Goal: Task Accomplishment & Management: Use online tool/utility

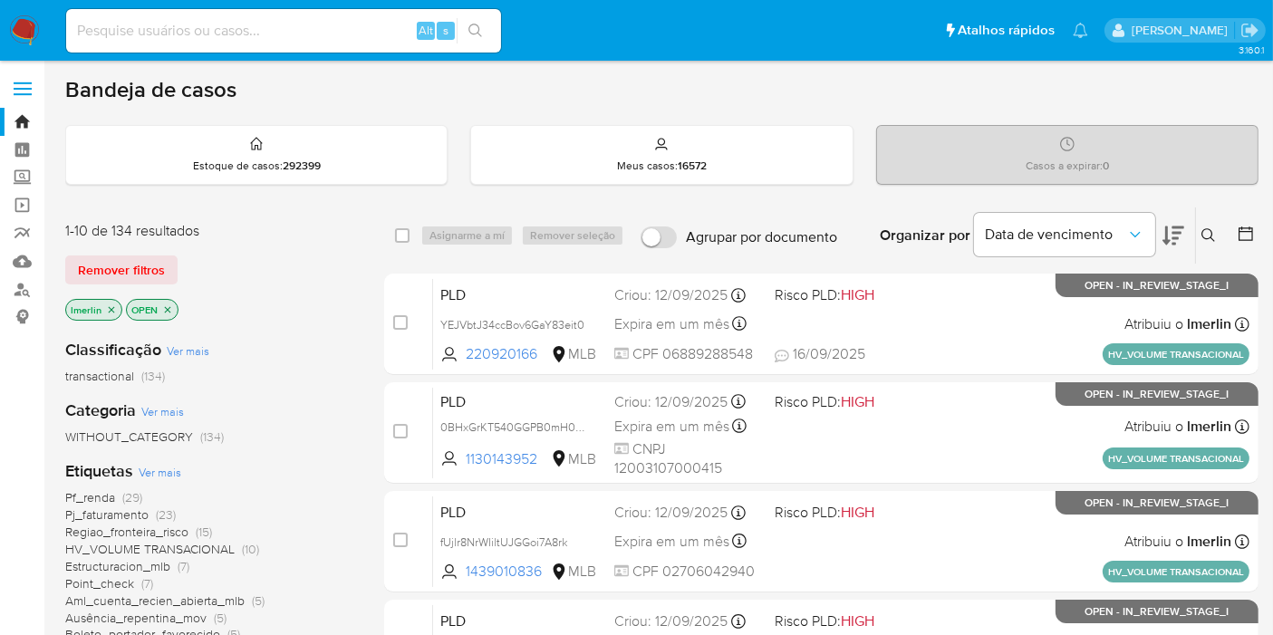
click at [109, 308] on icon "close-filter" at bounding box center [112, 309] width 6 height 6
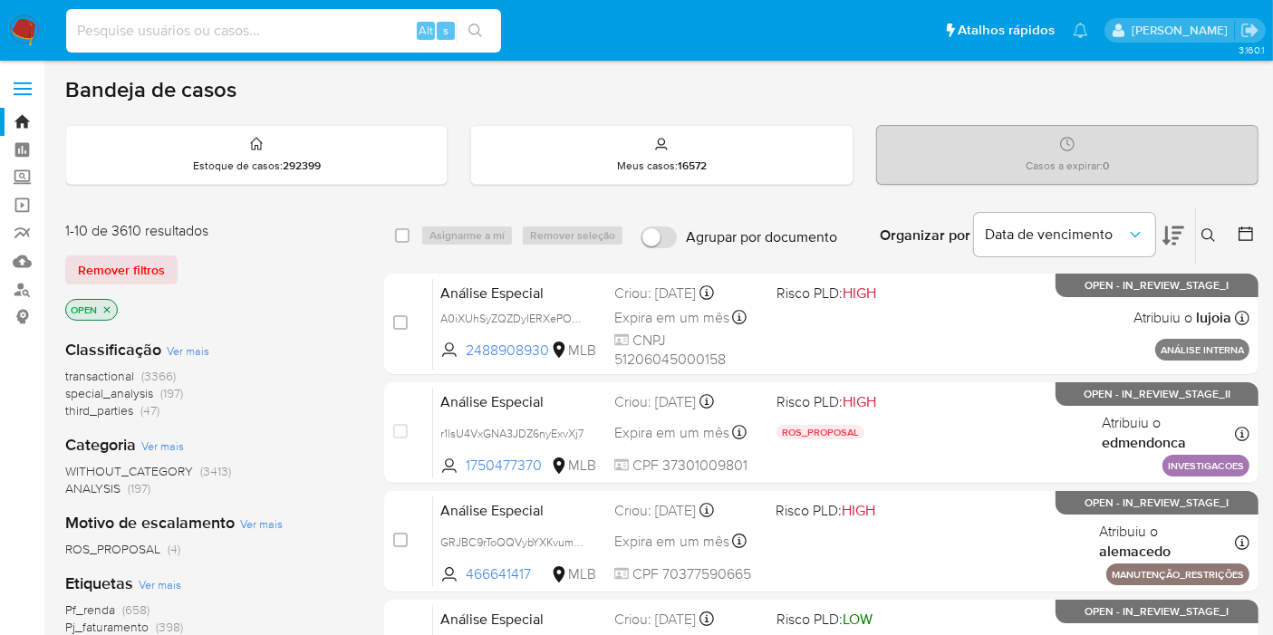
click at [255, 29] on input at bounding box center [283, 31] width 435 height 24
paste input "YEJVbtJ34ccBov6GaY83eit0"
type input "YEJVbtJ34ccBov6GaY83eit0"
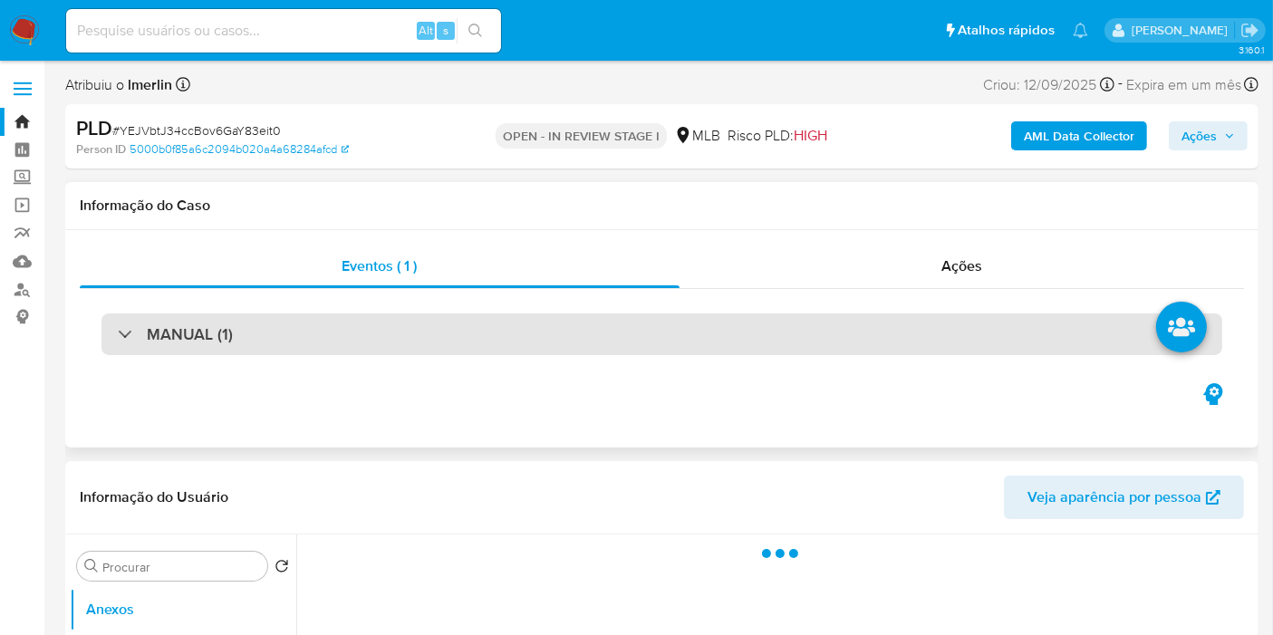
select select "10"
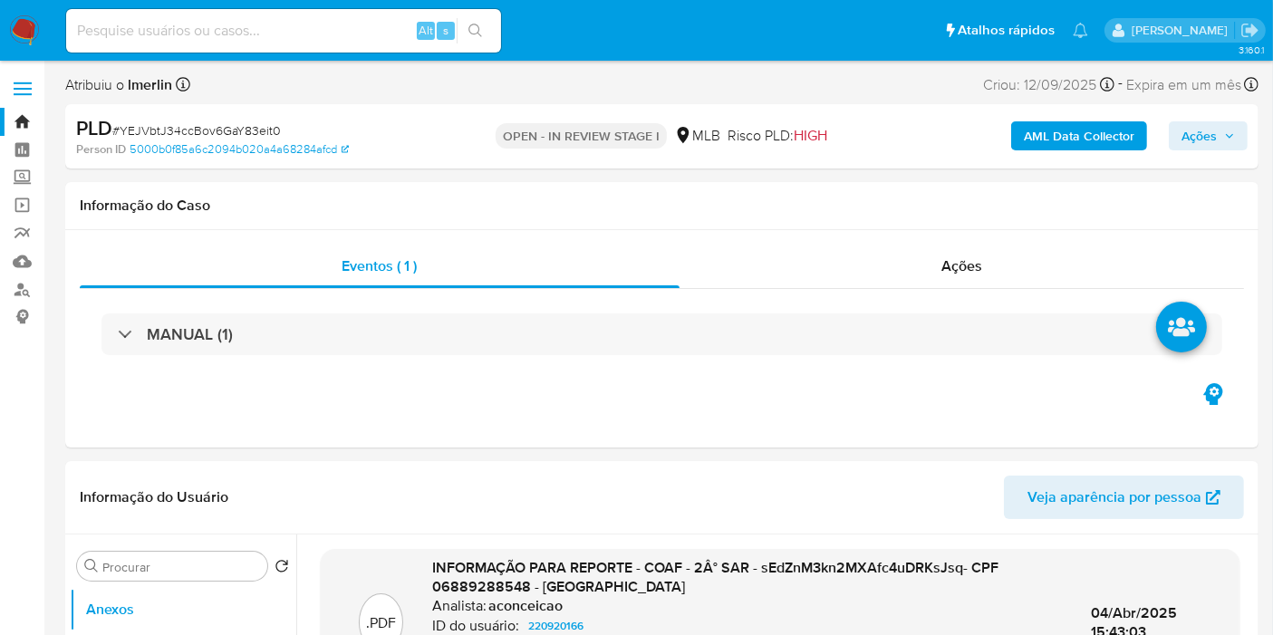
click at [1035, 139] on b "AML Data Collector" at bounding box center [1079, 135] width 111 height 29
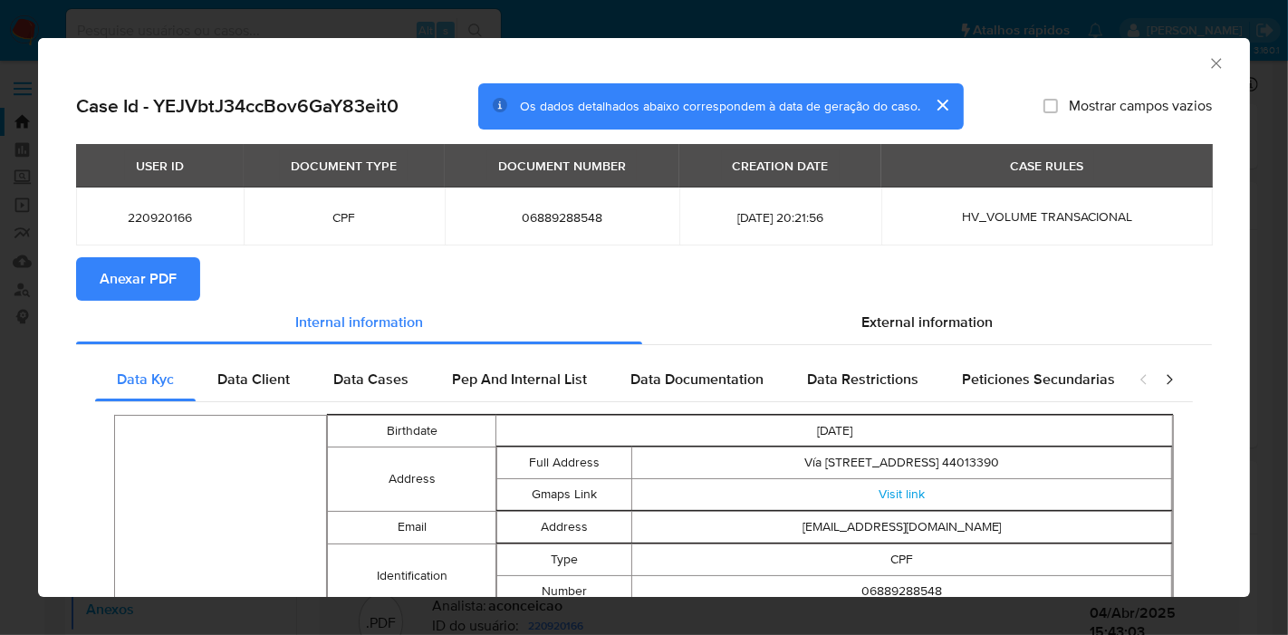
click at [123, 268] on span "Anexar PDF" at bounding box center [138, 279] width 77 height 40
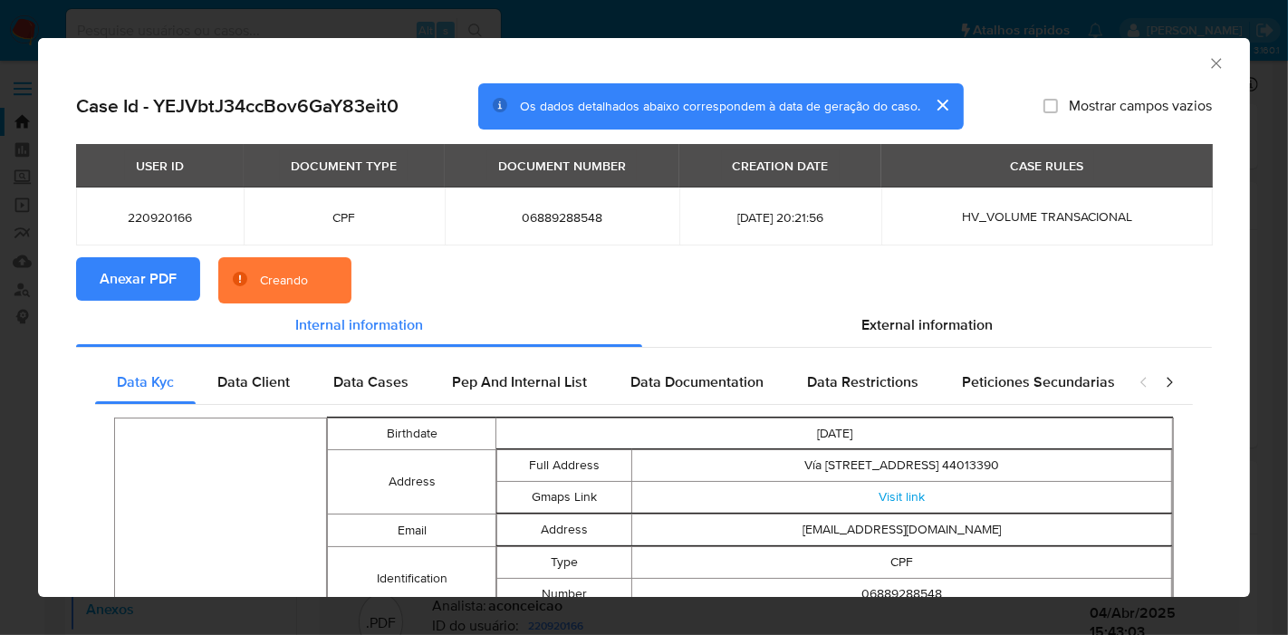
drag, startPoint x: 1092, startPoint y: 58, endPoint x: 1107, endPoint y: 63, distance: 16.1
click at [1107, 63] on div "AML Data Collector" at bounding box center [629, 61] width 1157 height 20
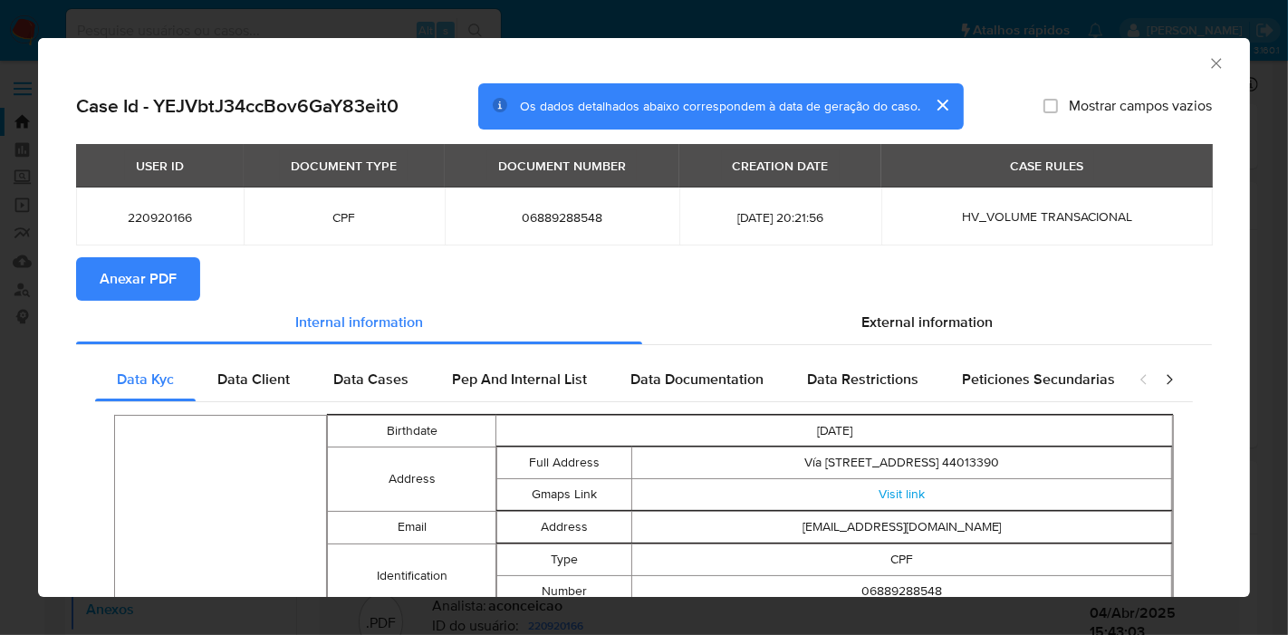
click at [1211, 63] on icon "Fechar a janela" at bounding box center [1216, 63] width 10 height 10
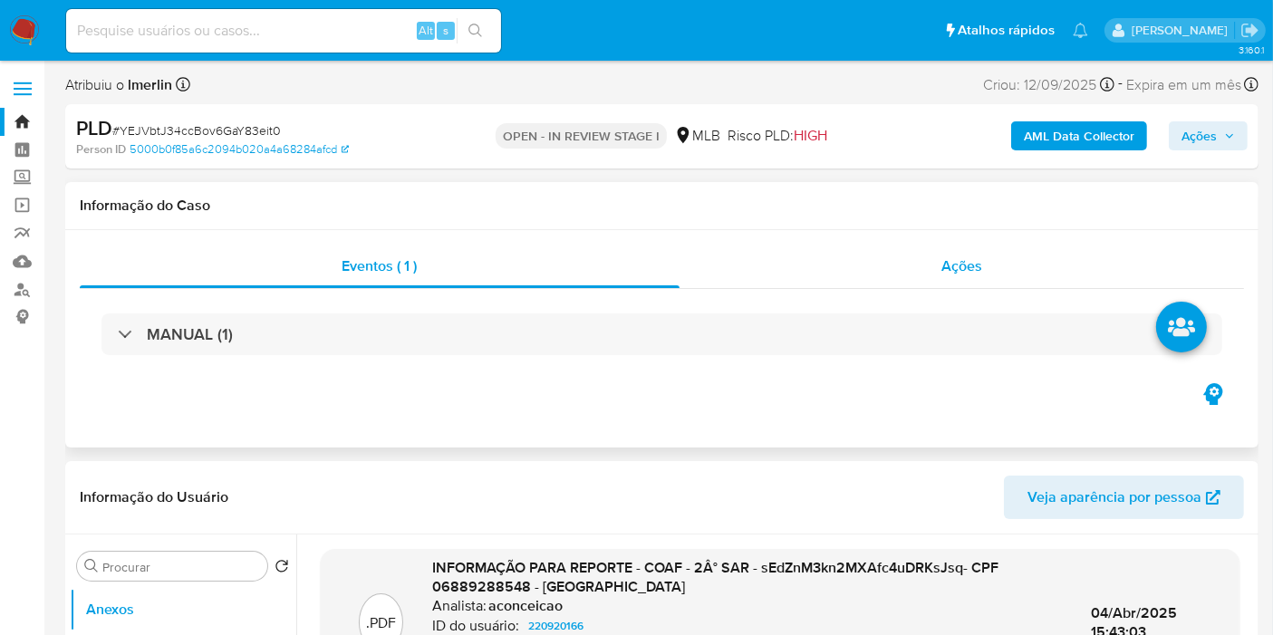
click at [957, 262] on span "Ações" at bounding box center [961, 265] width 41 height 21
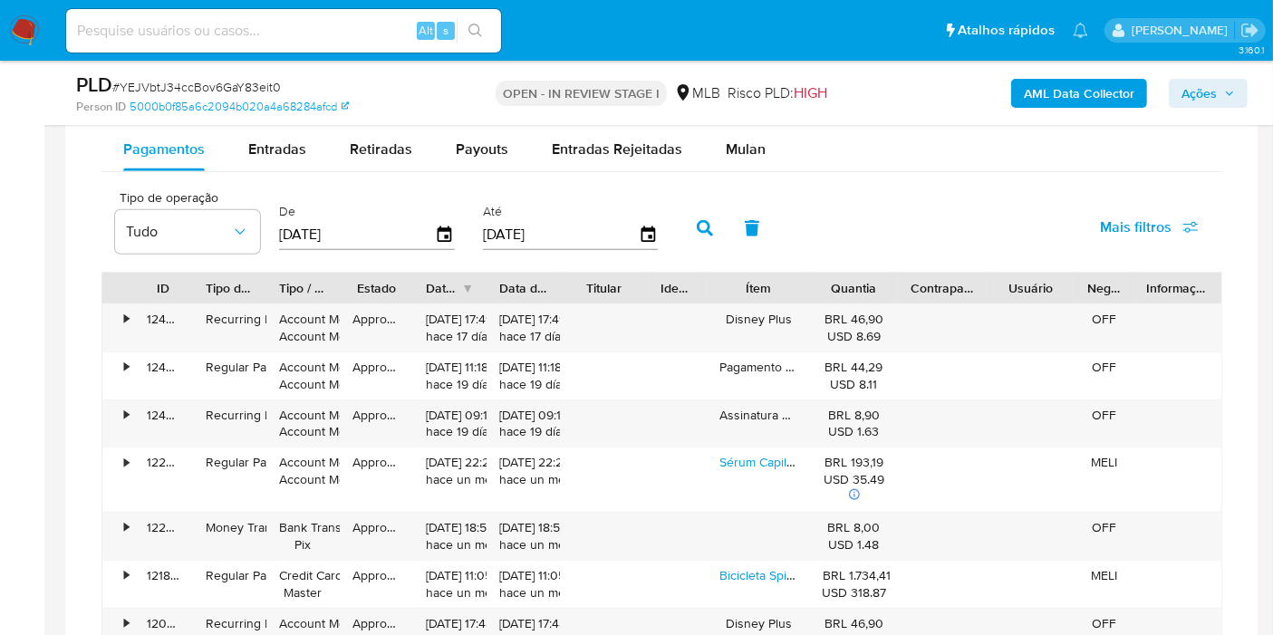
scroll to position [1663, 0]
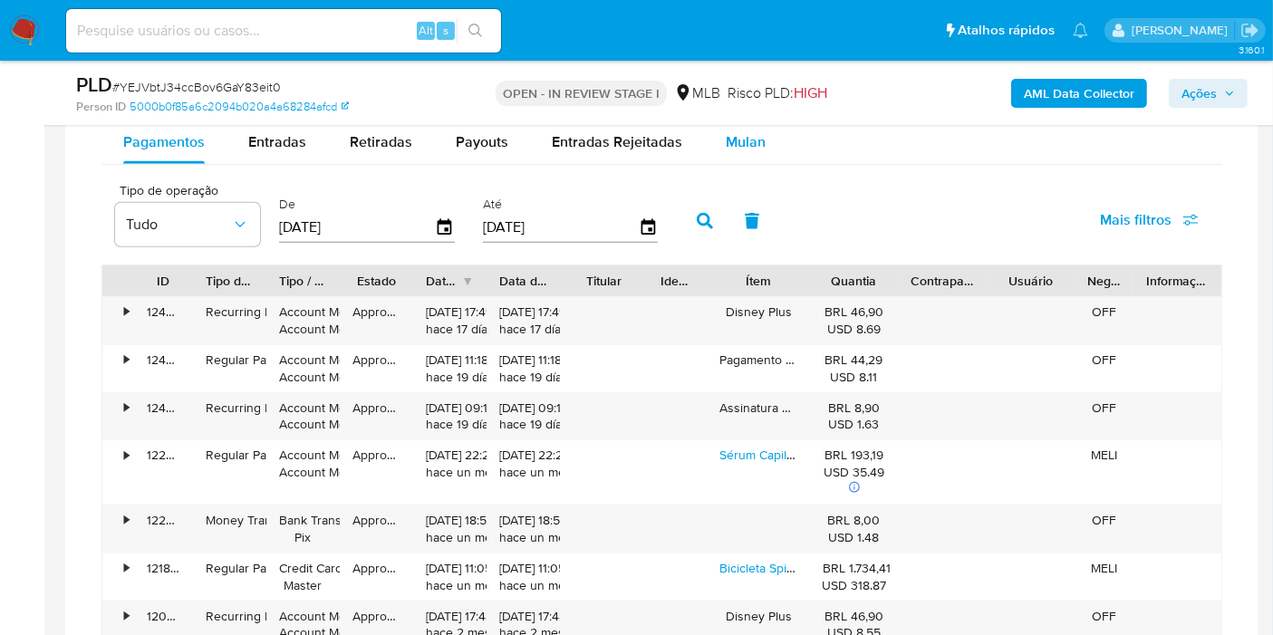
click at [732, 151] on div "Mulan" at bounding box center [746, 141] width 40 height 43
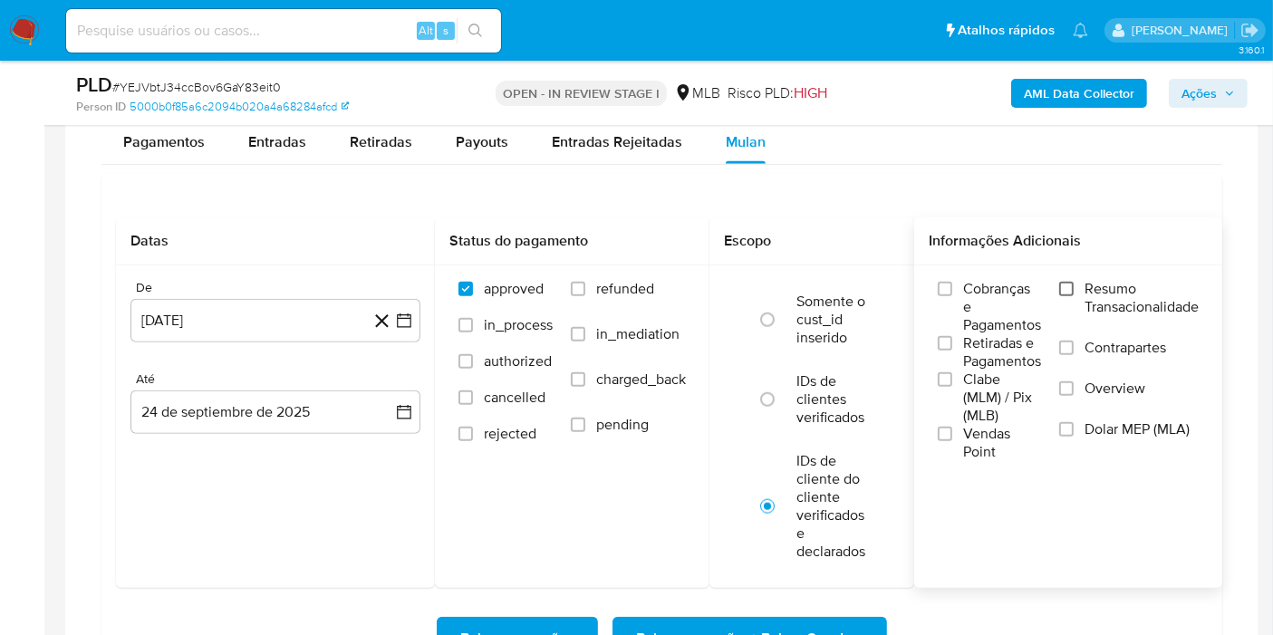
click at [1070, 289] on input "Resumo Transacionalidade" at bounding box center [1066, 289] width 14 height 14
click at [411, 313] on icon "button" at bounding box center [404, 321] width 18 height 18
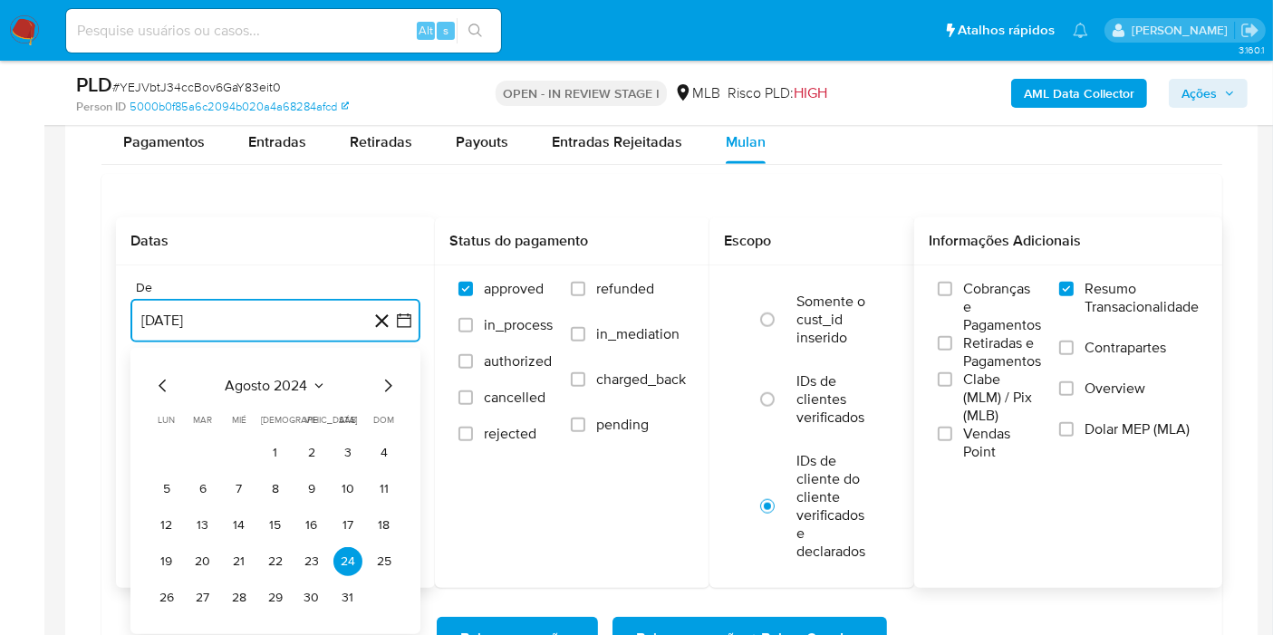
click at [313, 379] on icon "Seleccionar mes y año" at bounding box center [319, 386] width 14 height 14
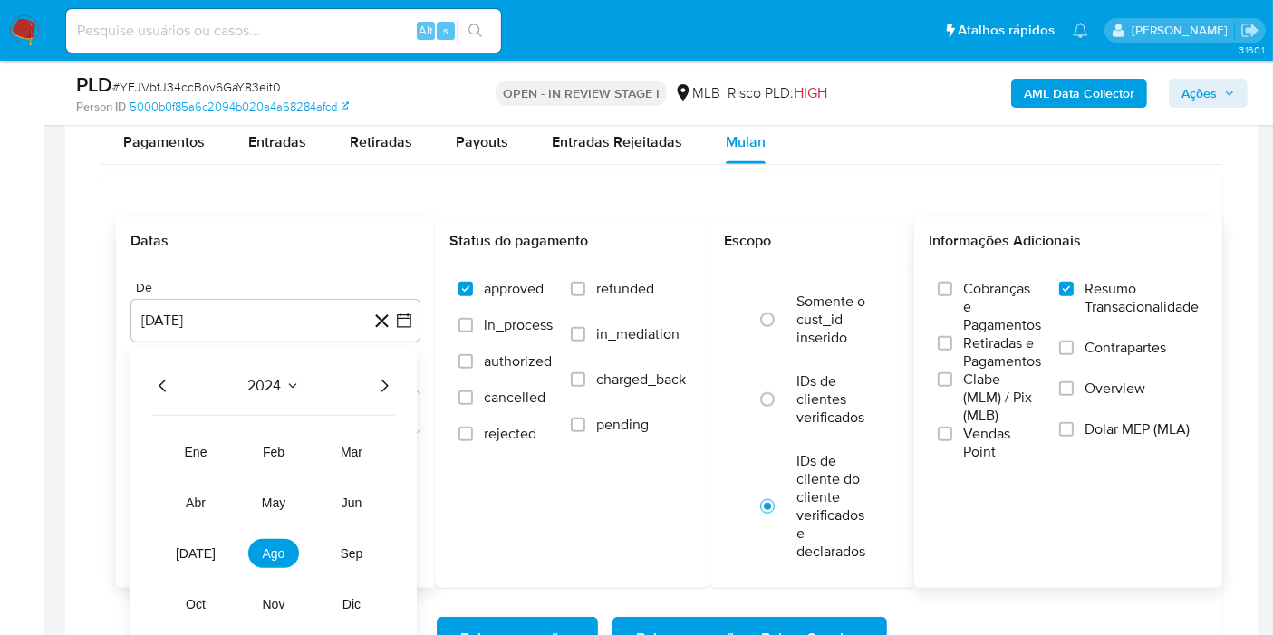
click at [374, 376] on icon "Año siguiente" at bounding box center [384, 386] width 22 height 22
click at [271, 546] on span "ago" at bounding box center [274, 553] width 23 height 14
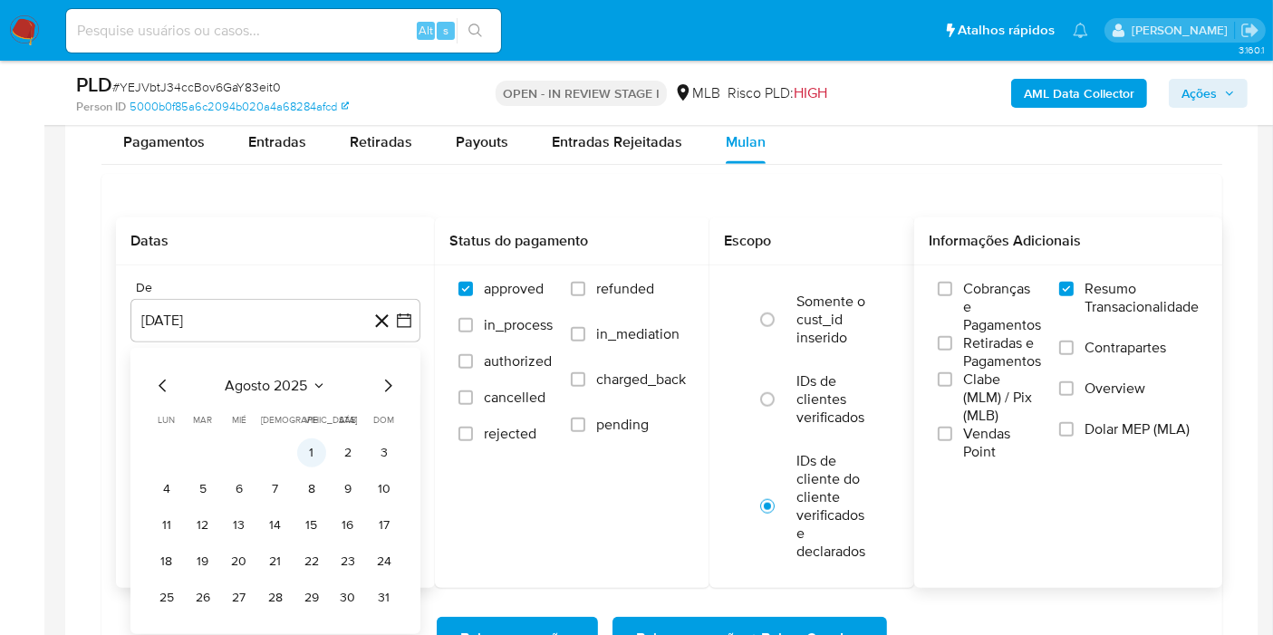
click at [309, 457] on button "1" at bounding box center [311, 452] width 29 height 29
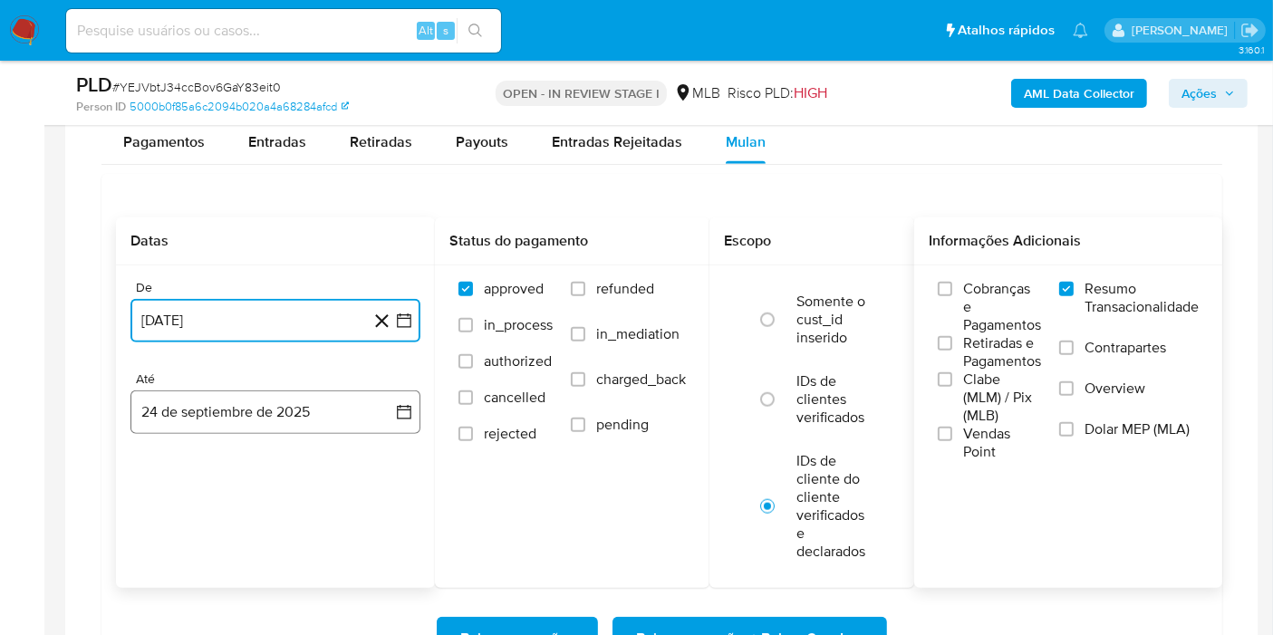
click at [346, 415] on button "24 de septiembre de 2025" at bounding box center [275, 411] width 290 height 43
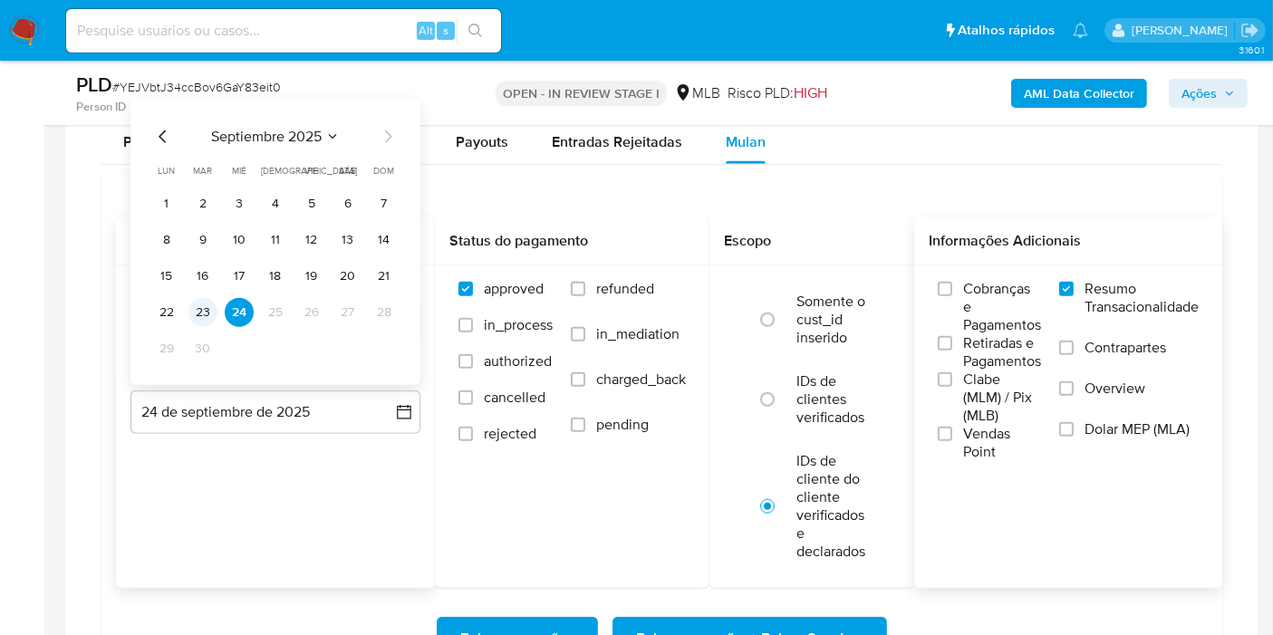
click at [205, 306] on button "23" at bounding box center [202, 312] width 29 height 29
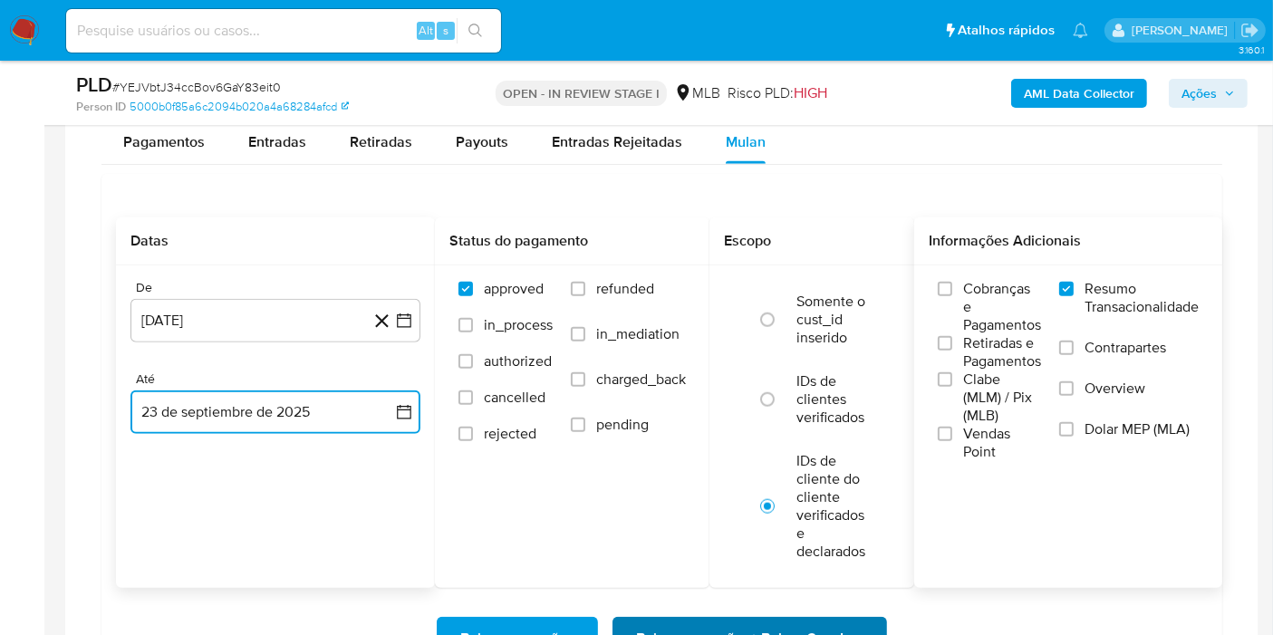
click at [691, 626] on span "Baixar operações + Baixar CaseLog" at bounding box center [749, 639] width 227 height 40
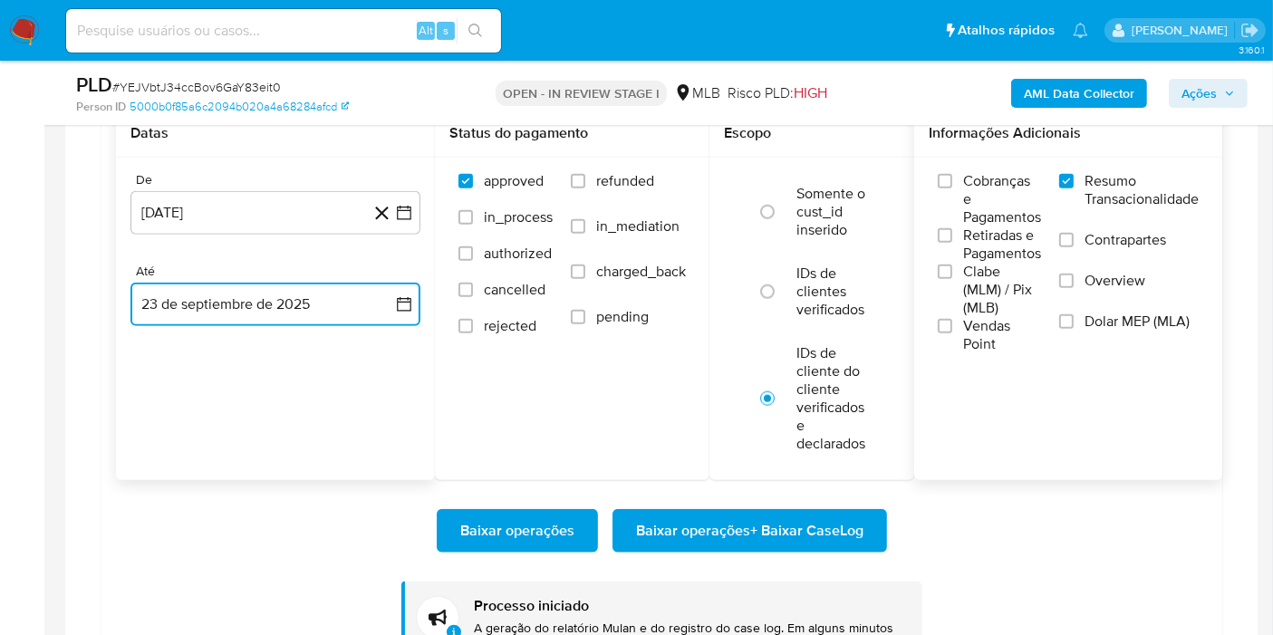
scroll to position [1791, 0]
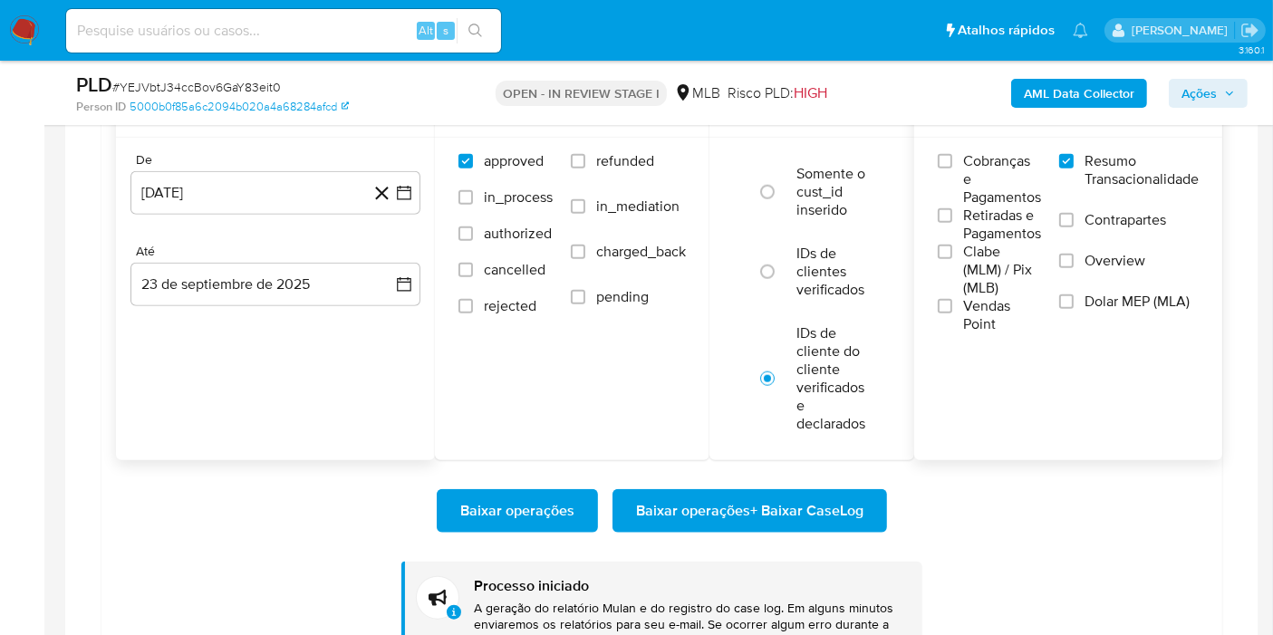
click at [379, 22] on input at bounding box center [283, 31] width 435 height 24
paste input "fUjlr8NrWIiltUJGGoi7A8rk"
type input "fUjlr8NrWIiltUJGGoi7A8rk"
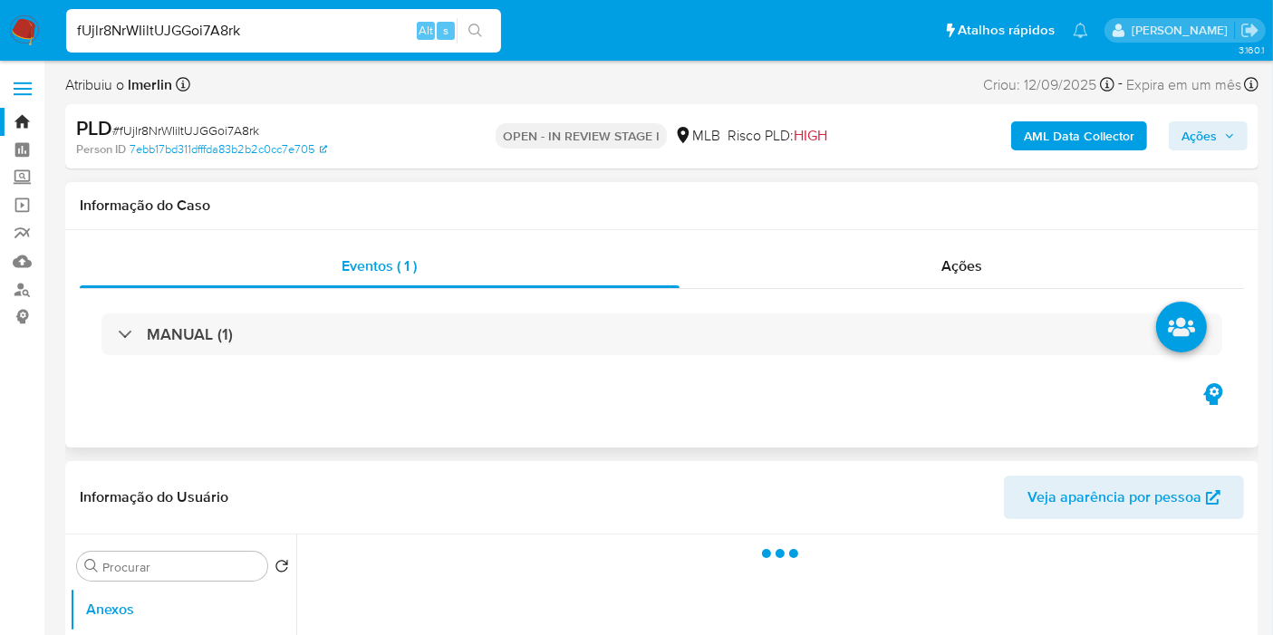
select select "10"
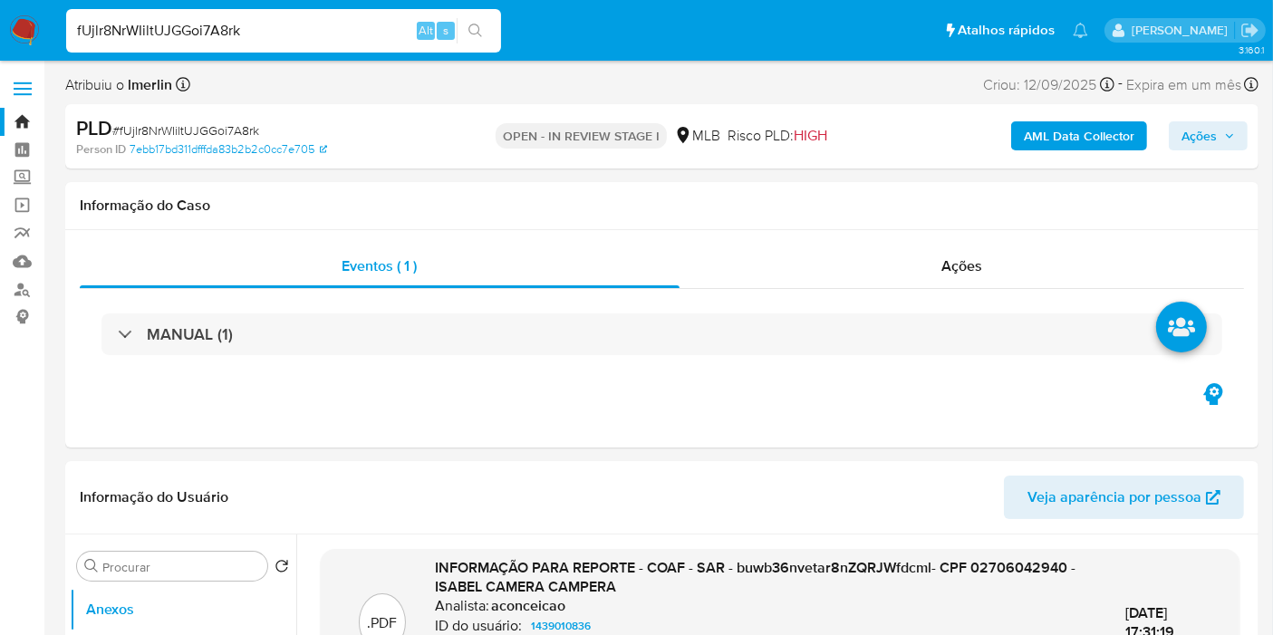
click at [1056, 124] on b "AML Data Collector" at bounding box center [1079, 135] width 111 height 29
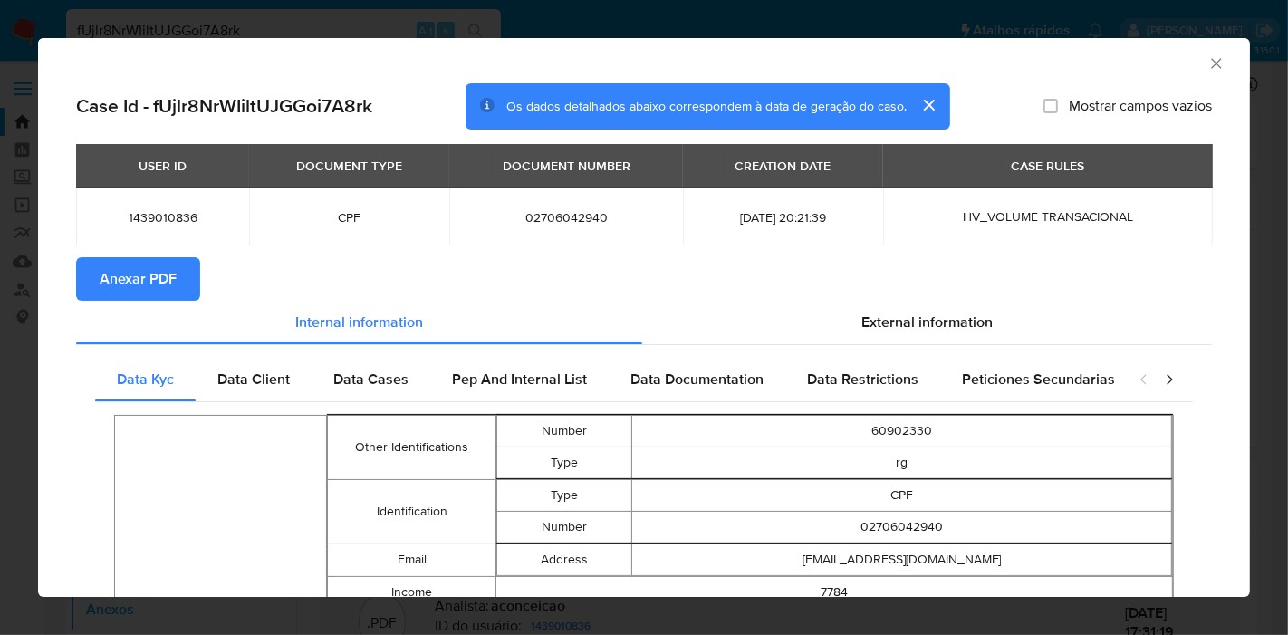
click at [131, 263] on span "Anexar PDF" at bounding box center [138, 279] width 77 height 40
click at [1208, 70] on icon "Fechar a janela" at bounding box center [1217, 63] width 18 height 18
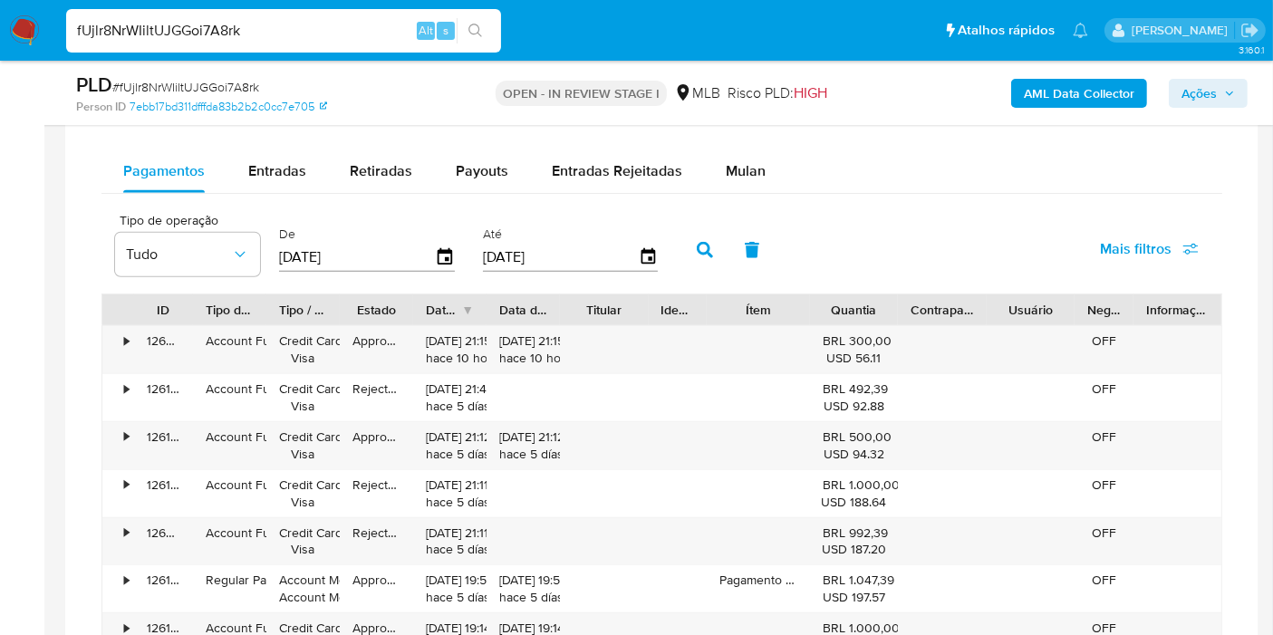
scroll to position [1382, 0]
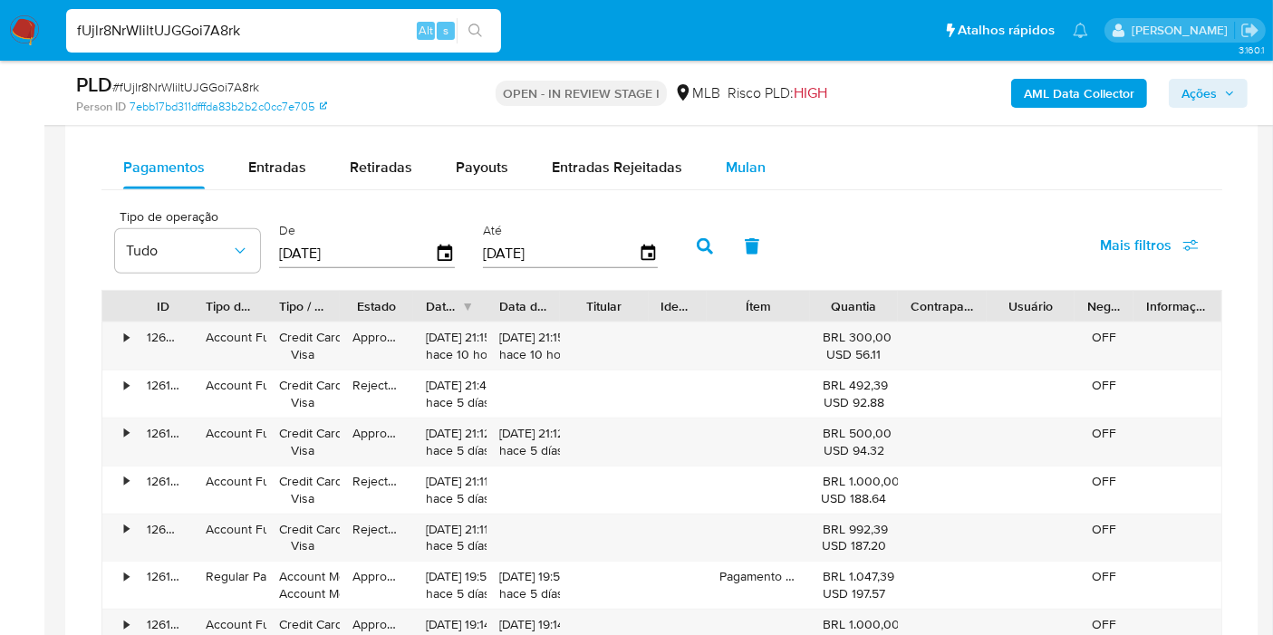
click at [760, 178] on button "Mulan" at bounding box center [745, 167] width 83 height 43
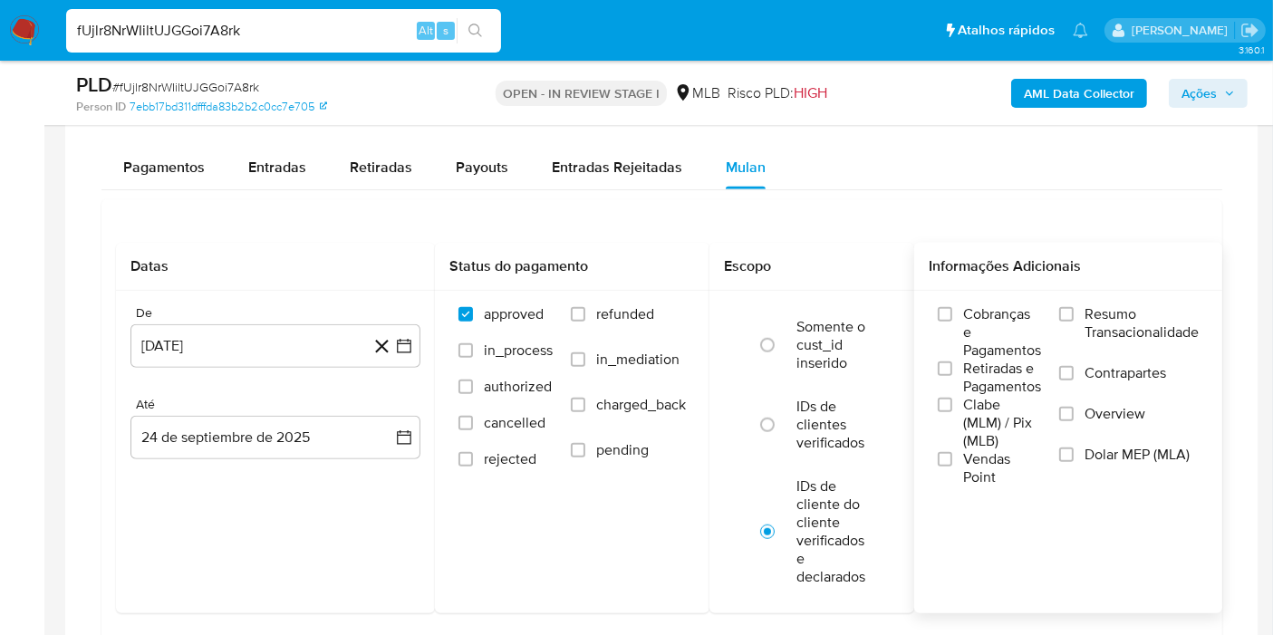
click at [1113, 323] on span "Resumo Transacionalidade" at bounding box center [1141, 323] width 114 height 36
click at [1074, 322] on input "Resumo Transacionalidade" at bounding box center [1066, 314] width 14 height 14
click at [410, 343] on icon "button" at bounding box center [404, 347] width 14 height 14
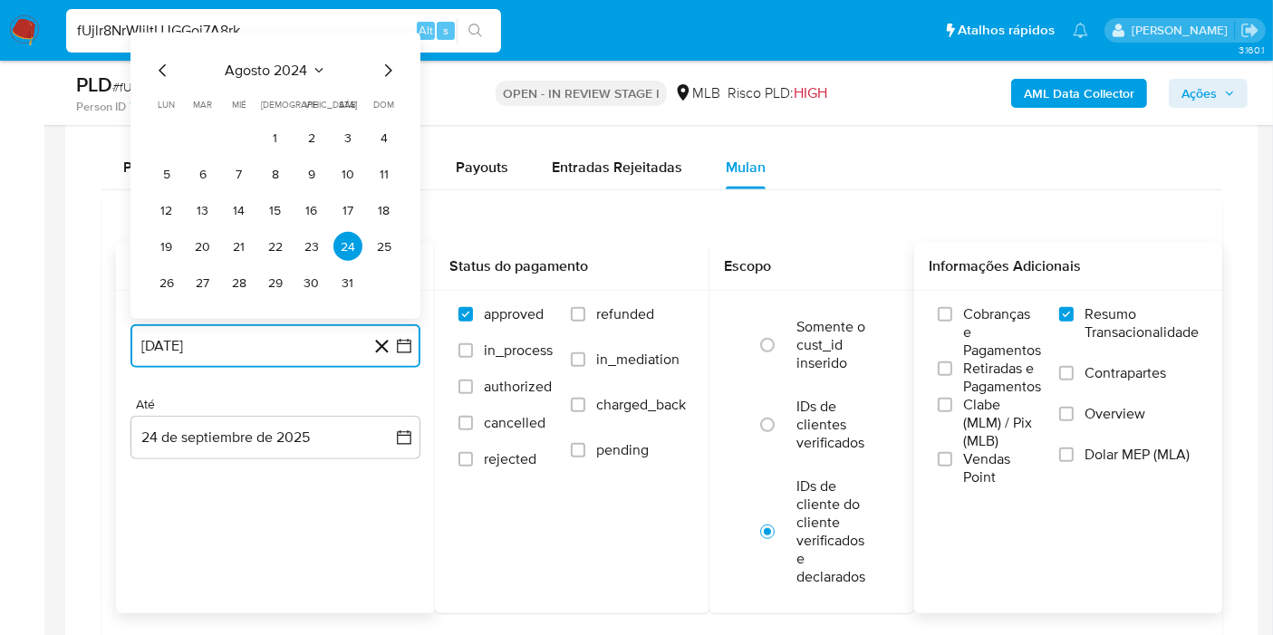
click at [297, 66] on span "agosto 2024" at bounding box center [267, 71] width 82 height 18
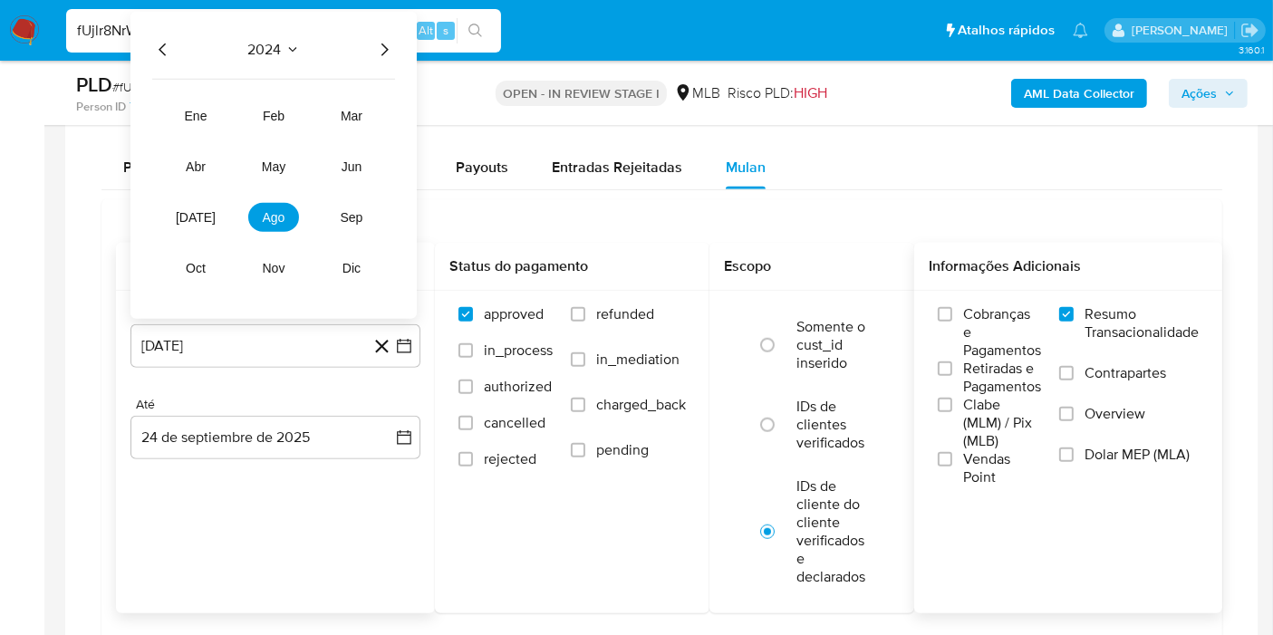
click at [380, 41] on icon "Año siguiente" at bounding box center [384, 50] width 22 height 22
click at [258, 223] on button "ago" at bounding box center [273, 217] width 51 height 29
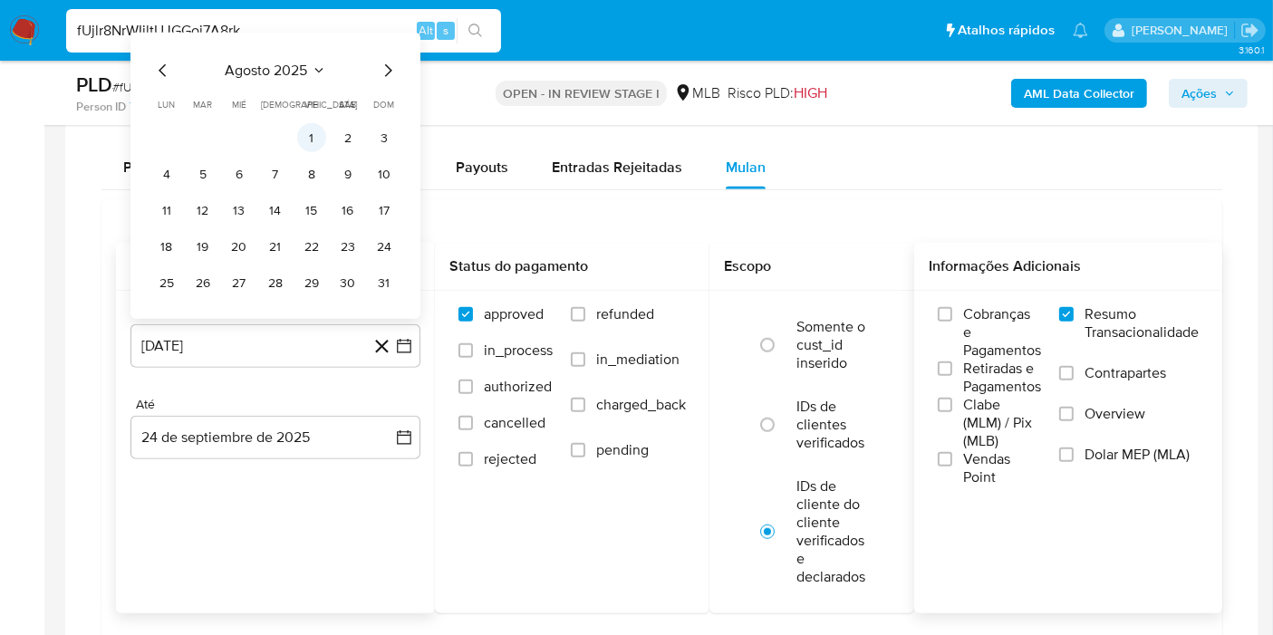
click at [297, 144] on td "1" at bounding box center [311, 137] width 29 height 29
click at [303, 143] on button "1" at bounding box center [311, 137] width 29 height 29
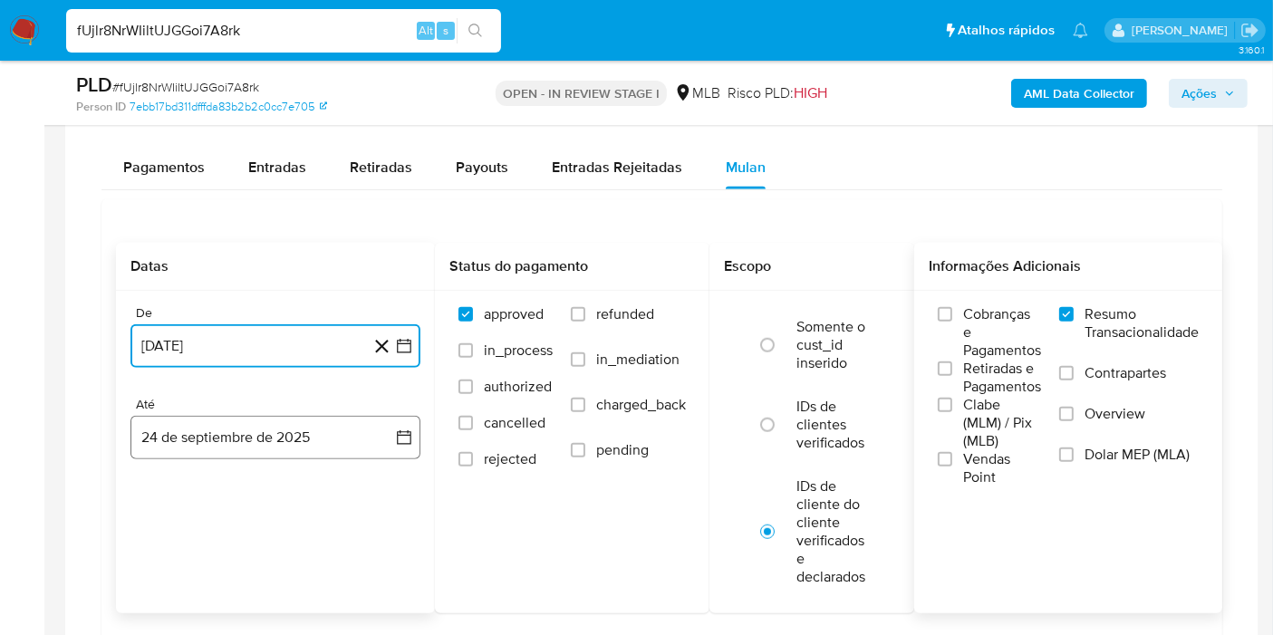
click at [385, 426] on button "24 de septiembre de 2025" at bounding box center [275, 437] width 290 height 43
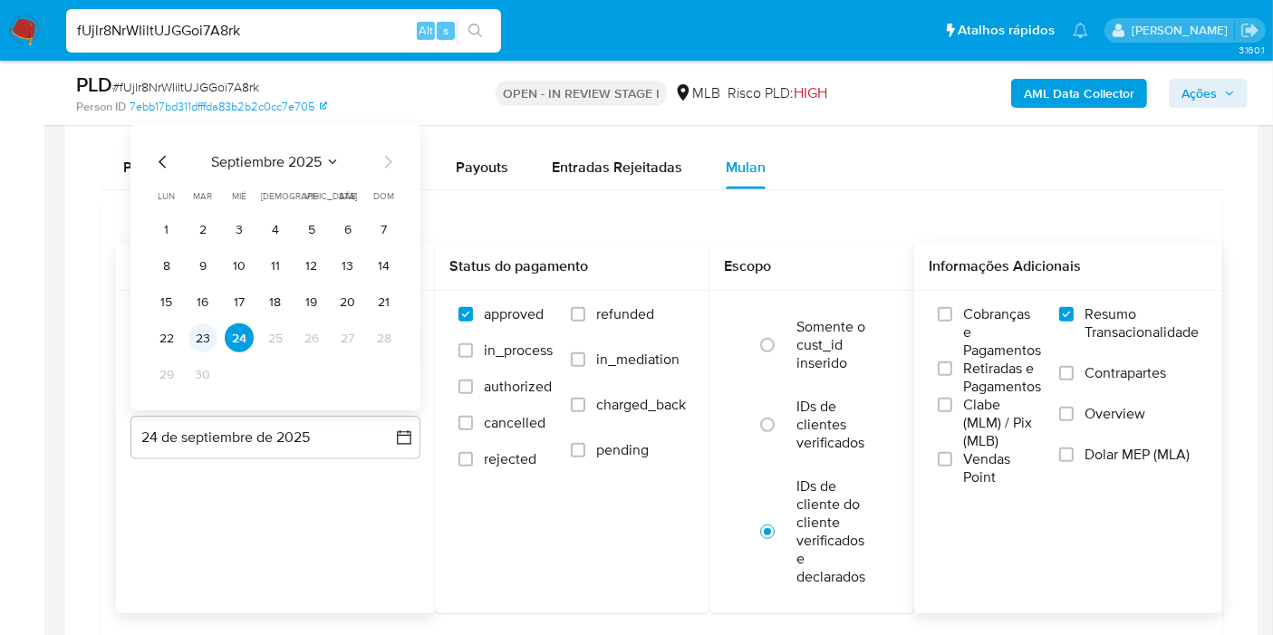
click at [198, 326] on button "23" at bounding box center [202, 337] width 29 height 29
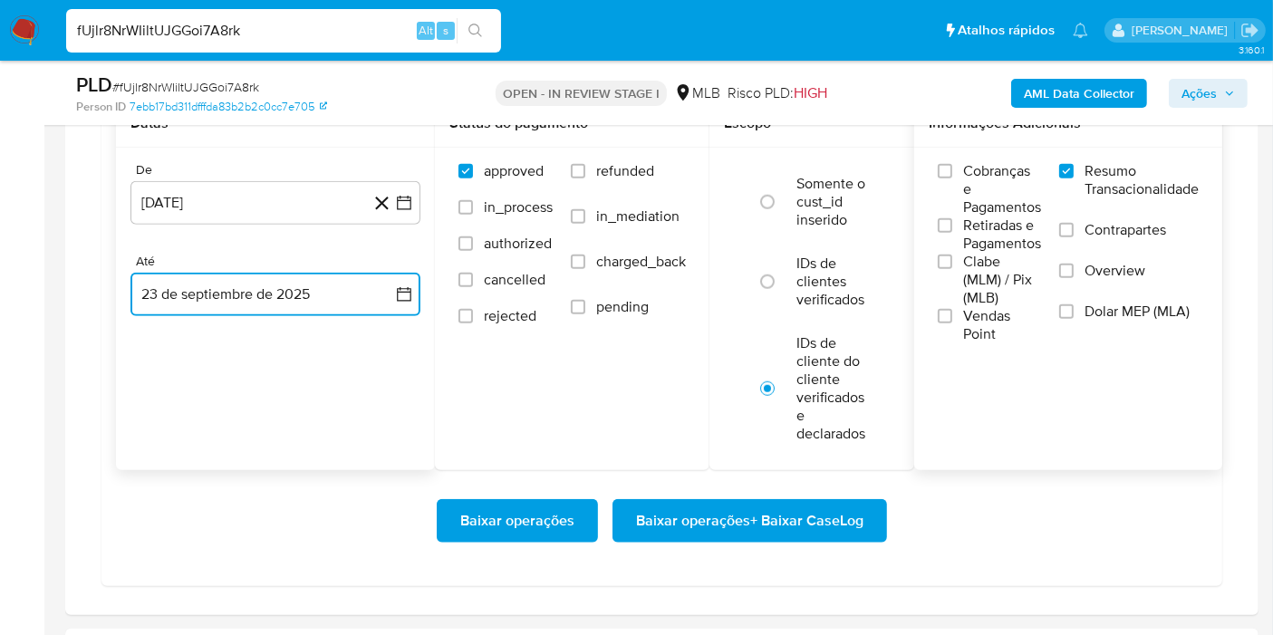
scroll to position [1555, 0]
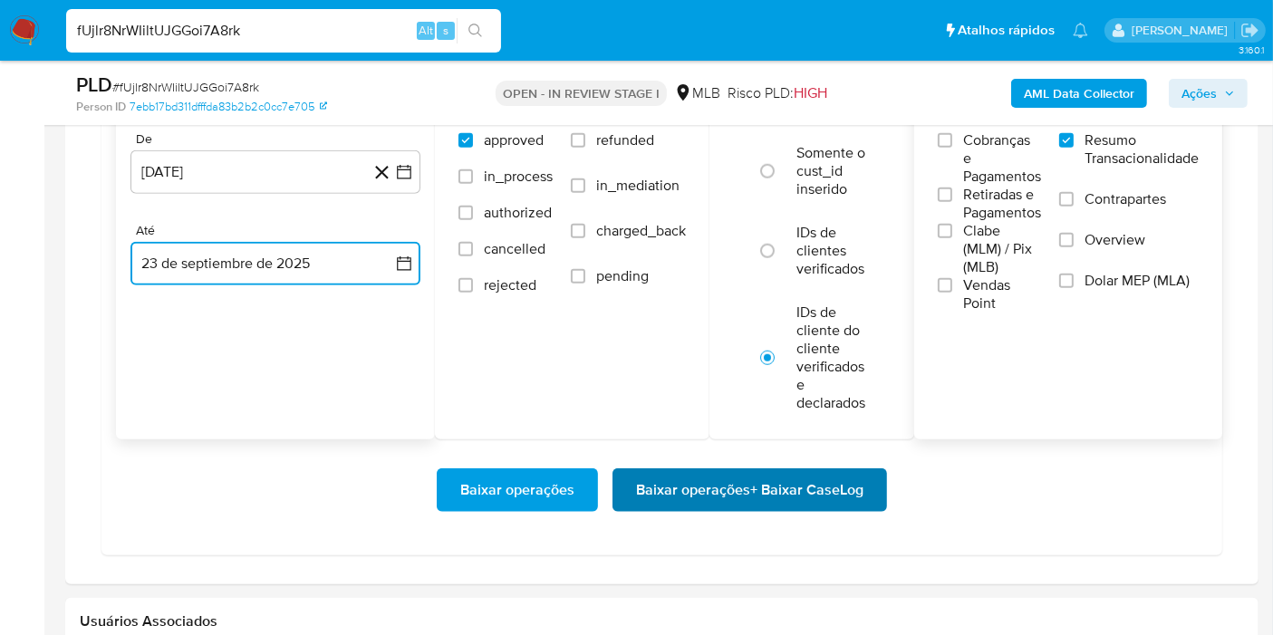
click at [832, 482] on span "Baixar operações + Baixar CaseLog" at bounding box center [749, 490] width 227 height 40
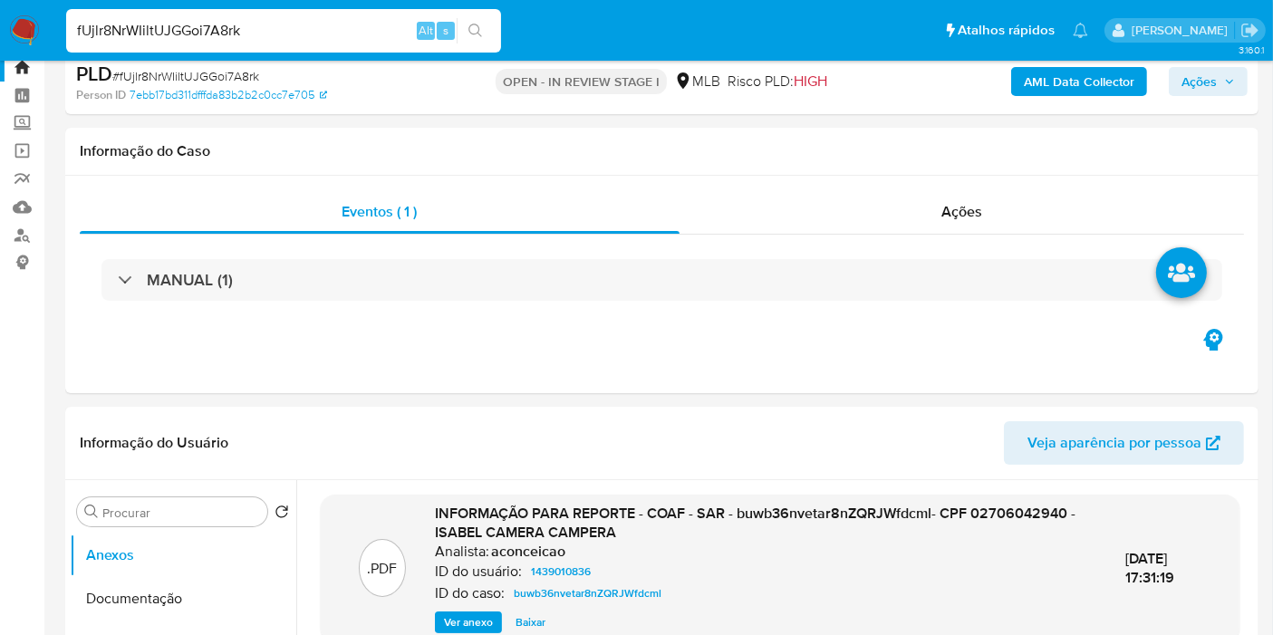
scroll to position [0, 0]
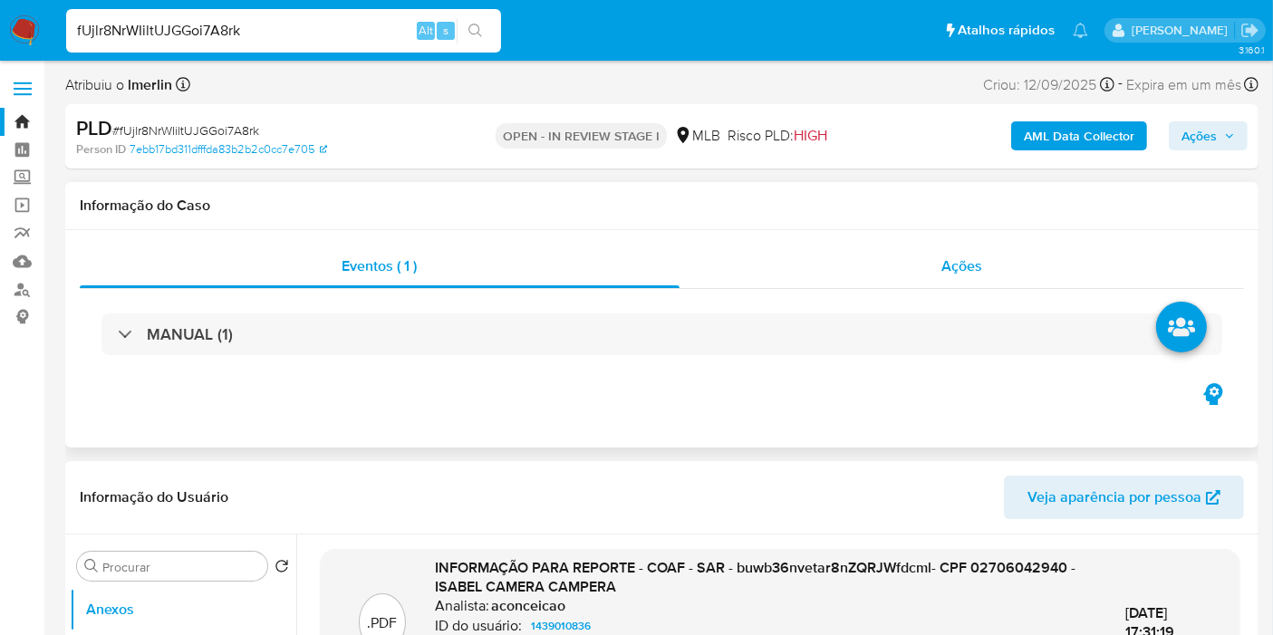
click at [990, 251] on div "Ações" at bounding box center [961, 266] width 565 height 43
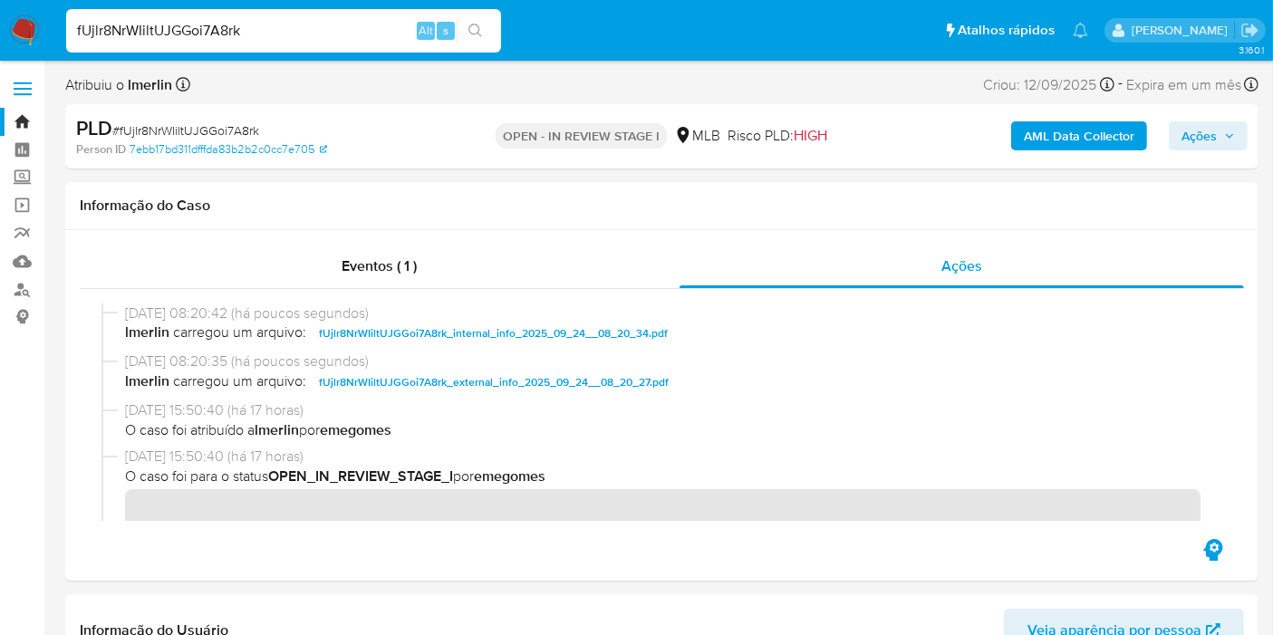
click at [395, 23] on input "fUjlr8NrWIiltUJGGoi7A8rk" at bounding box center [283, 31] width 435 height 24
paste input "6wMuOjkH6cJYx6sEMYgFevN1"
click at [395, 23] on input "fUjlr8NrWIiltUJGGoi7A8rk" at bounding box center [283, 31] width 435 height 24
type input "6wMuOjkH6cJYx6sEMYgFevN1"
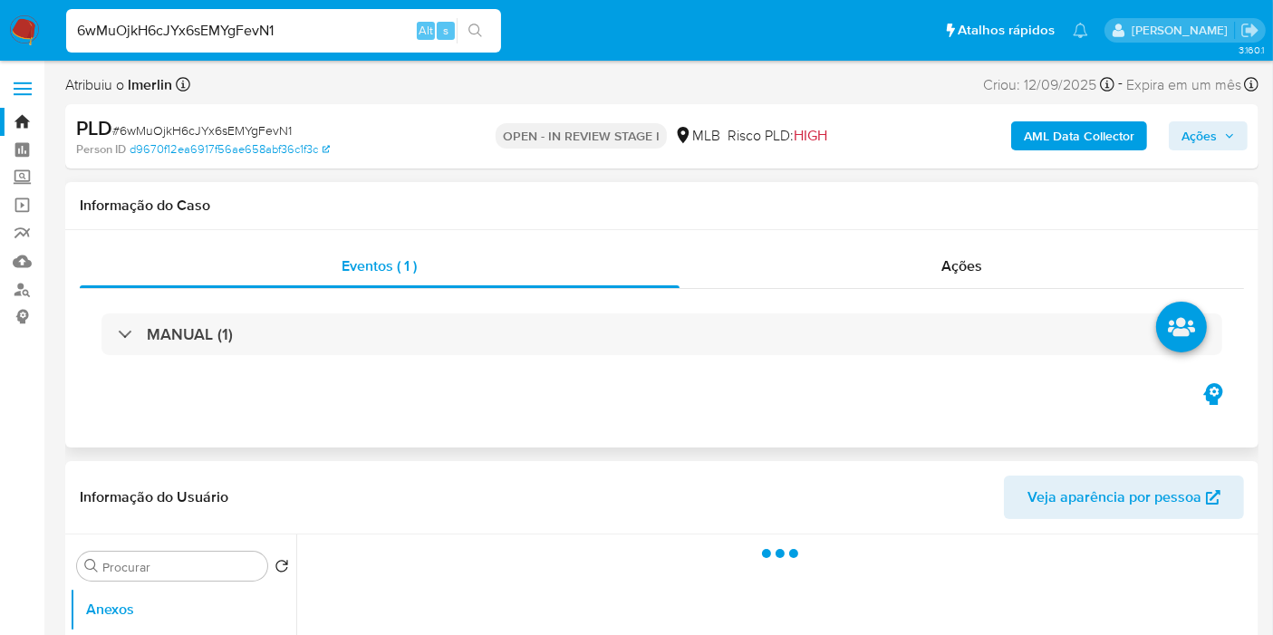
select select "10"
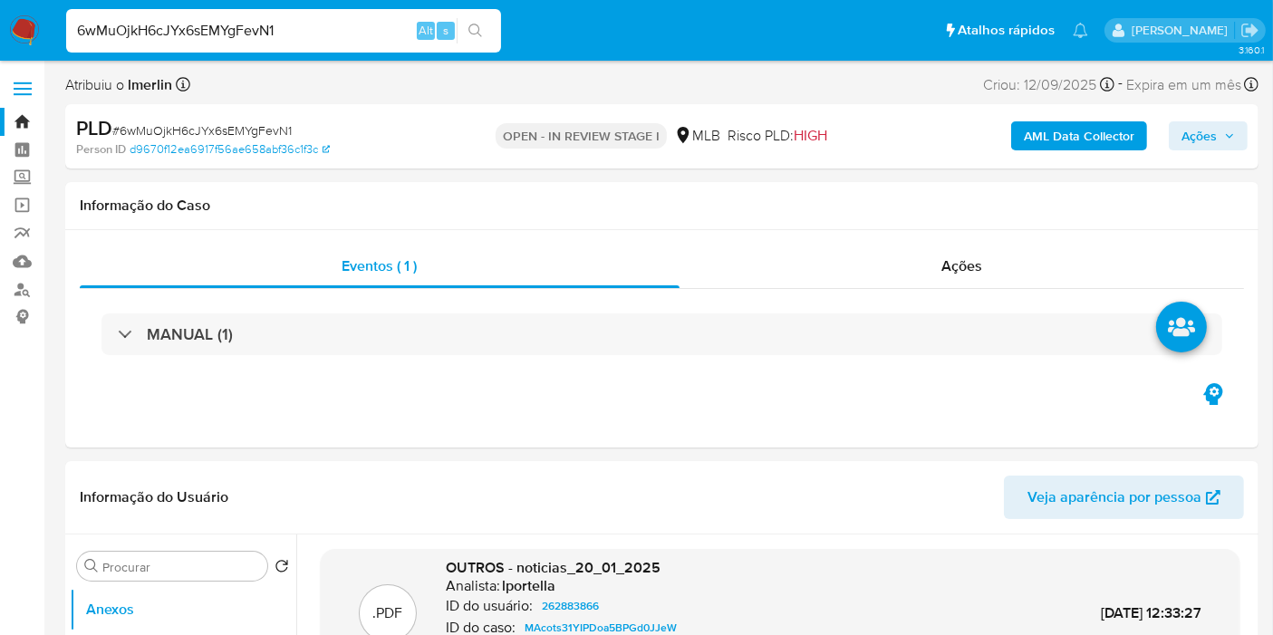
click at [1034, 137] on b "AML Data Collector" at bounding box center [1079, 135] width 111 height 29
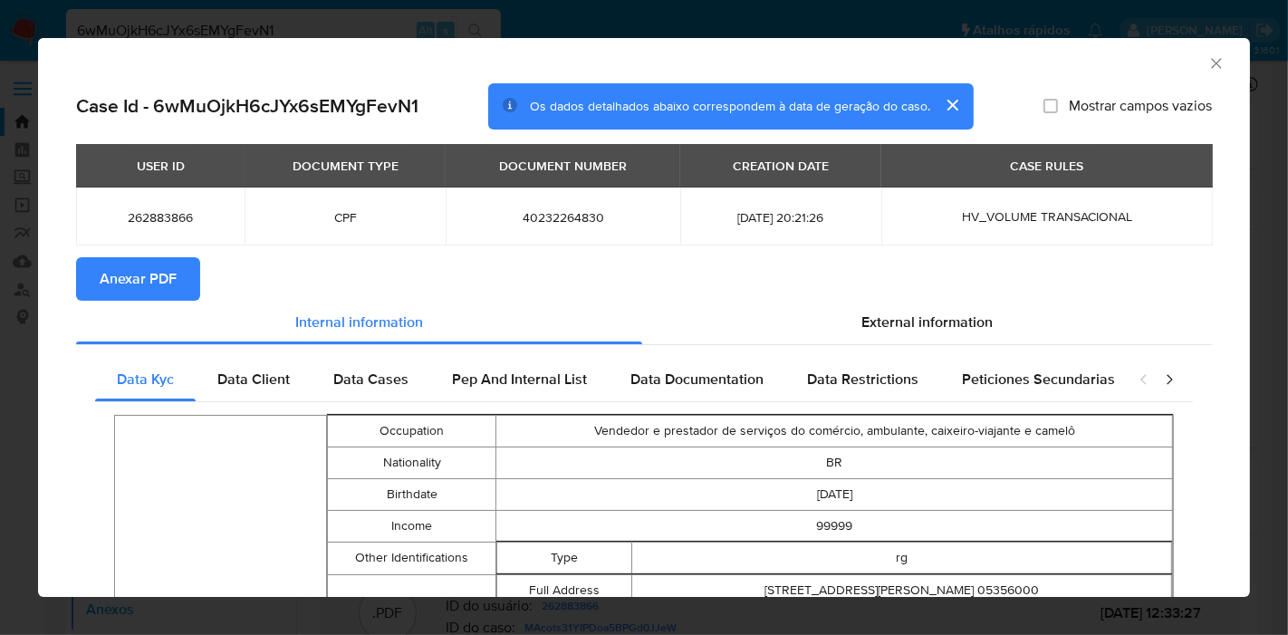
click at [157, 264] on span "Anexar PDF" at bounding box center [138, 279] width 77 height 40
click at [1211, 63] on icon "Fechar a janela" at bounding box center [1216, 63] width 10 height 10
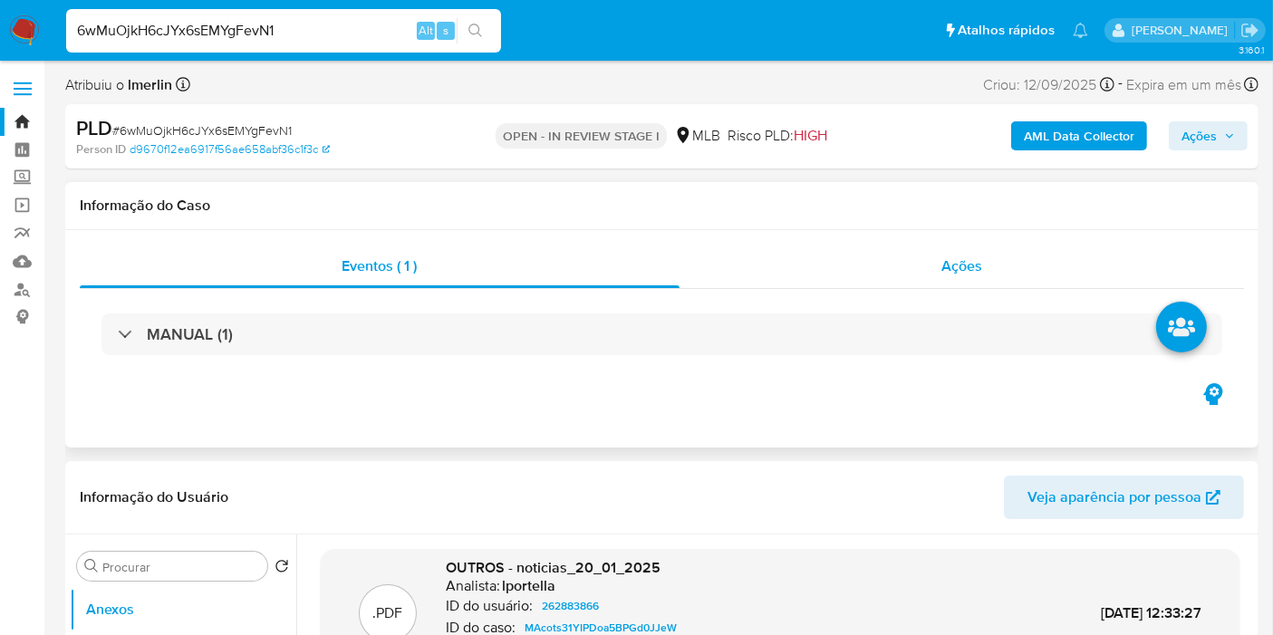
click at [935, 262] on div "Ações" at bounding box center [961, 266] width 565 height 43
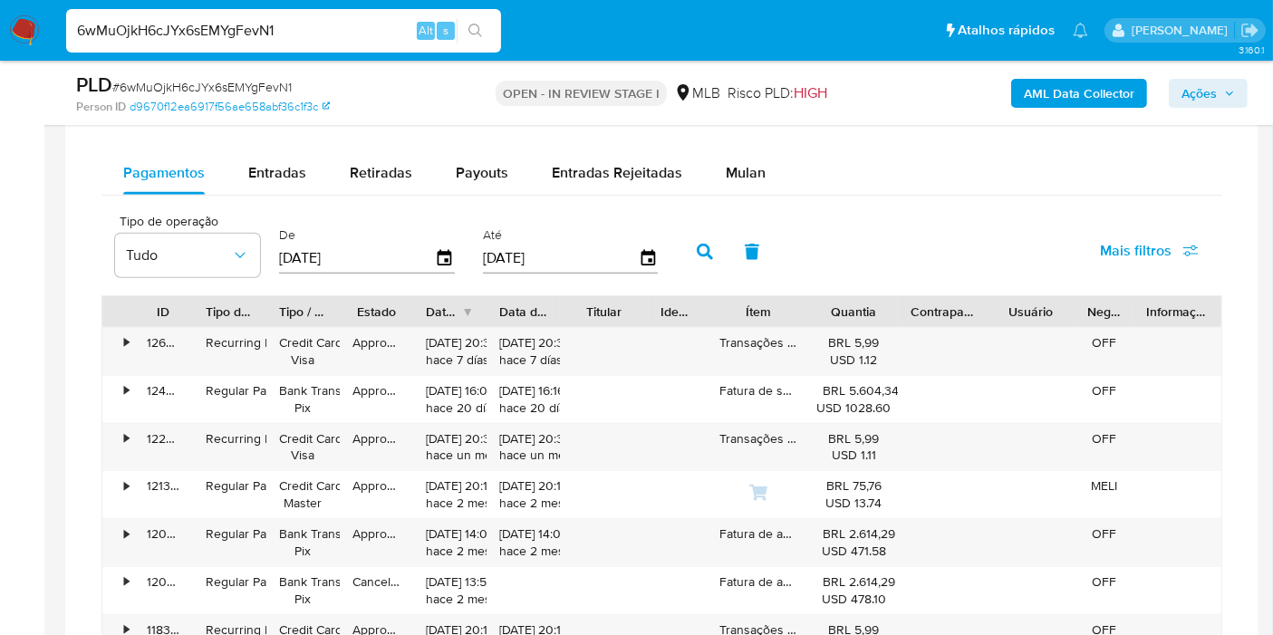
scroll to position [1667, 0]
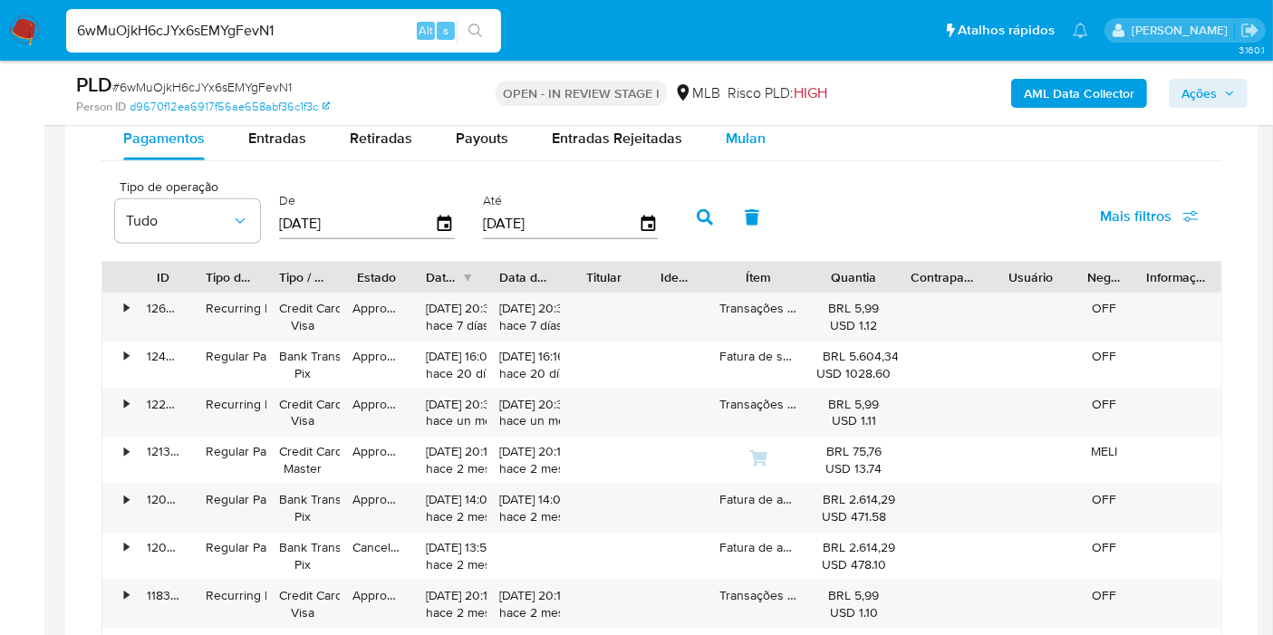
click at [768, 156] on button "Mulan" at bounding box center [745, 138] width 83 height 43
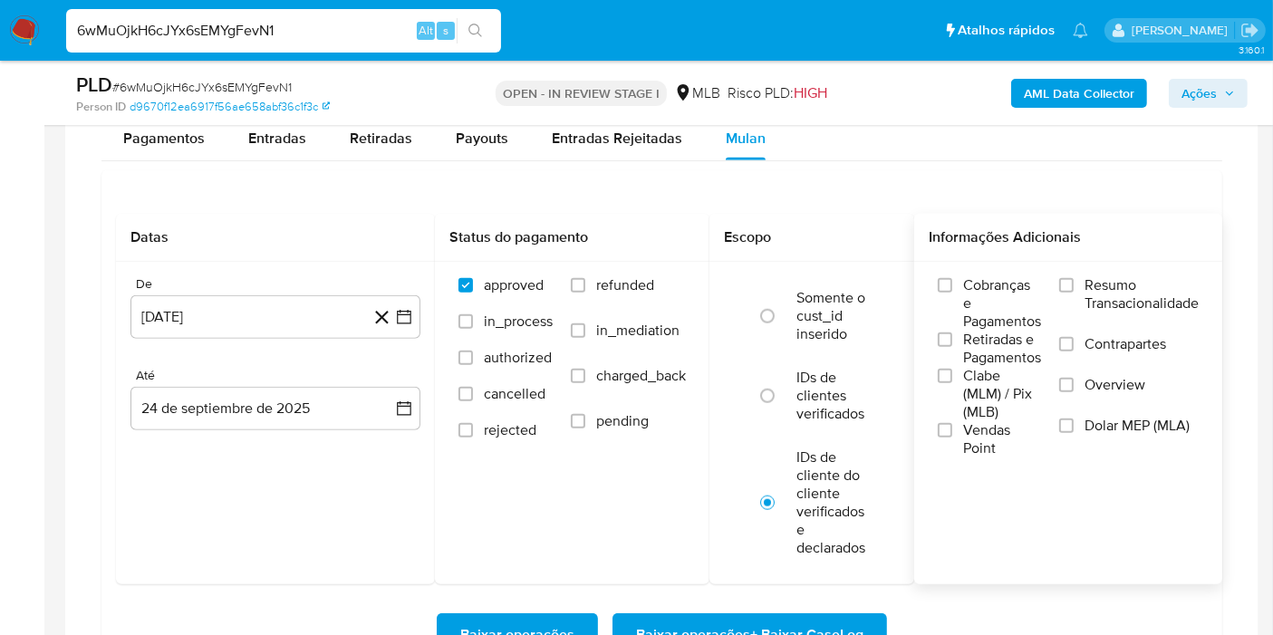
click at [1098, 281] on span "Resumo Transacionalidade" at bounding box center [1141, 294] width 114 height 36
click at [1074, 281] on input "Resumo Transacionalidade" at bounding box center [1066, 285] width 14 height 14
click at [406, 317] on icon "button" at bounding box center [404, 317] width 18 height 18
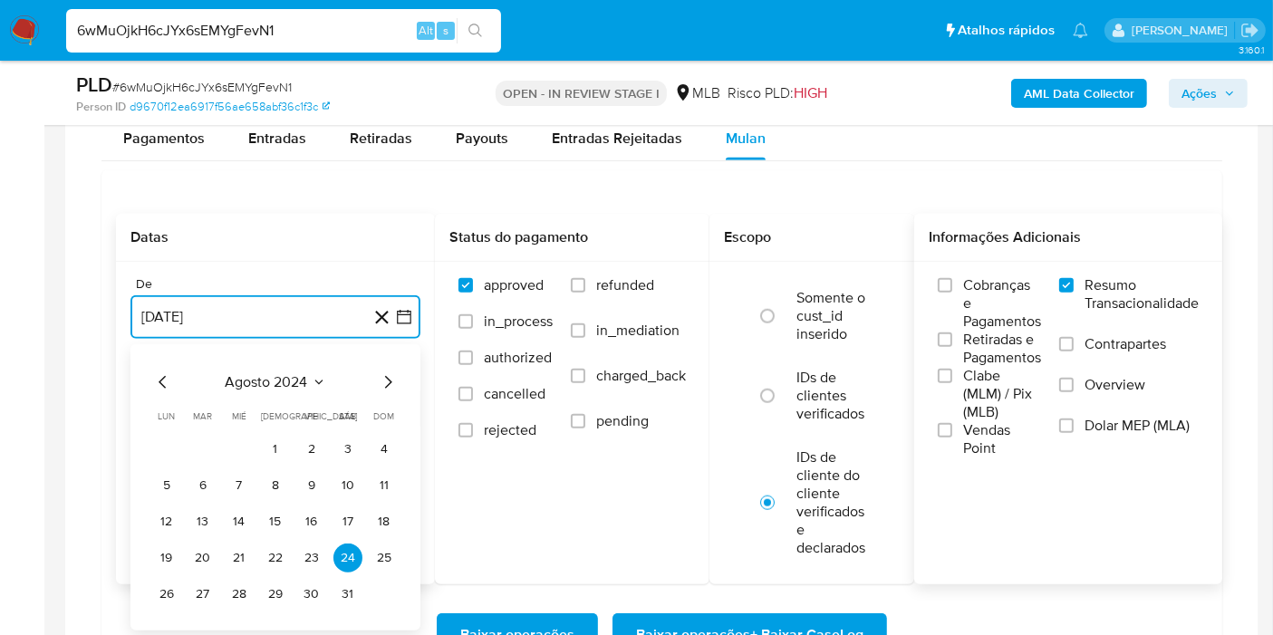
click at [276, 373] on span "agosto 2024" at bounding box center [267, 382] width 82 height 18
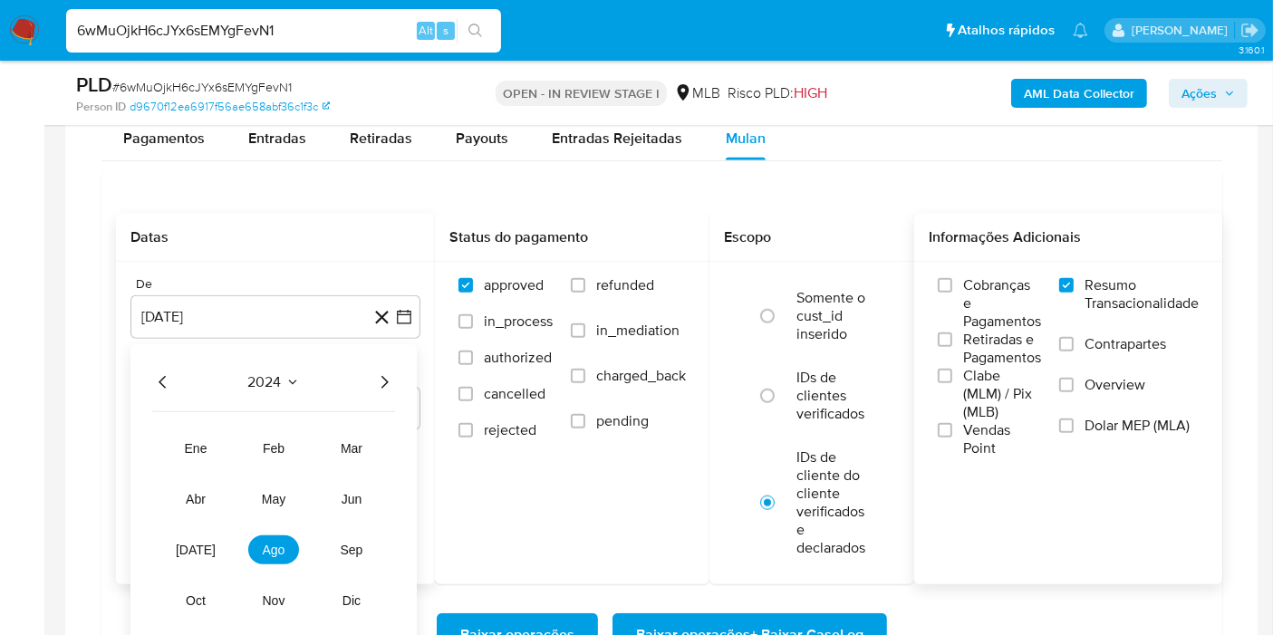
click at [382, 375] on icon "Año siguiente" at bounding box center [384, 382] width 22 height 22
click at [272, 545] on span "ago" at bounding box center [274, 550] width 23 height 14
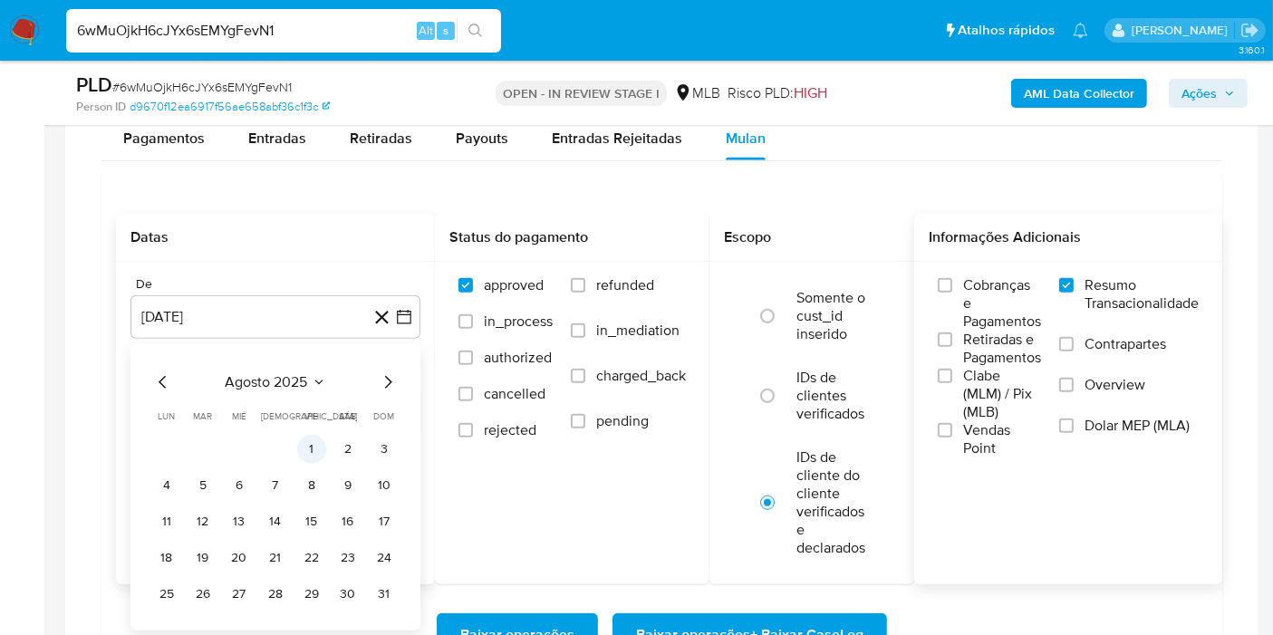
click at [316, 454] on button "1" at bounding box center [311, 449] width 29 height 29
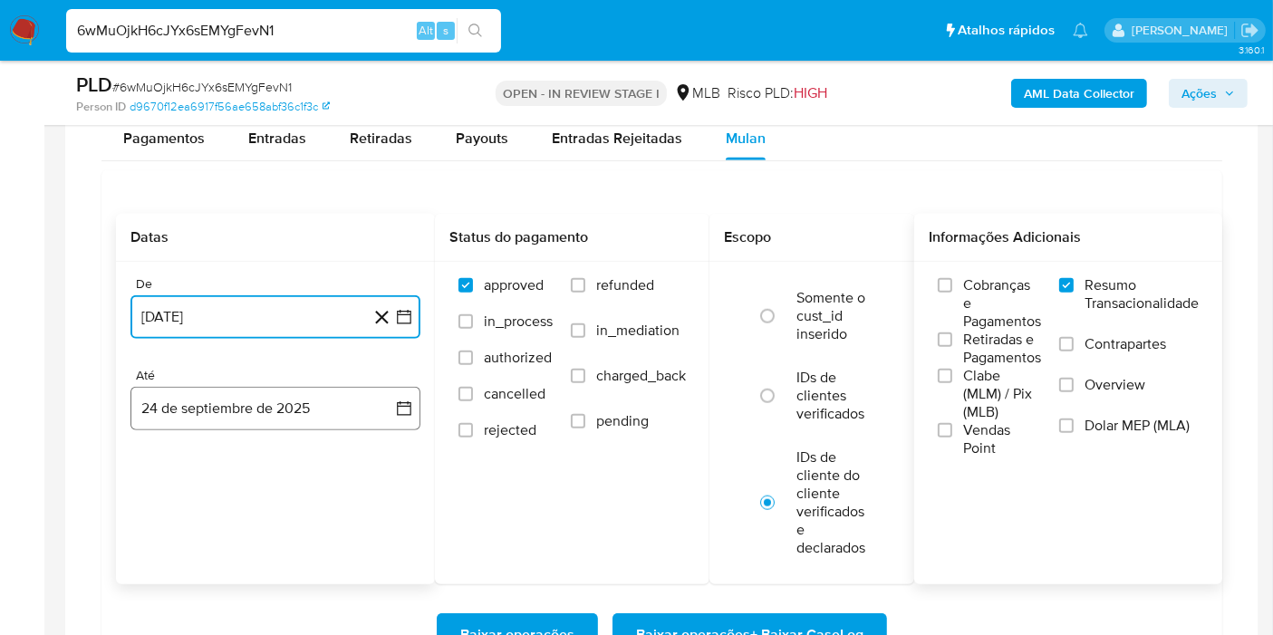
click at [391, 395] on button "24 de septiembre de 2025" at bounding box center [275, 408] width 290 height 43
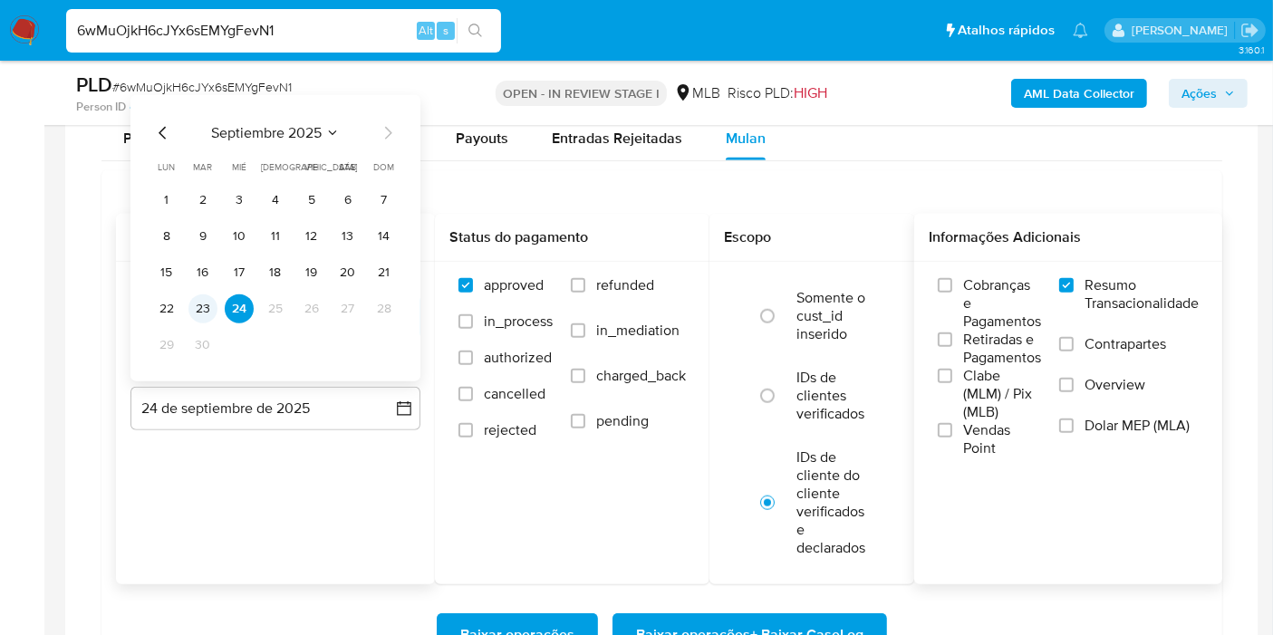
click at [204, 313] on button "23" at bounding box center [202, 308] width 29 height 29
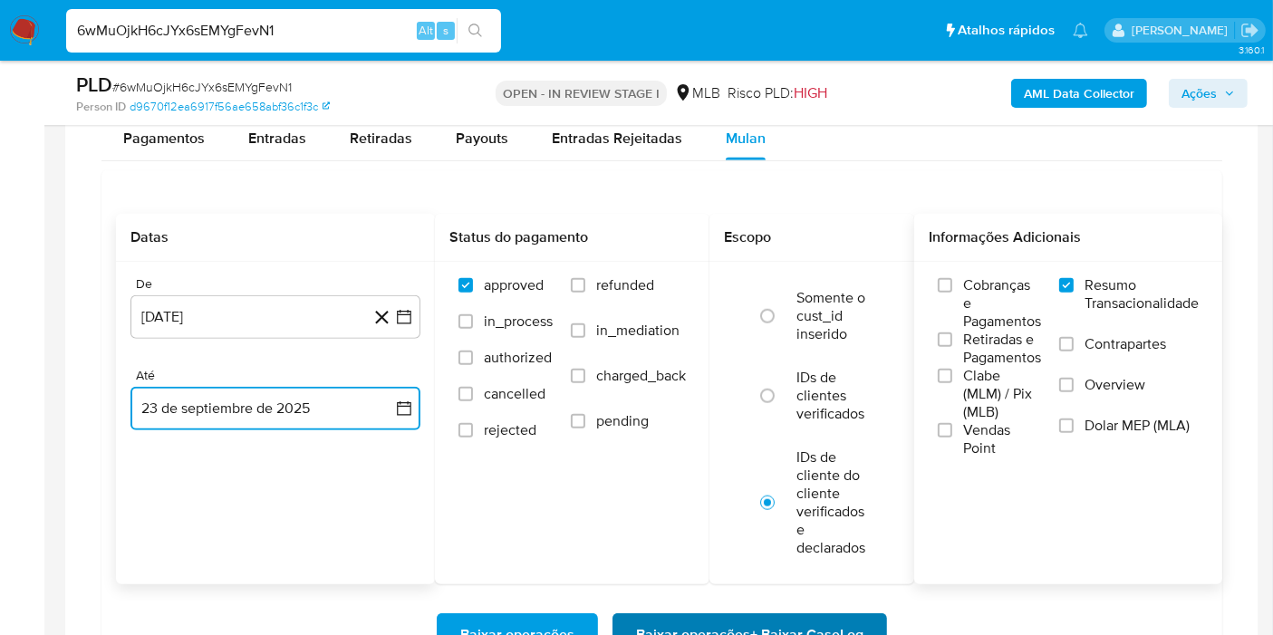
click at [660, 633] on span "Baixar operações + Baixar CaseLog" at bounding box center [749, 635] width 227 height 40
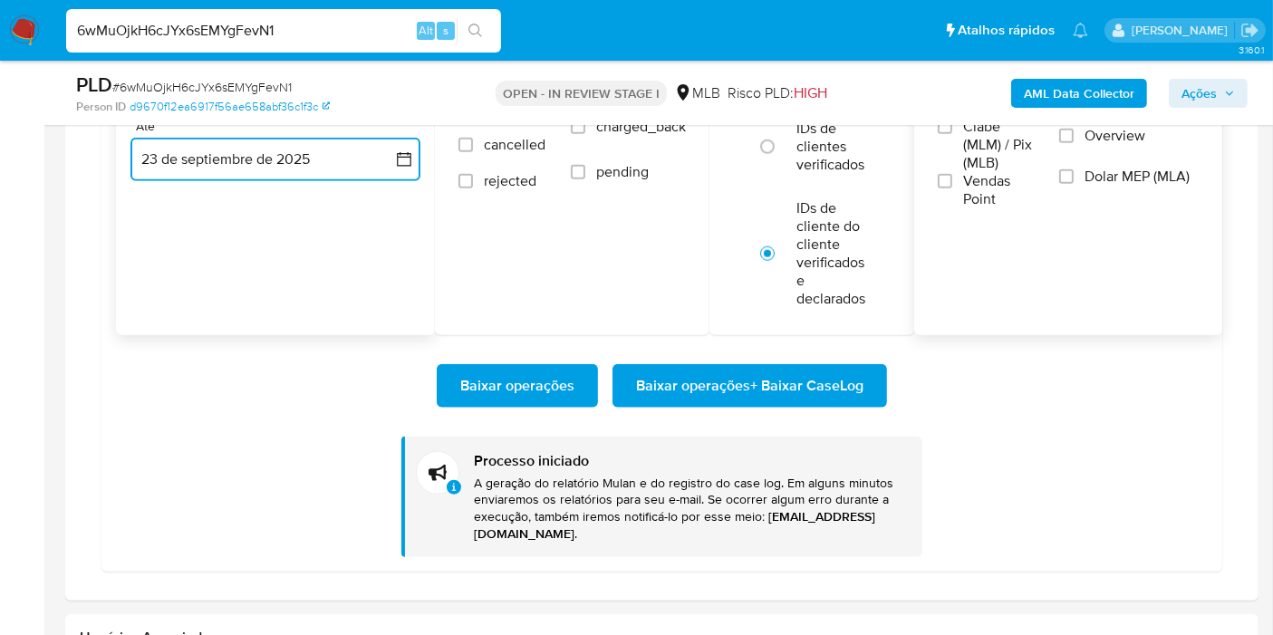
scroll to position [1931, 0]
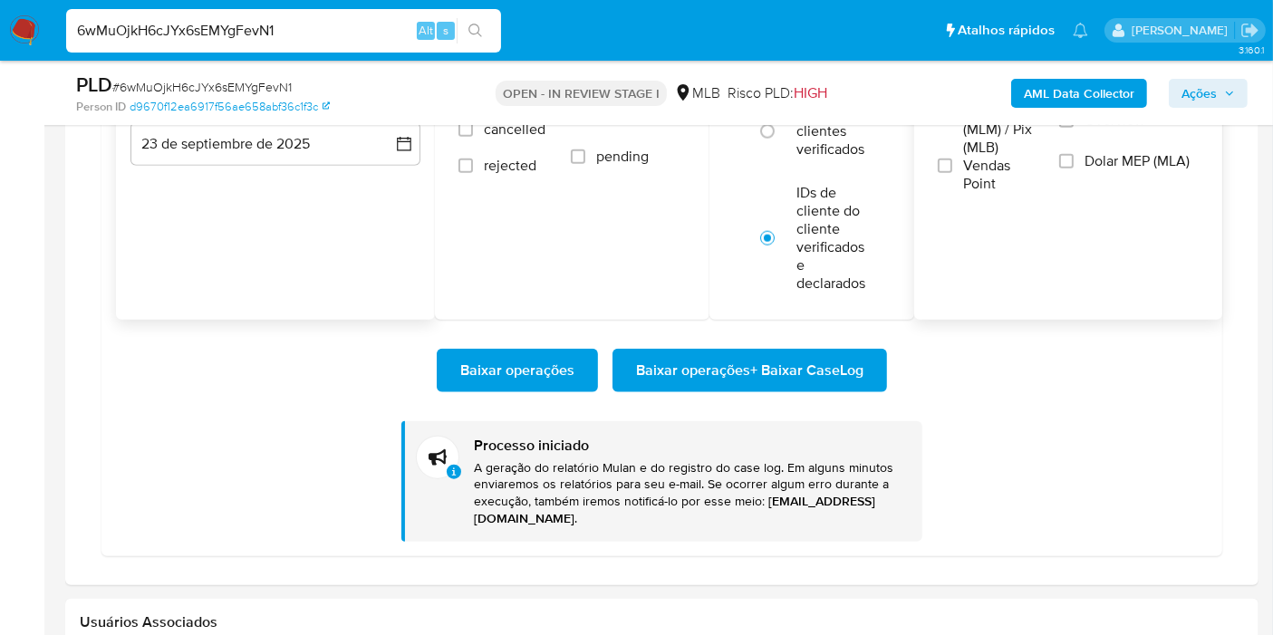
click at [355, 33] on input "6wMuOjkH6cJYx6sEMYgFevN1" at bounding box center [283, 31] width 435 height 24
paste input "3IEuFCFTE7W1FAtCmLQjzDwj"
type input "3IEuFCFTE7W1FAtCmLQjzDwj"
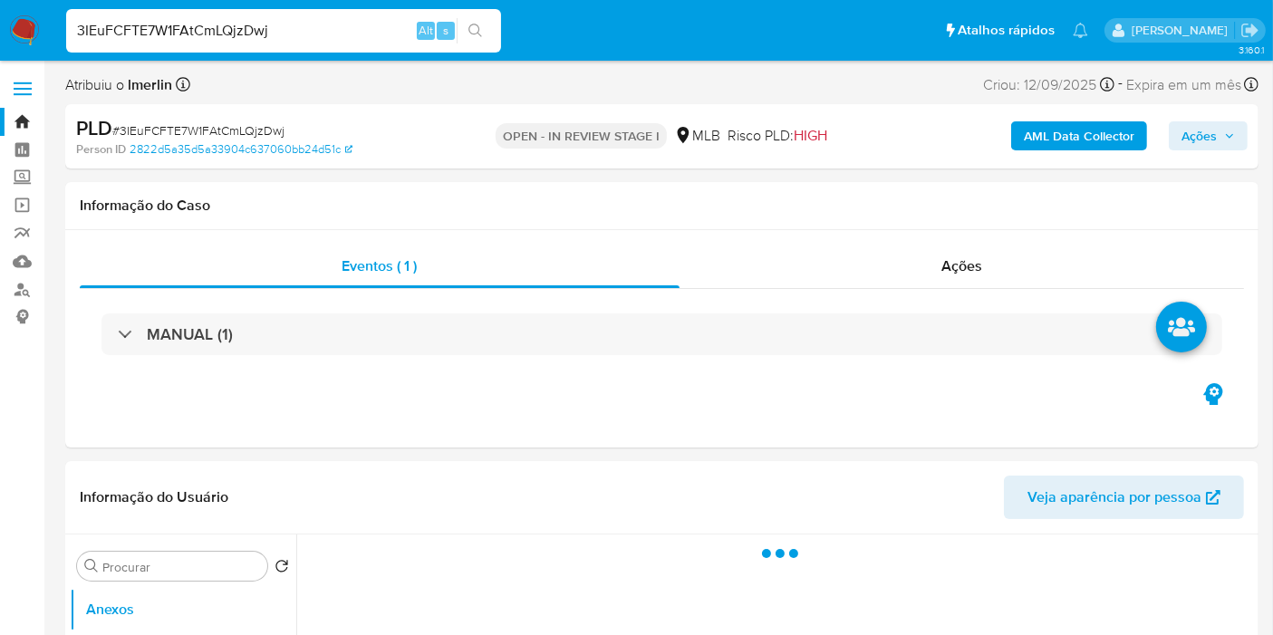
select select "10"
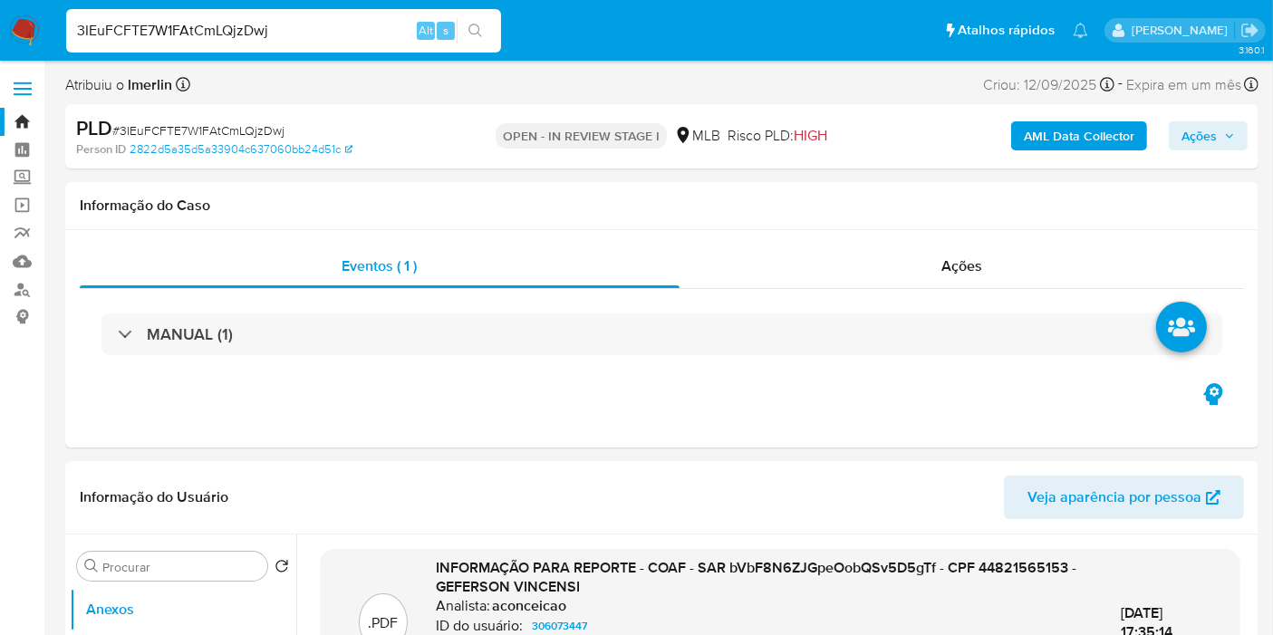
click at [1098, 128] on b "AML Data Collector" at bounding box center [1079, 135] width 111 height 29
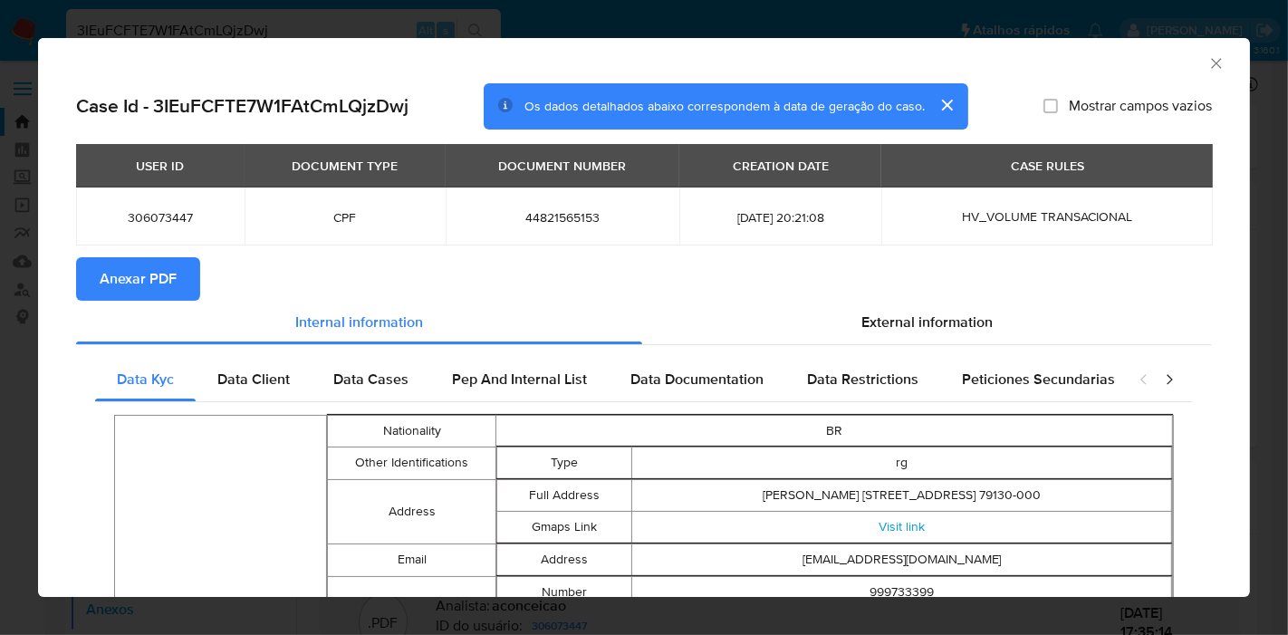
click at [170, 278] on span "Anexar PDF" at bounding box center [138, 279] width 77 height 40
click at [1208, 58] on icon "Fechar a janela" at bounding box center [1217, 63] width 18 height 18
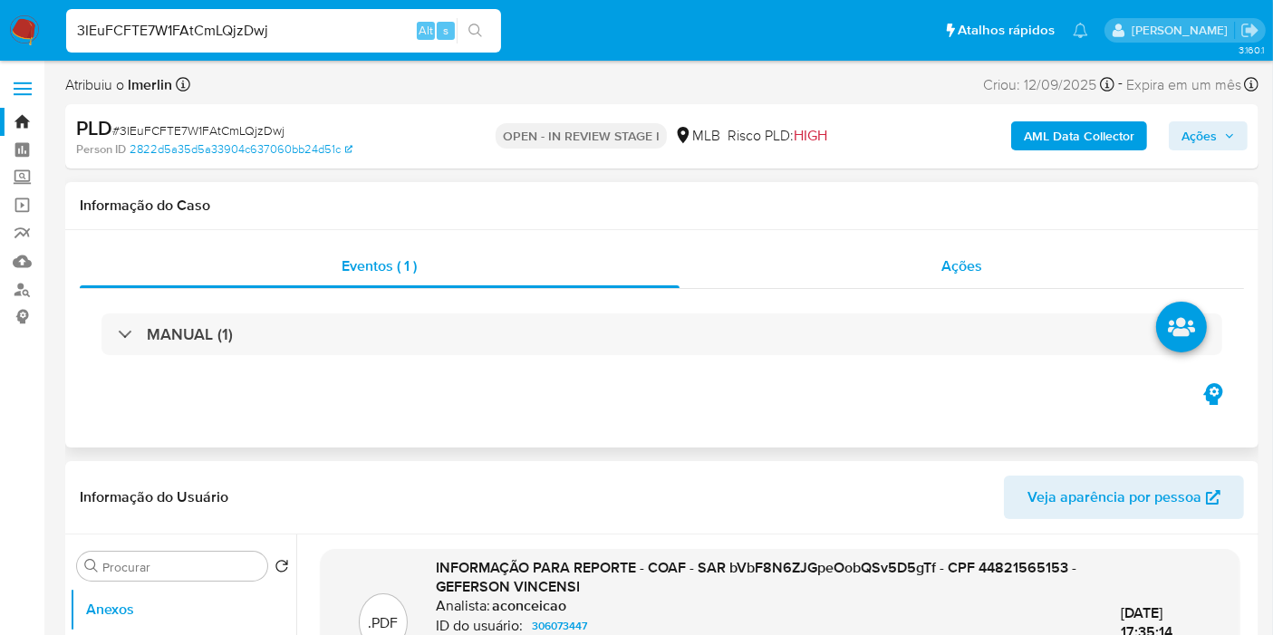
click at [986, 255] on div "Ações" at bounding box center [961, 266] width 565 height 43
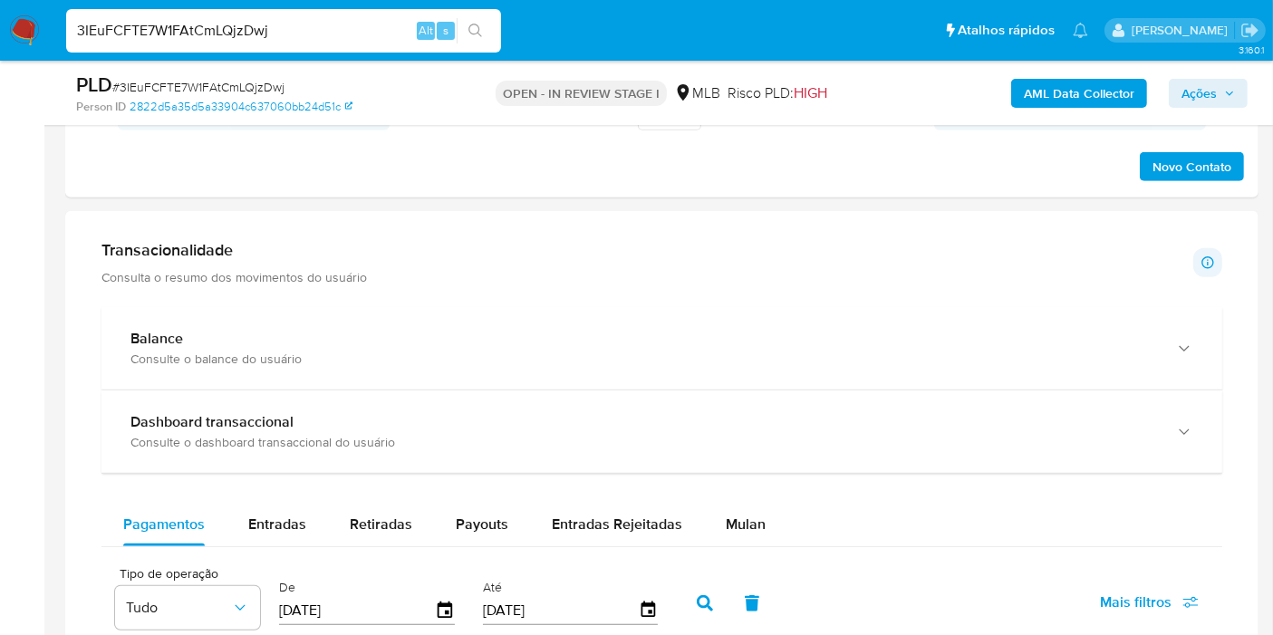
scroll to position [1192, 0]
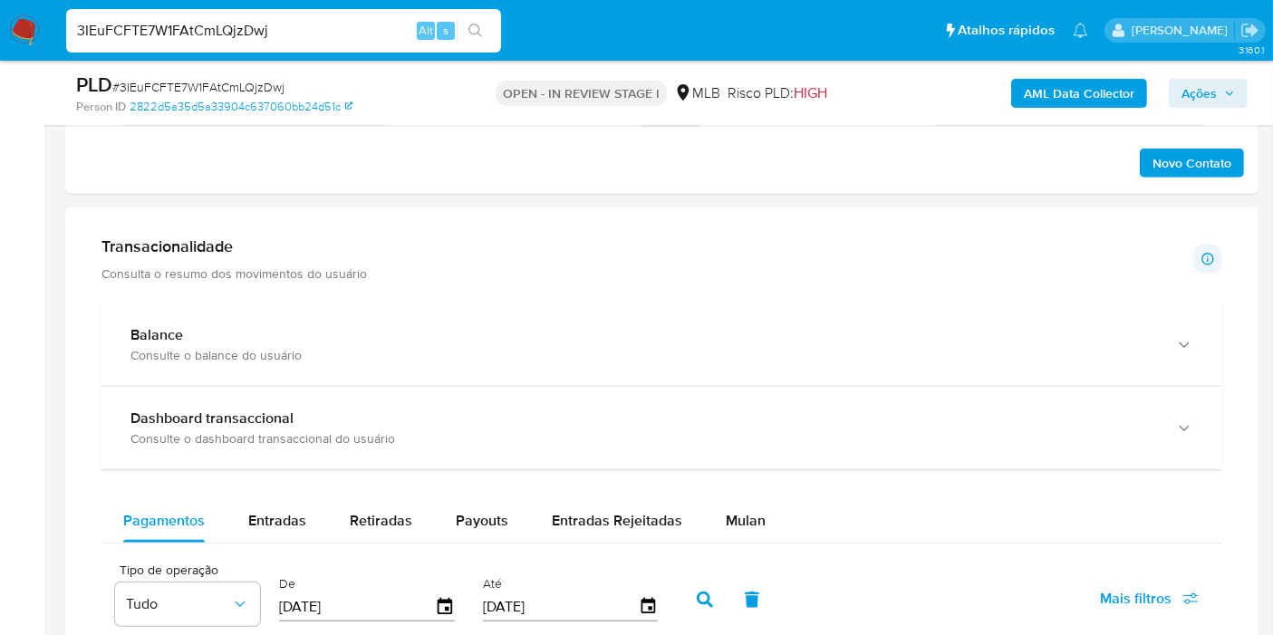
drag, startPoint x: 1246, startPoint y: 342, endPoint x: 1252, endPoint y: 352, distance: 12.6
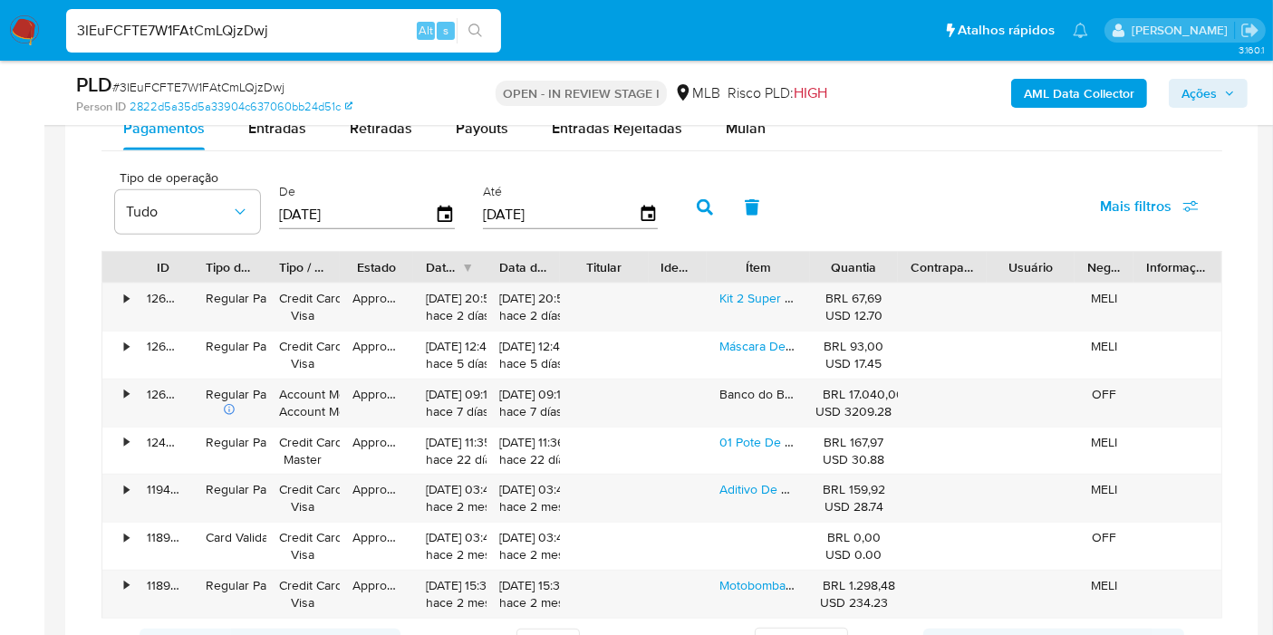
scroll to position [1588, 0]
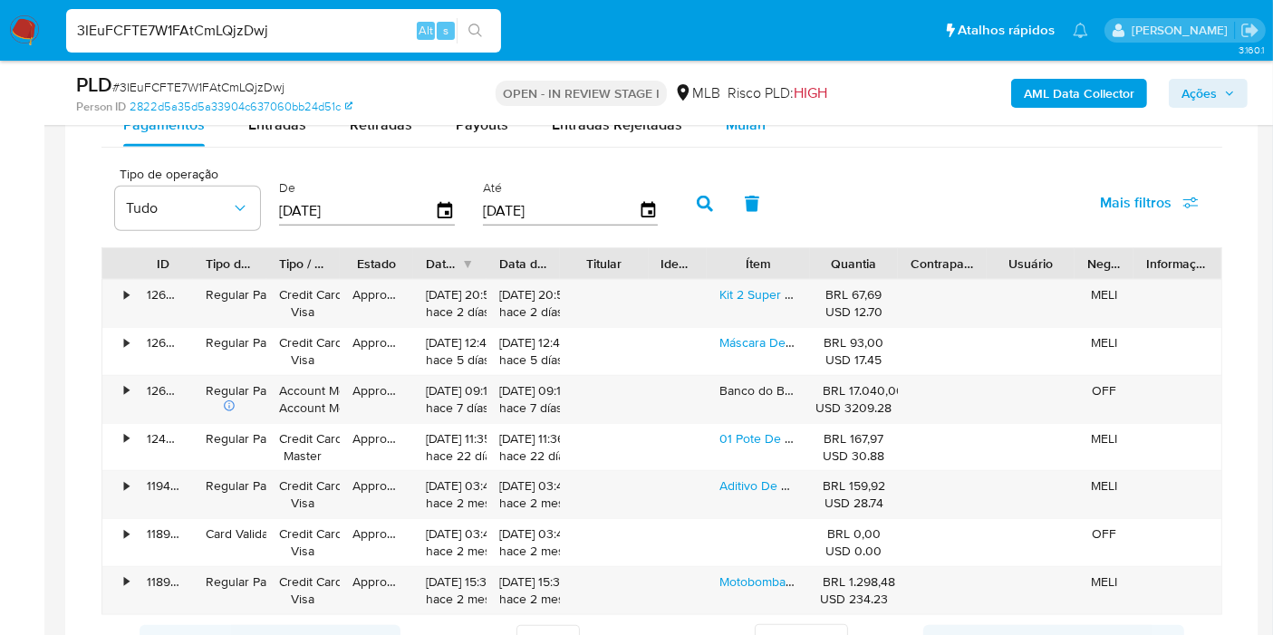
click at [745, 138] on div "Mulan" at bounding box center [746, 124] width 40 height 43
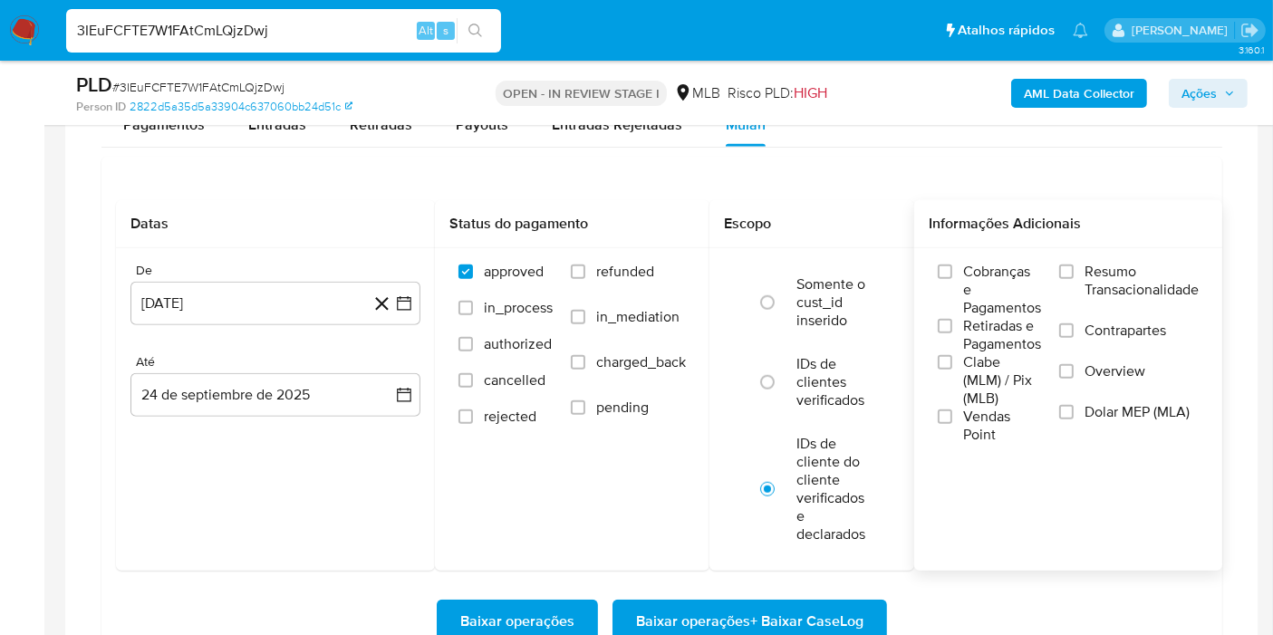
click at [1102, 294] on span "Resumo Transacionalidade" at bounding box center [1141, 281] width 114 height 36
click at [1074, 279] on input "Resumo Transacionalidade" at bounding box center [1066, 272] width 14 height 14
click at [411, 305] on icon "button" at bounding box center [404, 303] width 18 height 18
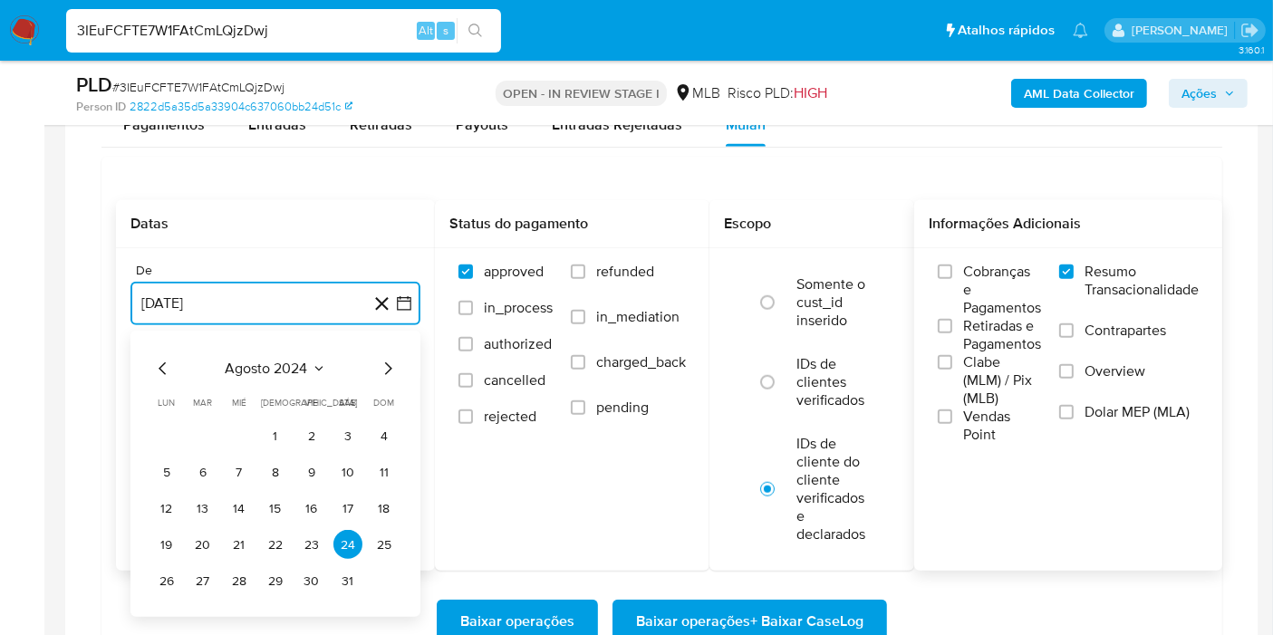
click at [305, 371] on span "agosto 2024" at bounding box center [267, 369] width 82 height 18
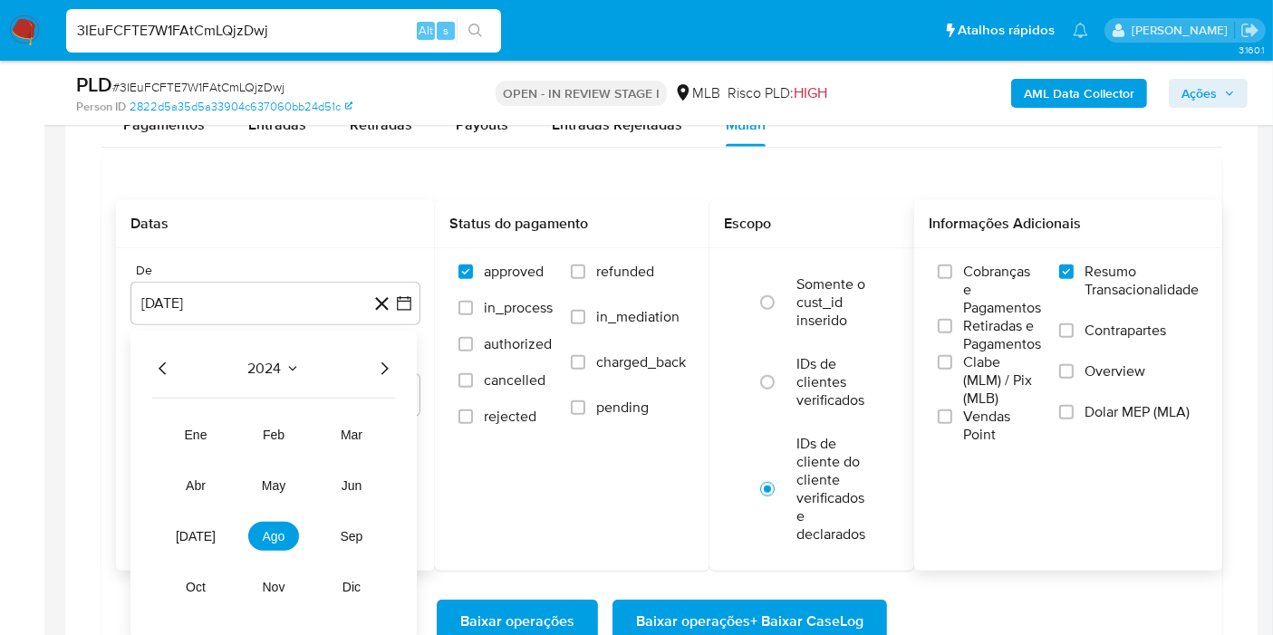
click at [382, 363] on icon "Año siguiente" at bounding box center [384, 369] width 22 height 22
click at [274, 542] on button "ago" at bounding box center [273, 536] width 51 height 29
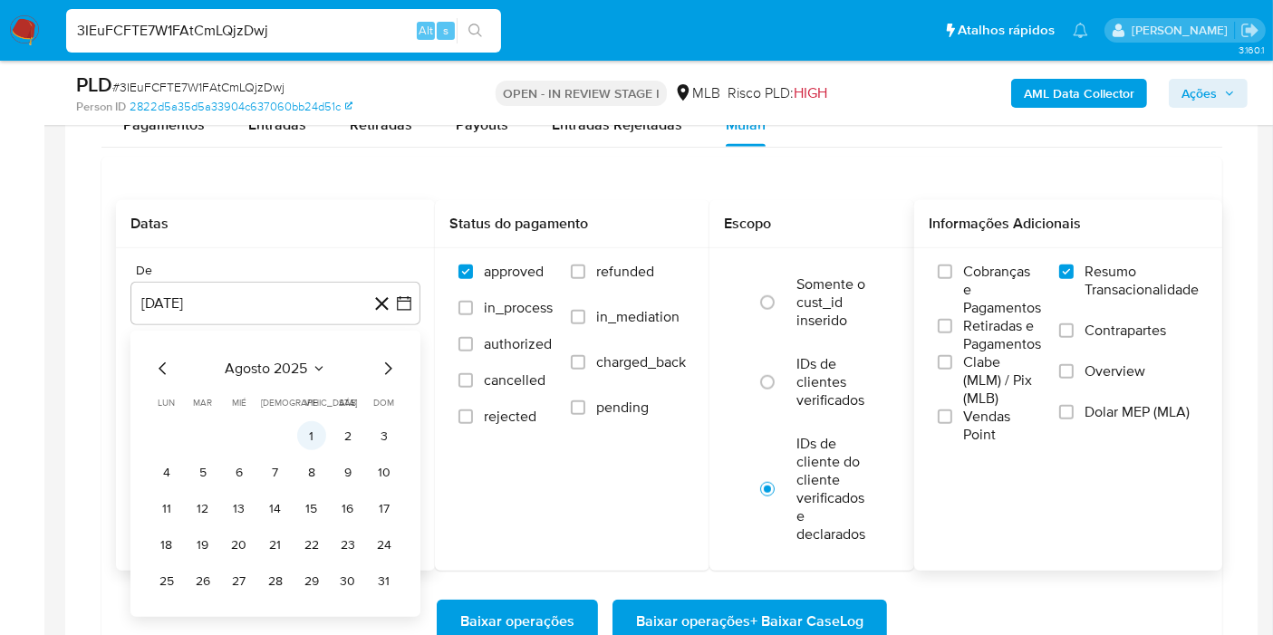
click at [309, 429] on button "1" at bounding box center [311, 435] width 29 height 29
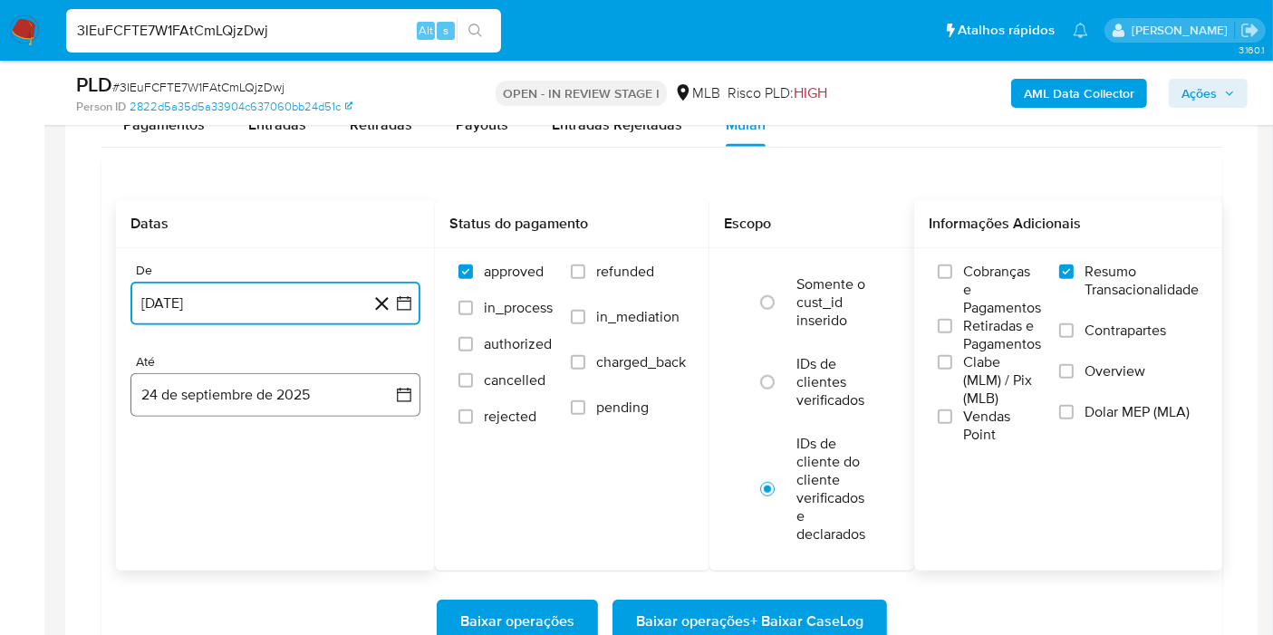
click at [378, 377] on button "24 de septiembre de 2025" at bounding box center [275, 394] width 290 height 43
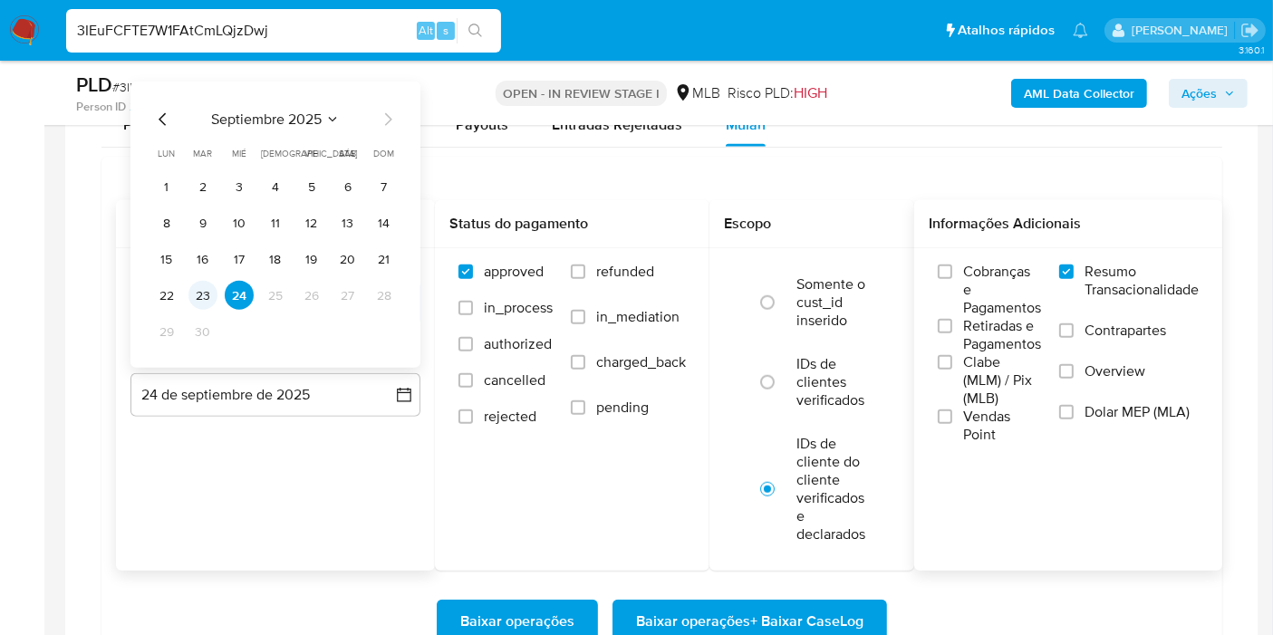
click at [188, 288] on button "23" at bounding box center [202, 295] width 29 height 29
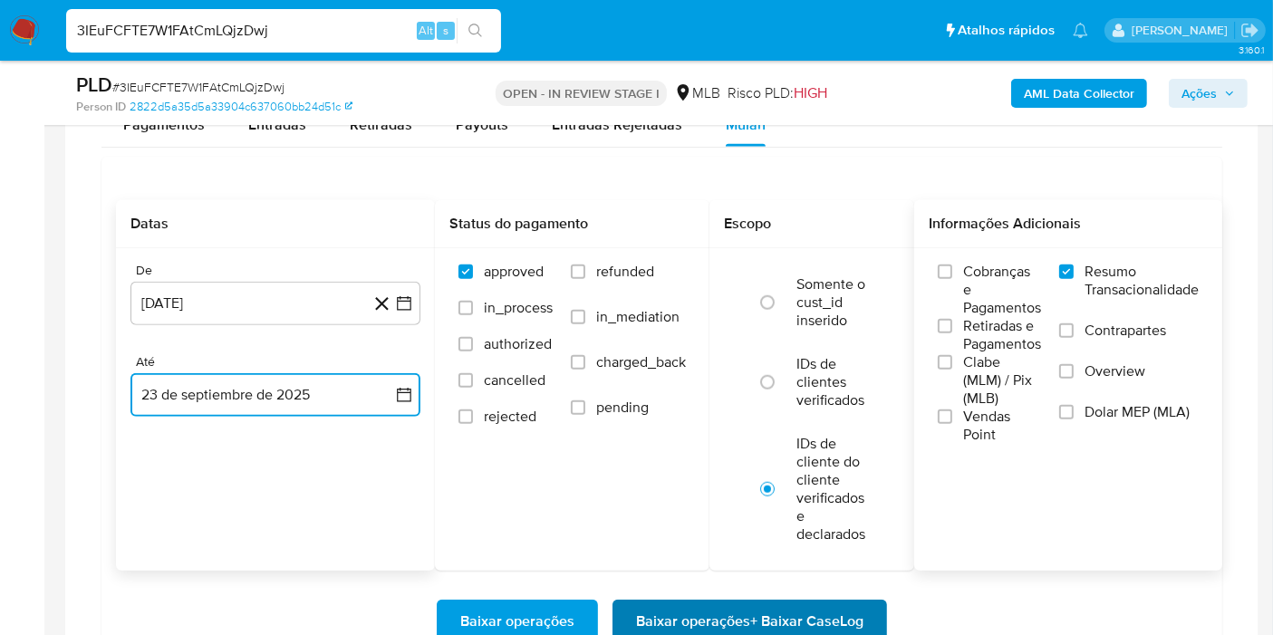
click at [705, 615] on span "Baixar operações + Baixar CaseLog" at bounding box center [749, 622] width 227 height 40
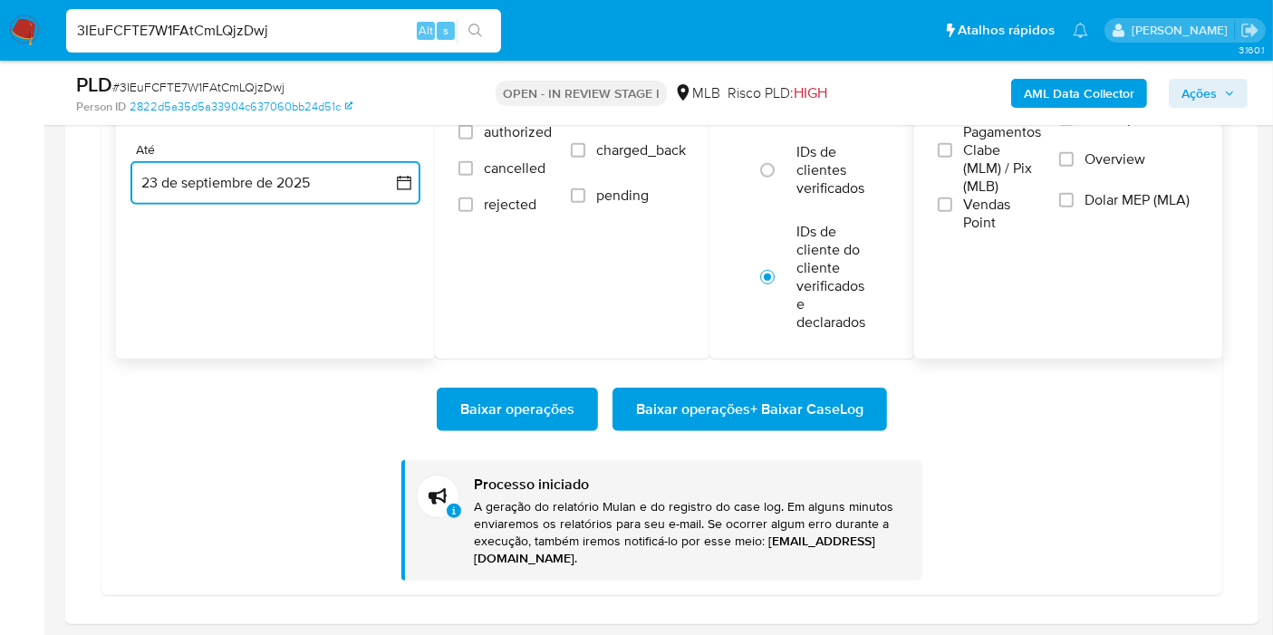
scroll to position [1793, 0]
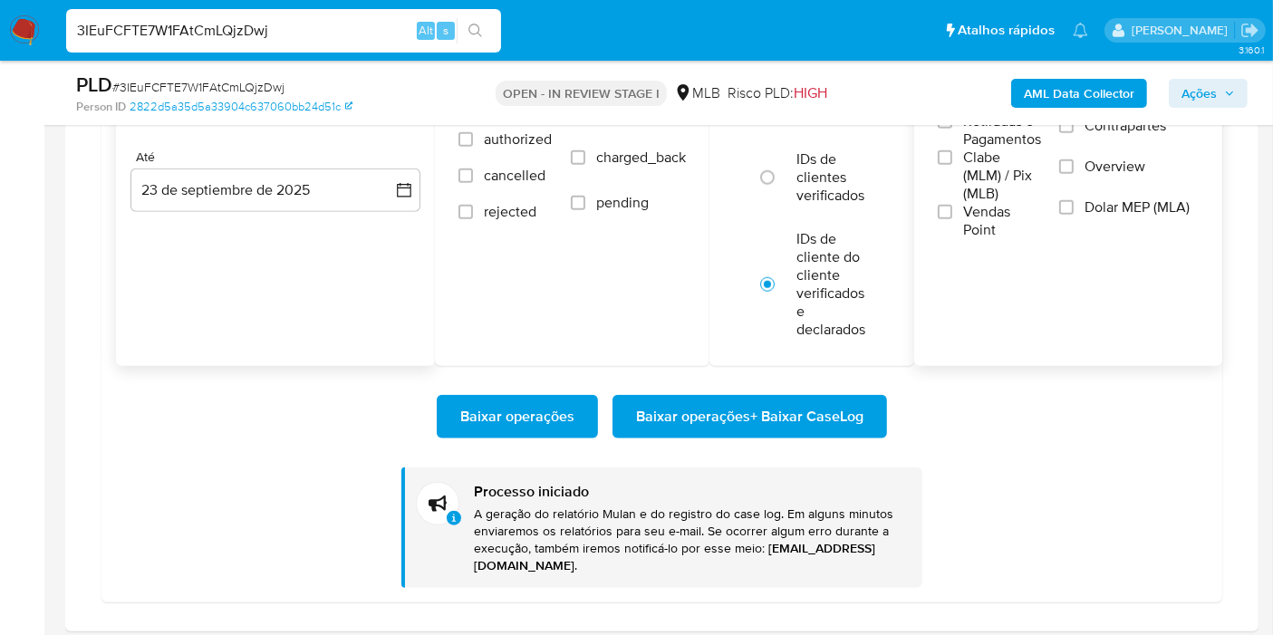
click at [358, 16] on div "3IEuFCFTE7W1FAtCmLQjzDwj Alt s" at bounding box center [283, 30] width 435 height 43
click at [356, 32] on input "3IEuFCFTE7W1FAtCmLQjzDwj" at bounding box center [283, 31] width 435 height 24
paste input "rrxNtEpiqprHHSU9IA38hQoF"
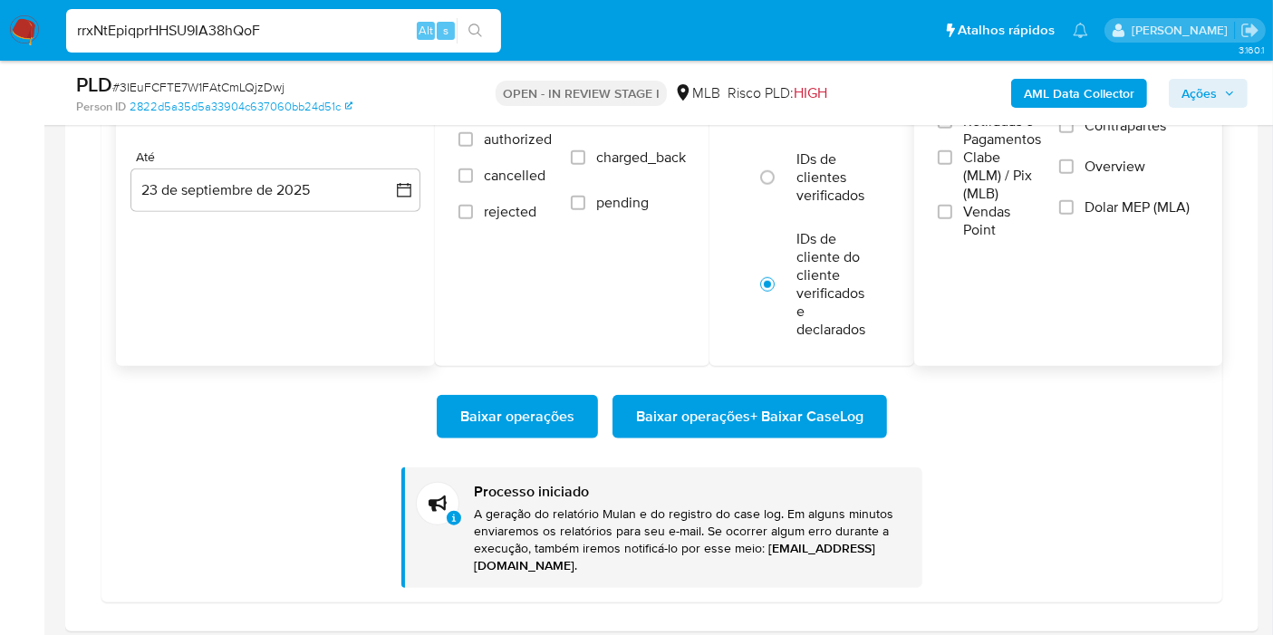
type input "rrxNtEpiqprHHSU9IA38hQoF"
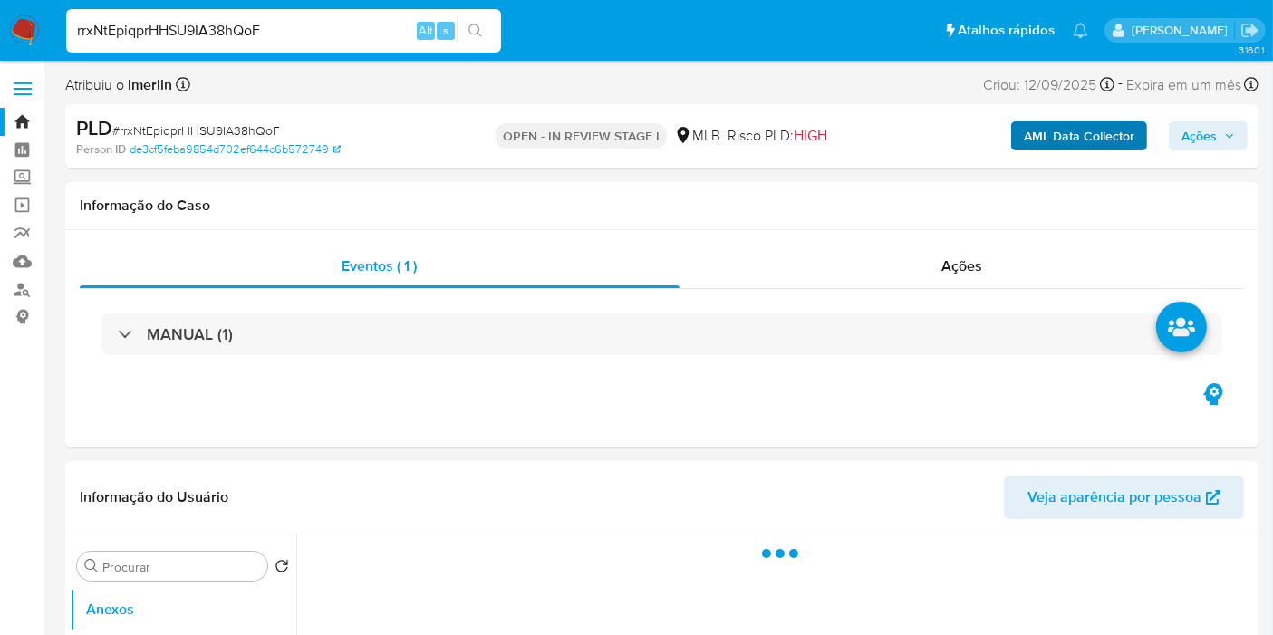
select select "10"
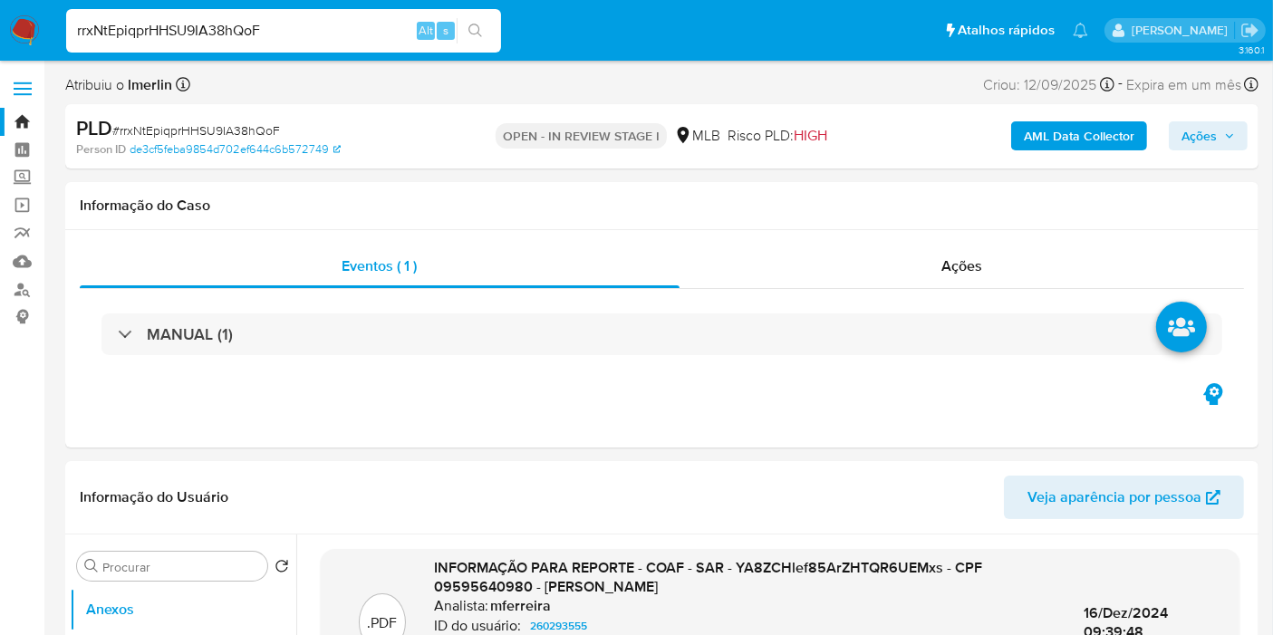
click at [1059, 130] on b "AML Data Collector" at bounding box center [1079, 135] width 111 height 29
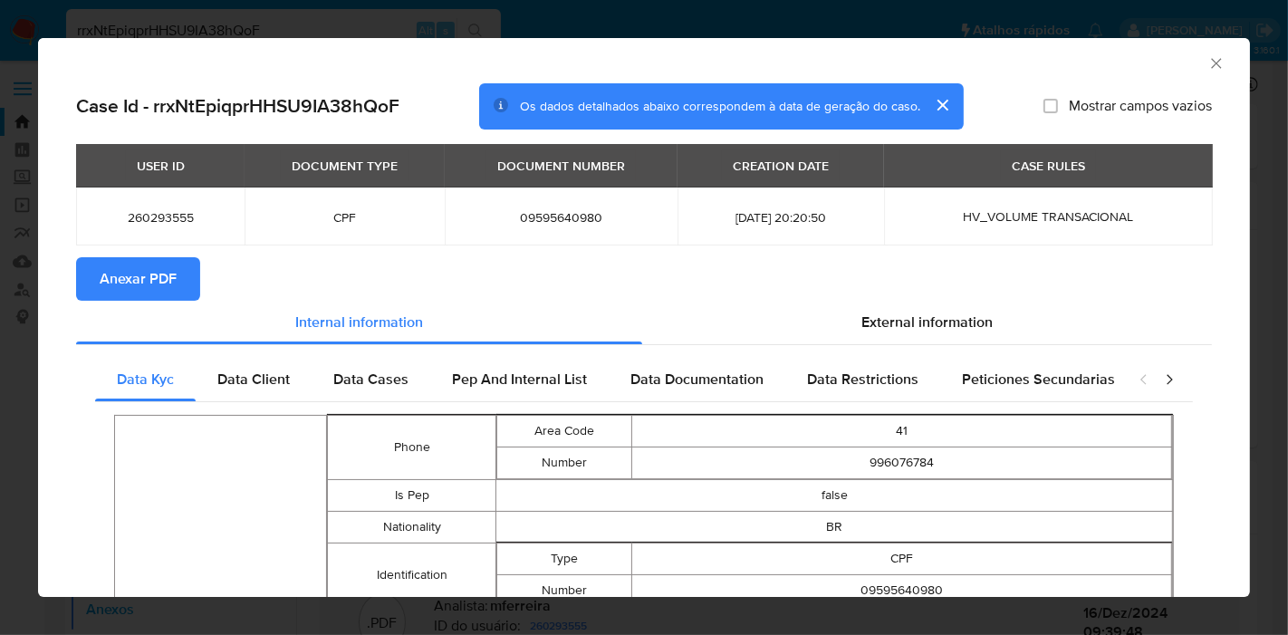
click at [142, 260] on span "Anexar PDF" at bounding box center [138, 279] width 77 height 40
click at [1208, 60] on icon "Fechar a janela" at bounding box center [1217, 63] width 18 height 18
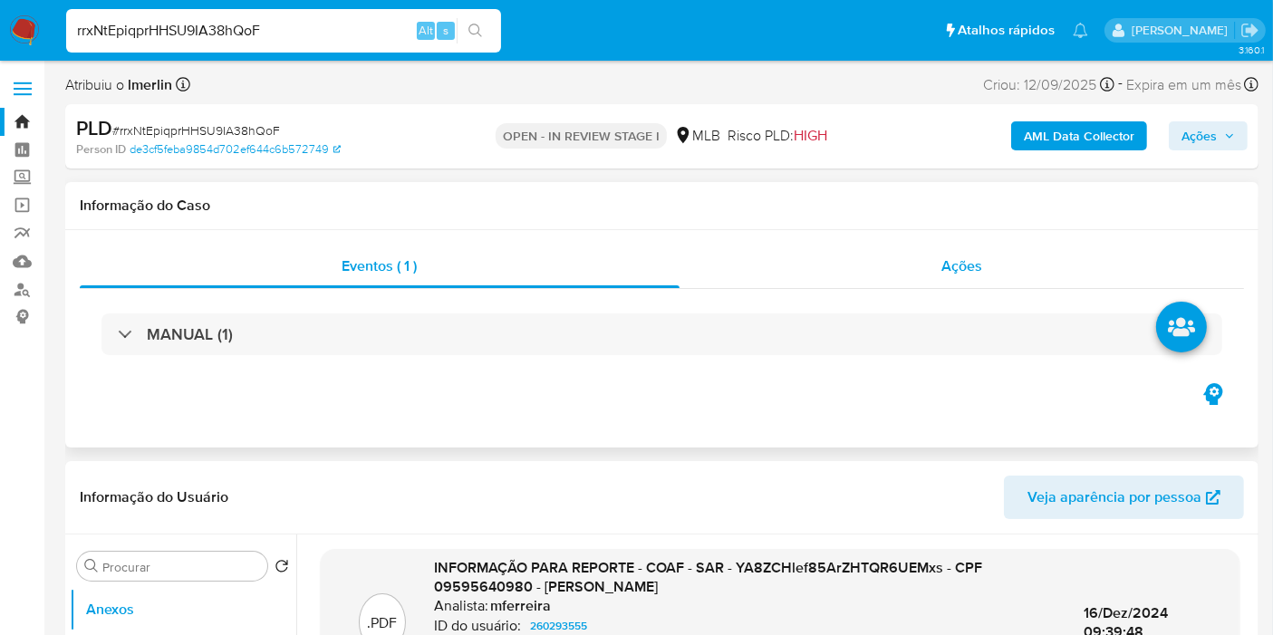
click at [968, 269] on span "Ações" at bounding box center [961, 265] width 41 height 21
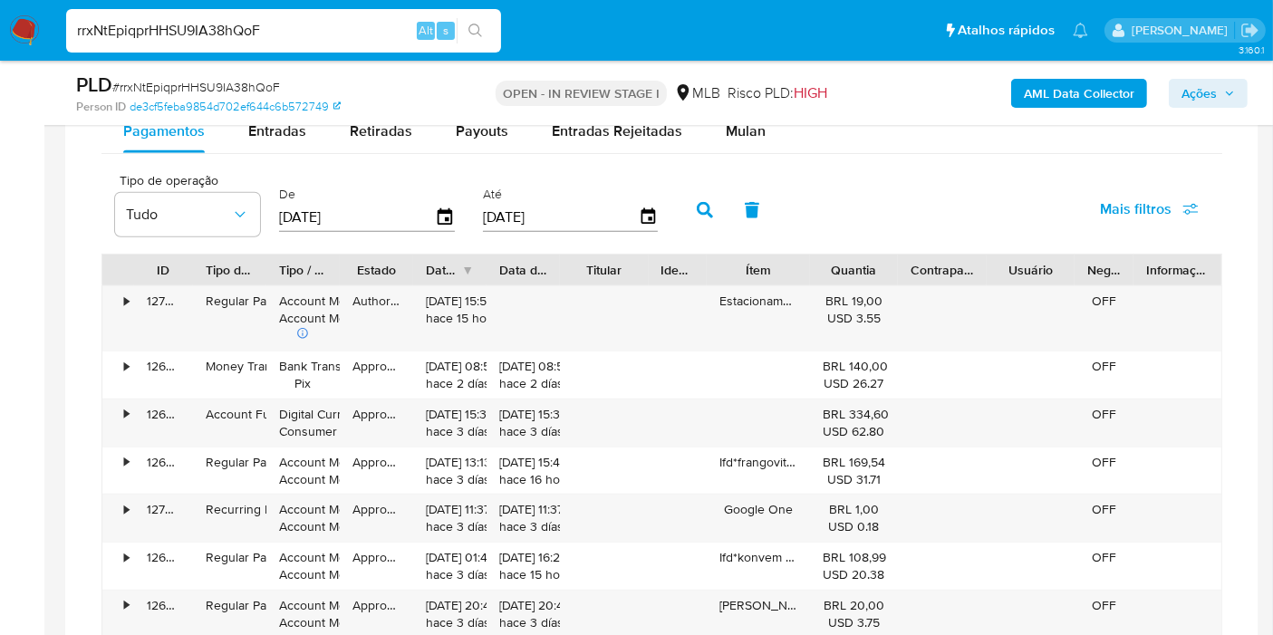
scroll to position [1544, 0]
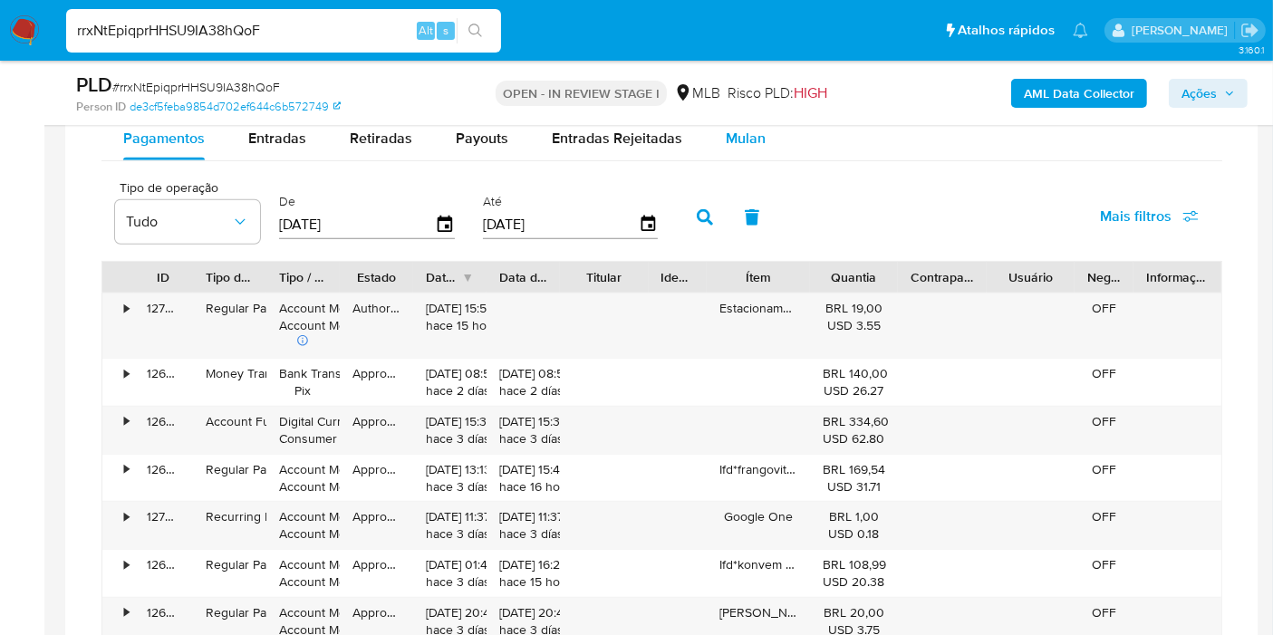
click at [768, 146] on button "Mulan" at bounding box center [745, 138] width 83 height 43
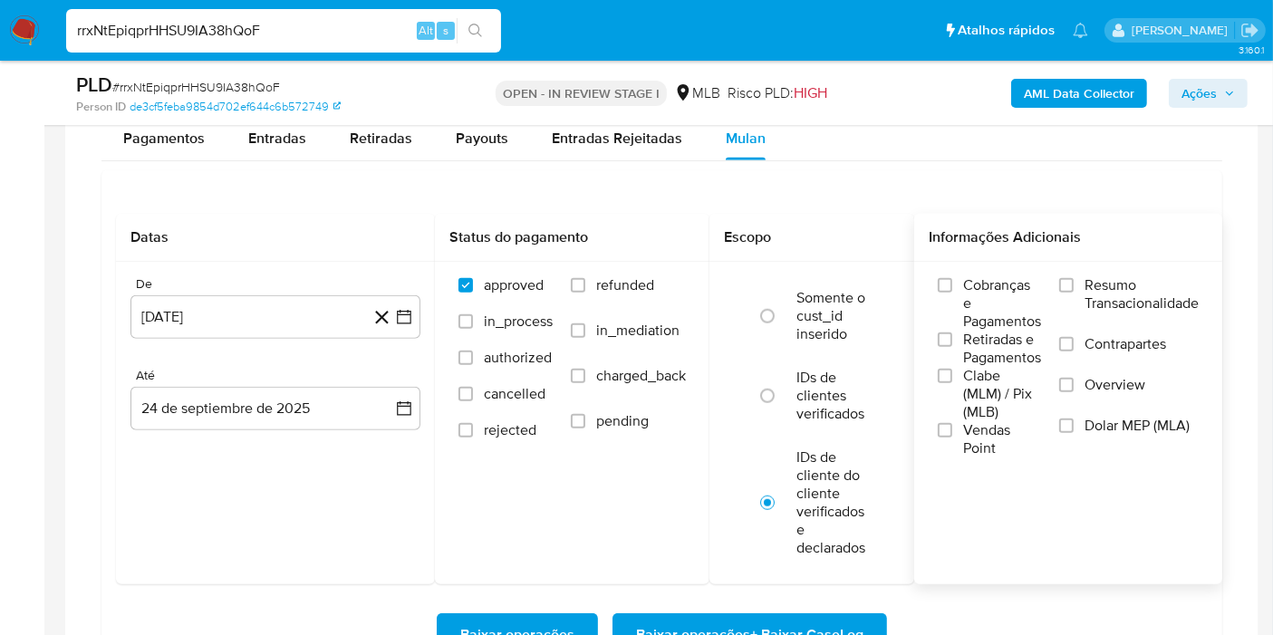
click at [1199, 296] on span "Resumo Transacionalidade" at bounding box center [1141, 294] width 114 height 36
click at [1074, 293] on input "Resumo Transacionalidade" at bounding box center [1066, 285] width 14 height 14
click at [409, 329] on button "[DATE]" at bounding box center [275, 316] width 290 height 43
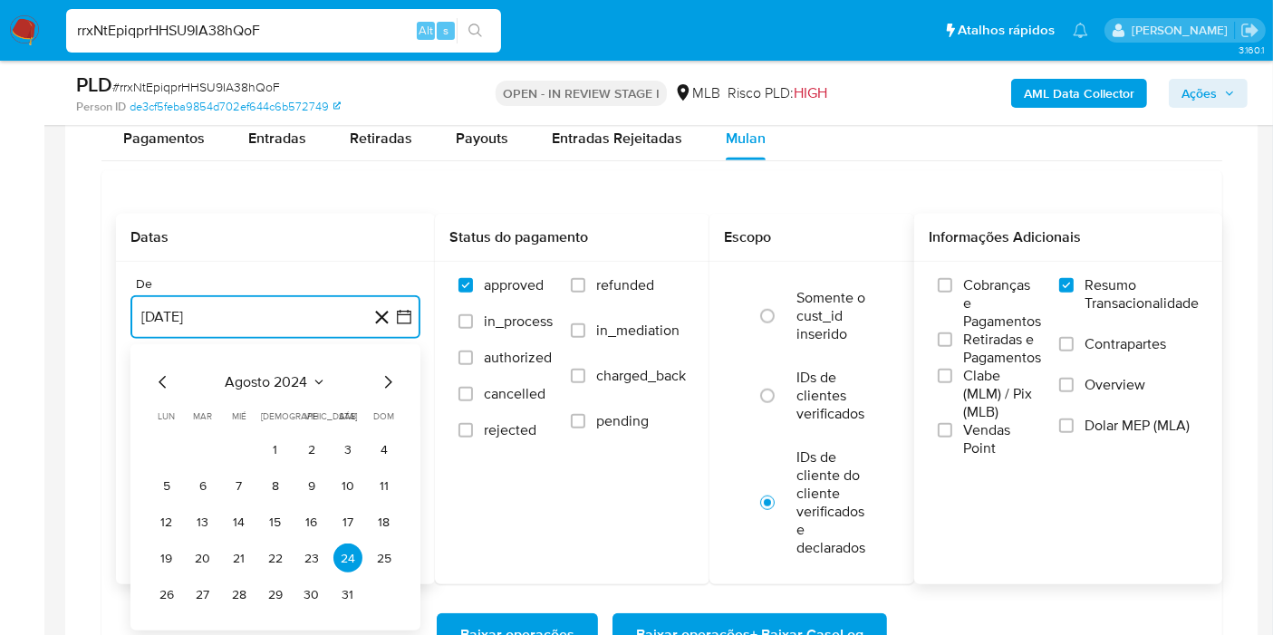
click at [295, 380] on span "agosto 2024" at bounding box center [267, 382] width 82 height 18
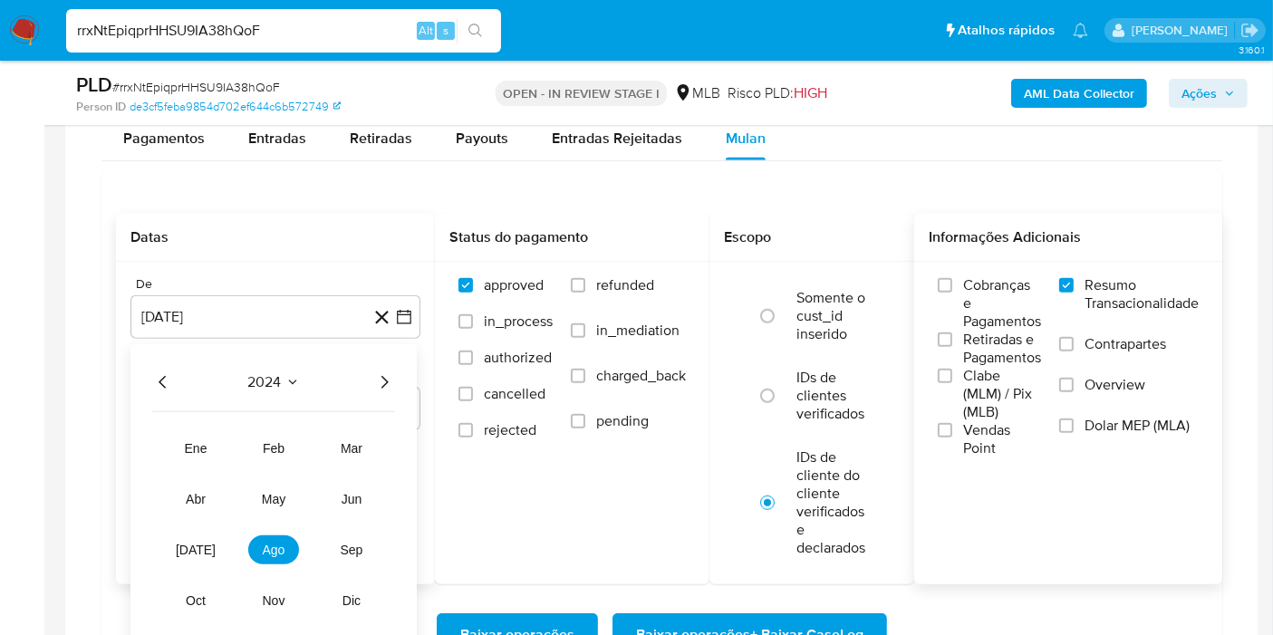
click at [380, 371] on icon "Año siguiente" at bounding box center [384, 382] width 22 height 22
click at [276, 543] on span "ago" at bounding box center [274, 550] width 23 height 14
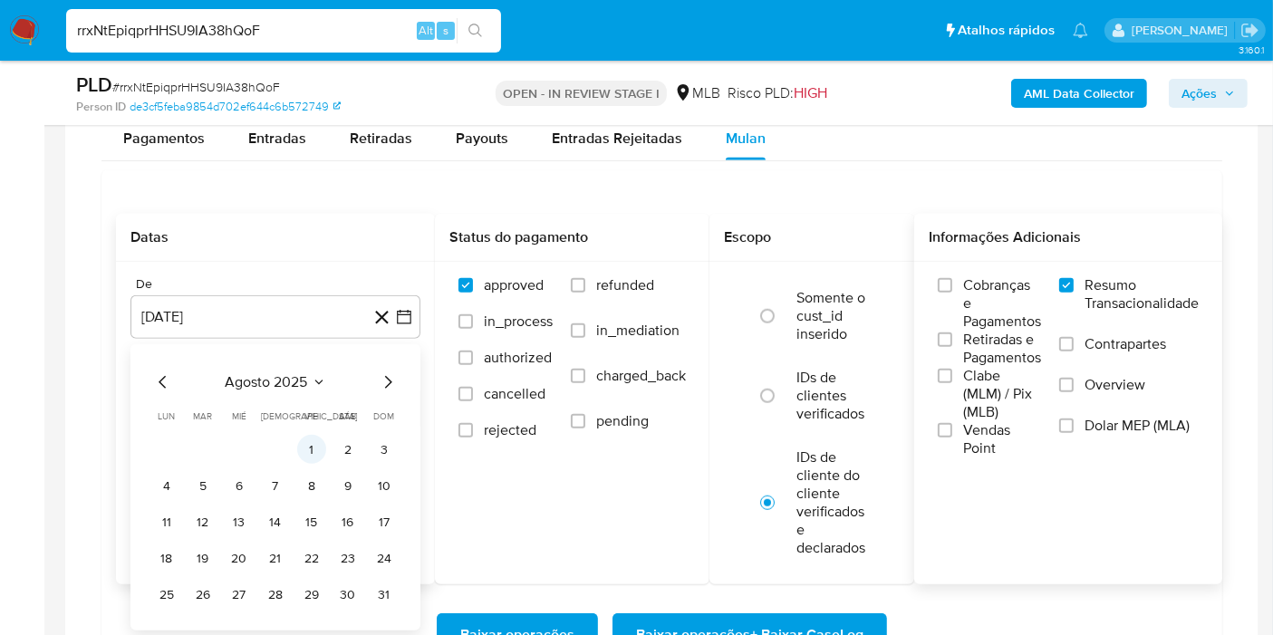
click at [305, 454] on button "1" at bounding box center [311, 449] width 29 height 29
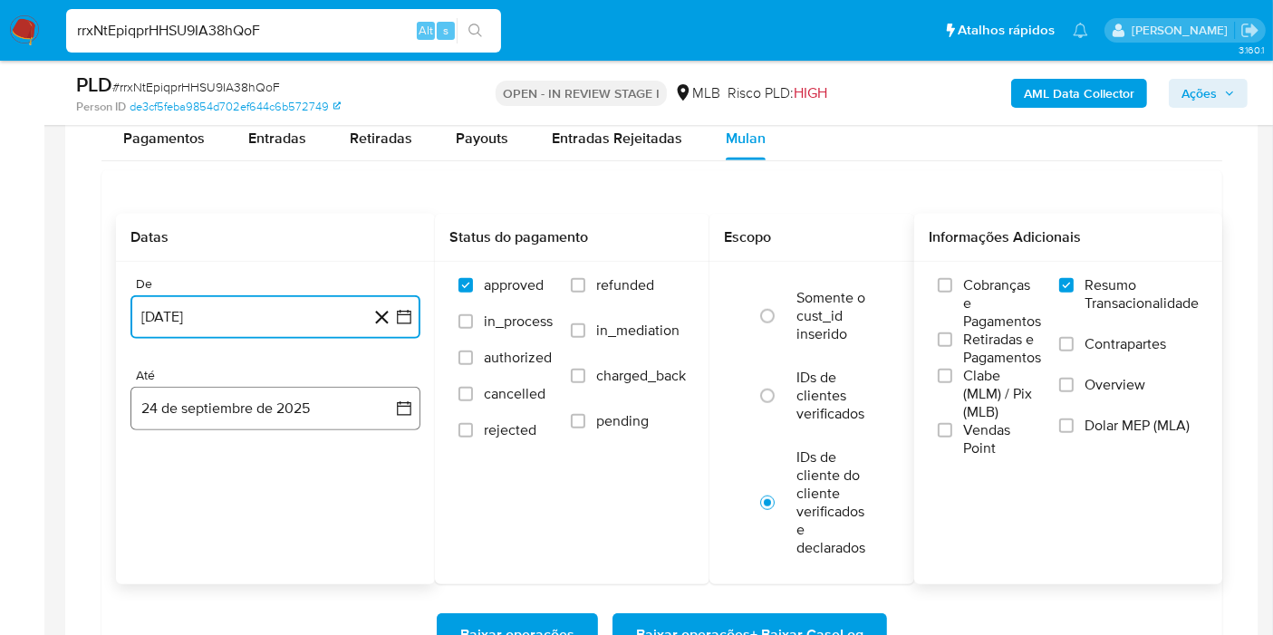
click at [346, 410] on button "24 de septiembre de 2025" at bounding box center [275, 408] width 290 height 43
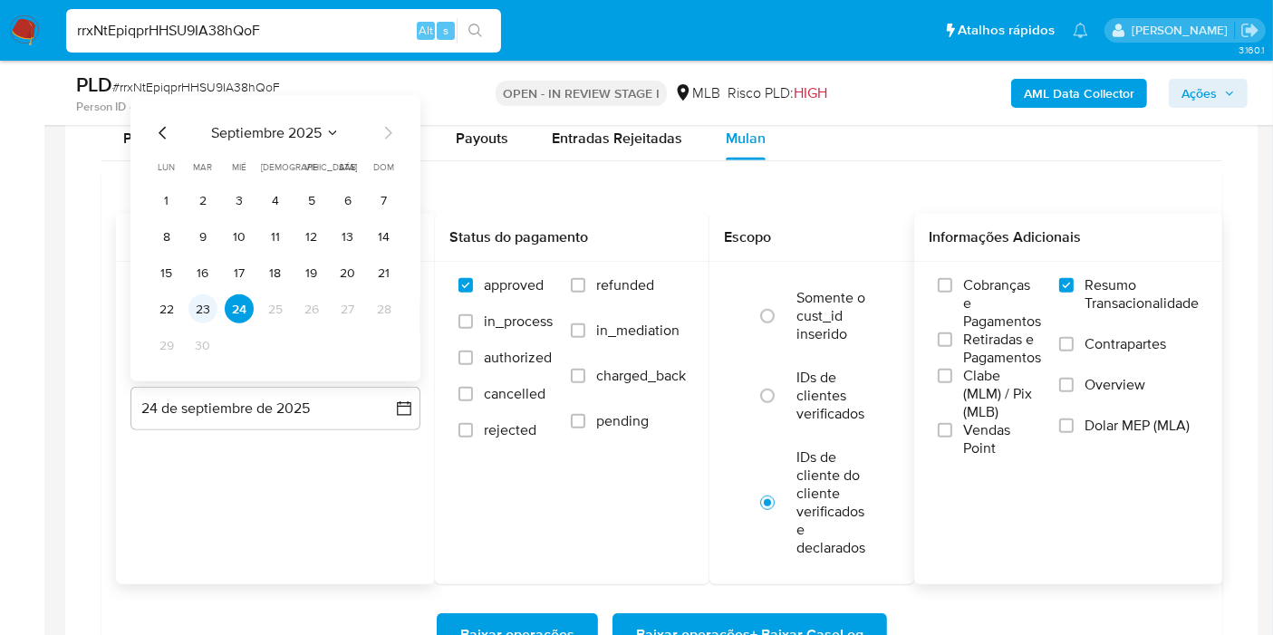
click at [200, 318] on button "23" at bounding box center [202, 308] width 29 height 29
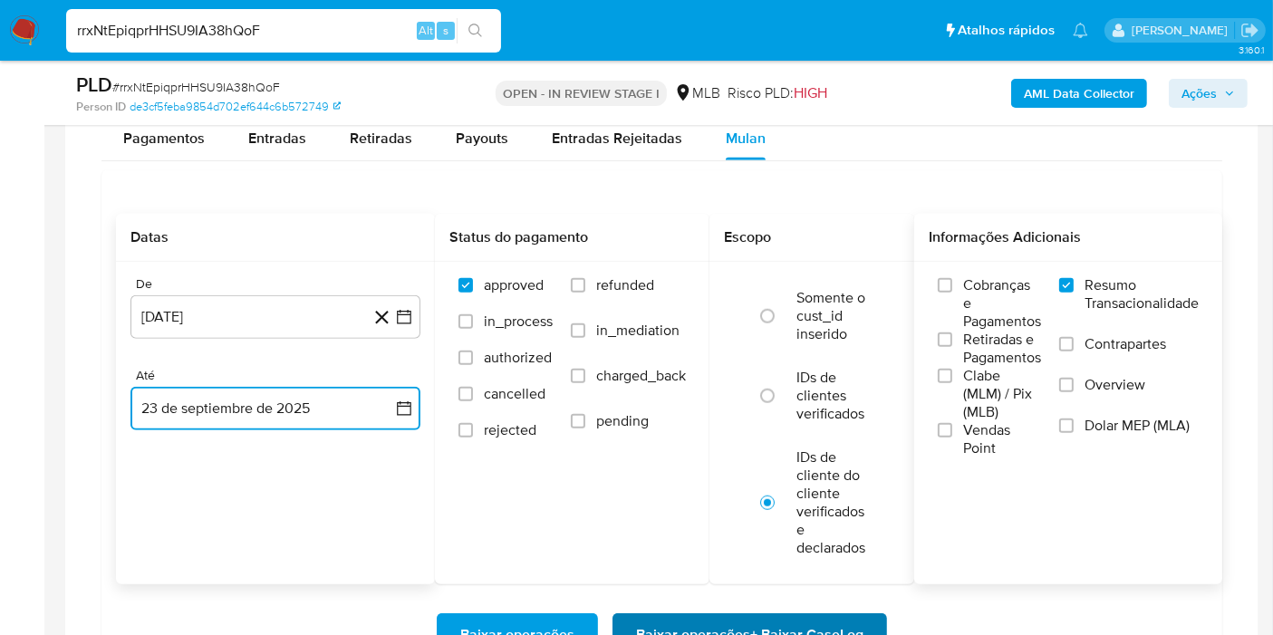
click at [755, 615] on span "Baixar operações + Baixar CaseLog" at bounding box center [749, 635] width 227 height 40
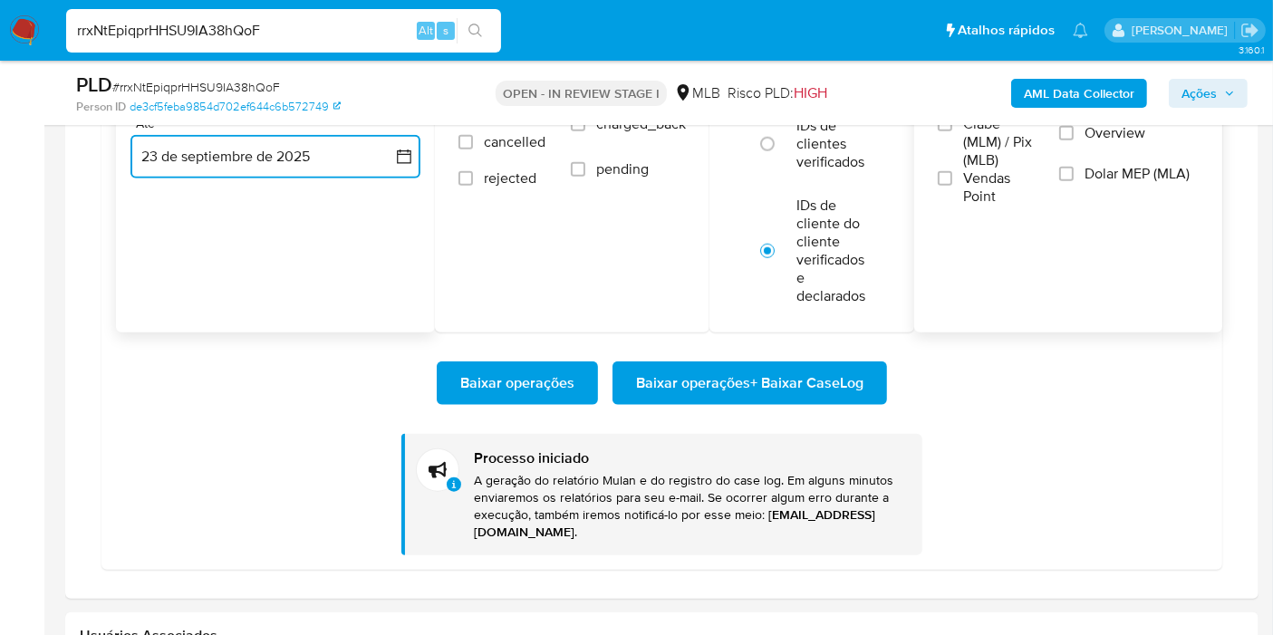
scroll to position [1826, 0]
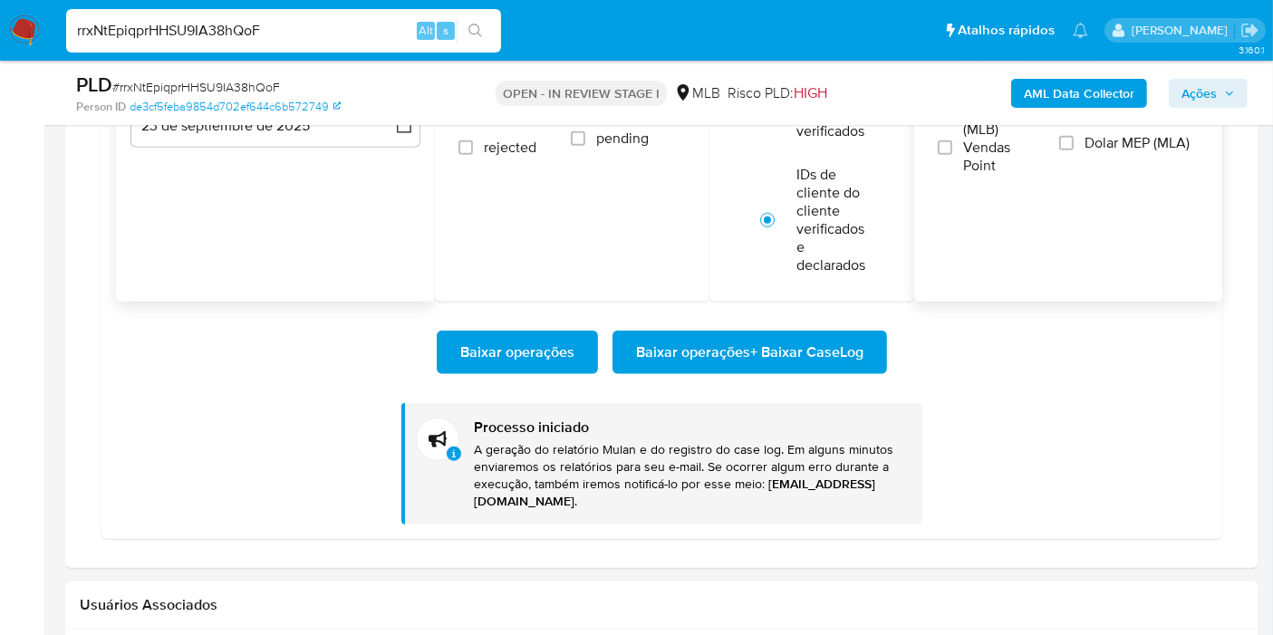
click at [400, 23] on input "rrxNtEpiqprHHSU9IA38hQoF" at bounding box center [283, 31] width 435 height 24
paste input "i6co5bksJtYfOLIXjFwmN5SH"
type input "i6co5bksJtYfOLIXjFwmN5SH"
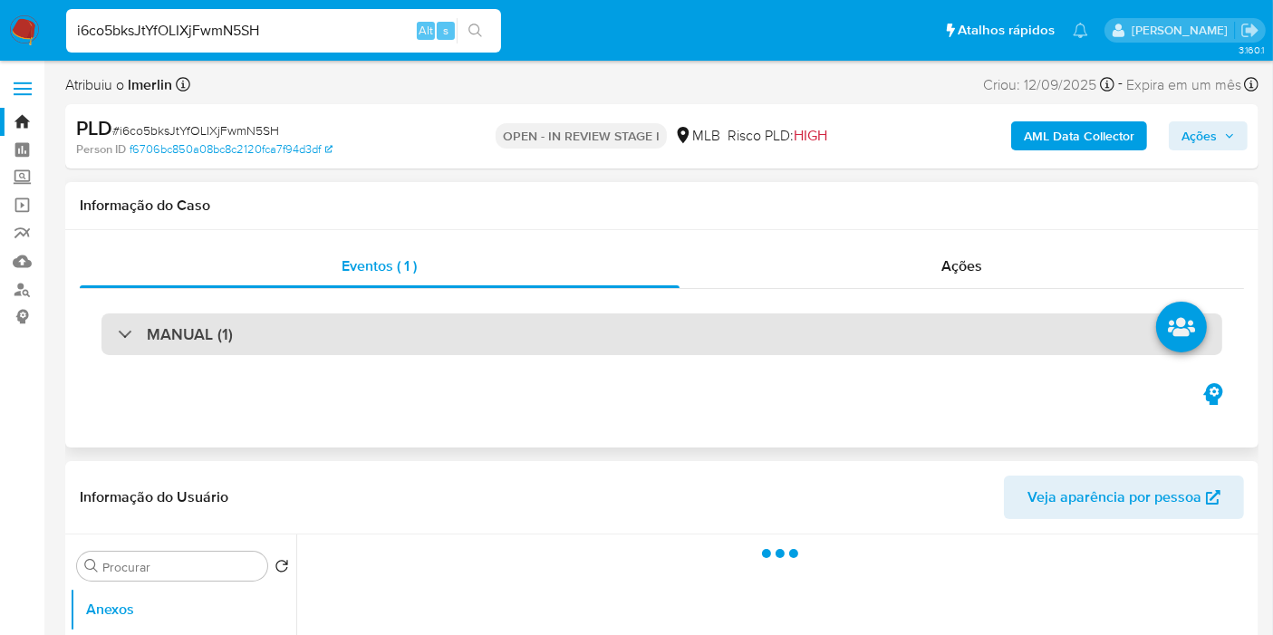
select select "10"
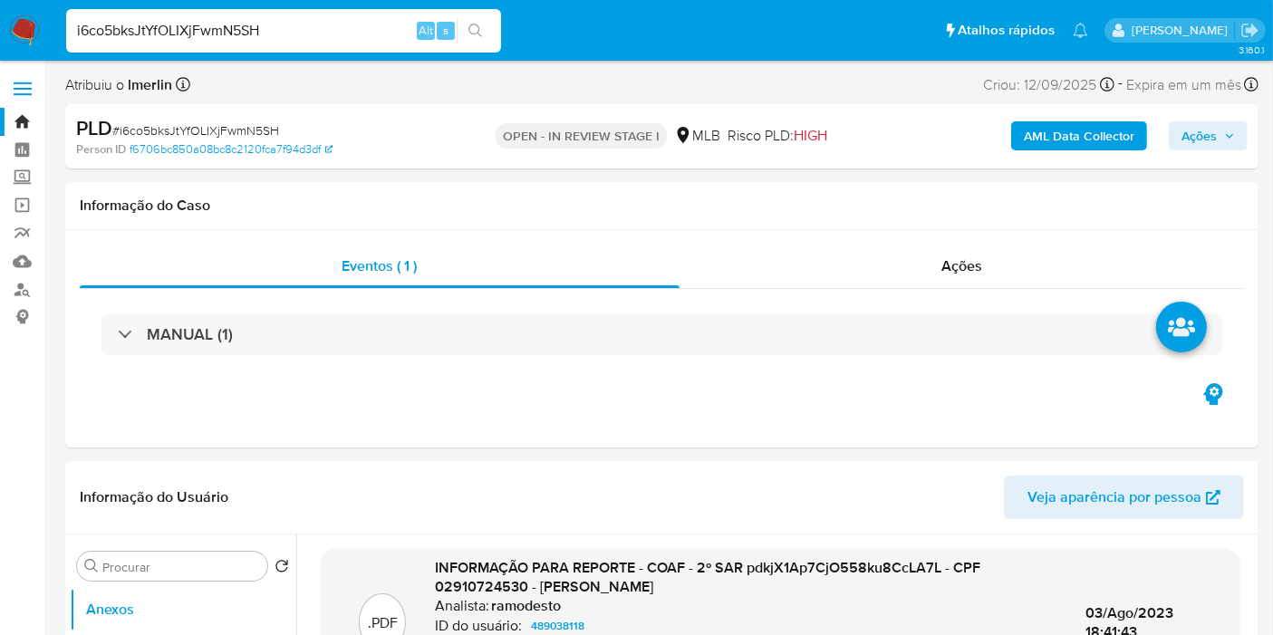
click at [1030, 134] on b "AML Data Collector" at bounding box center [1079, 135] width 111 height 29
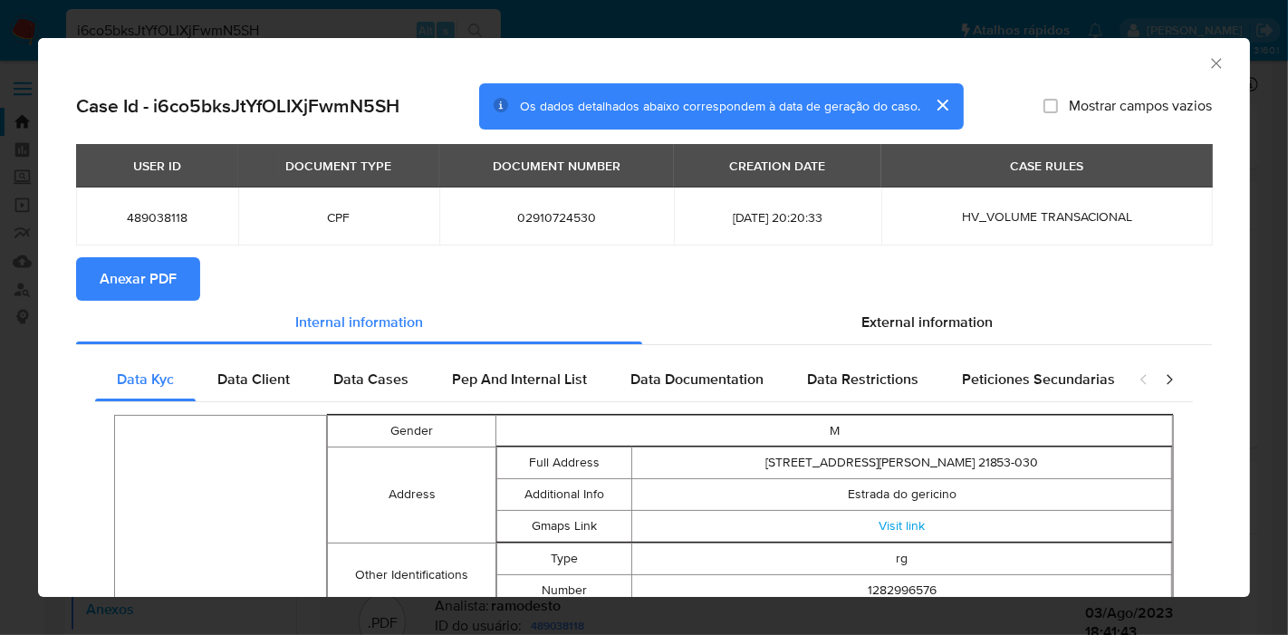
click at [176, 271] on button "Anexar PDF" at bounding box center [138, 278] width 124 height 43
click at [1208, 63] on icon "Fechar a janela" at bounding box center [1217, 63] width 18 height 18
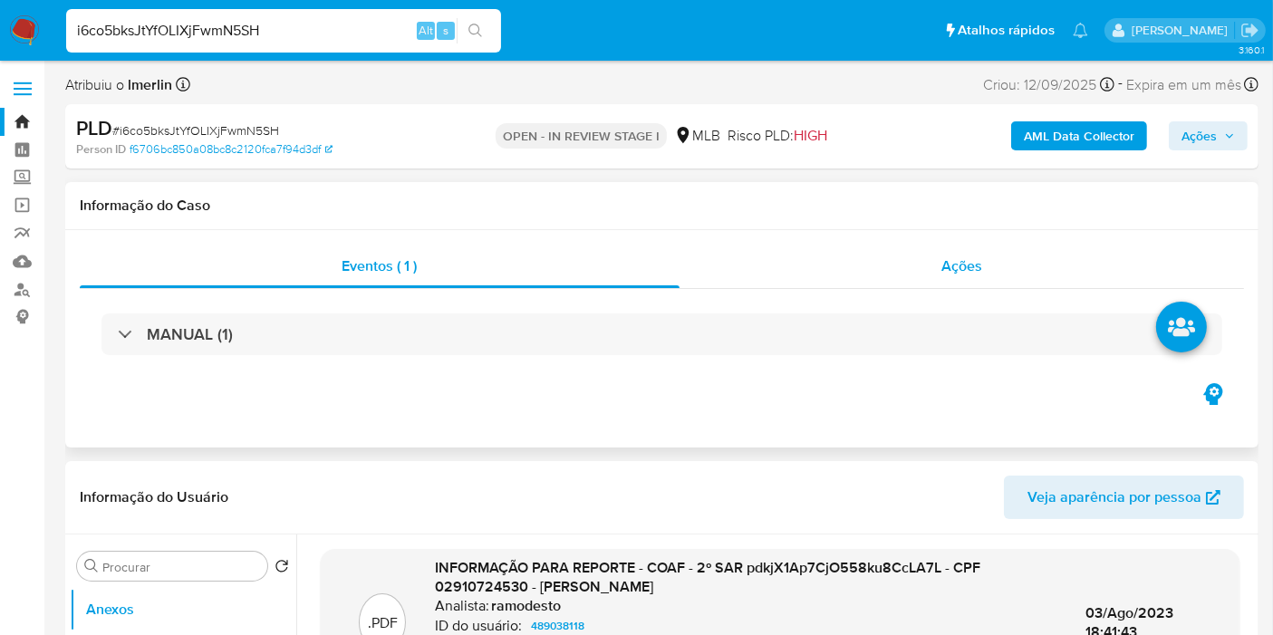
click at [958, 256] on span "Ações" at bounding box center [961, 265] width 41 height 21
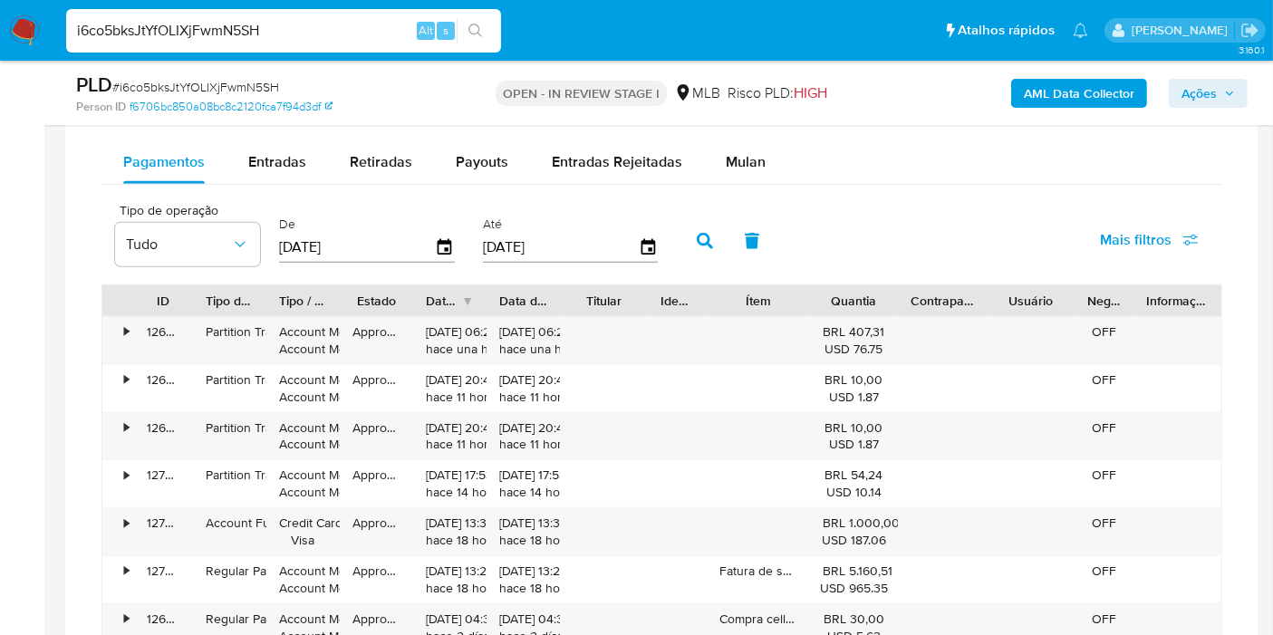
scroll to position [1659, 0]
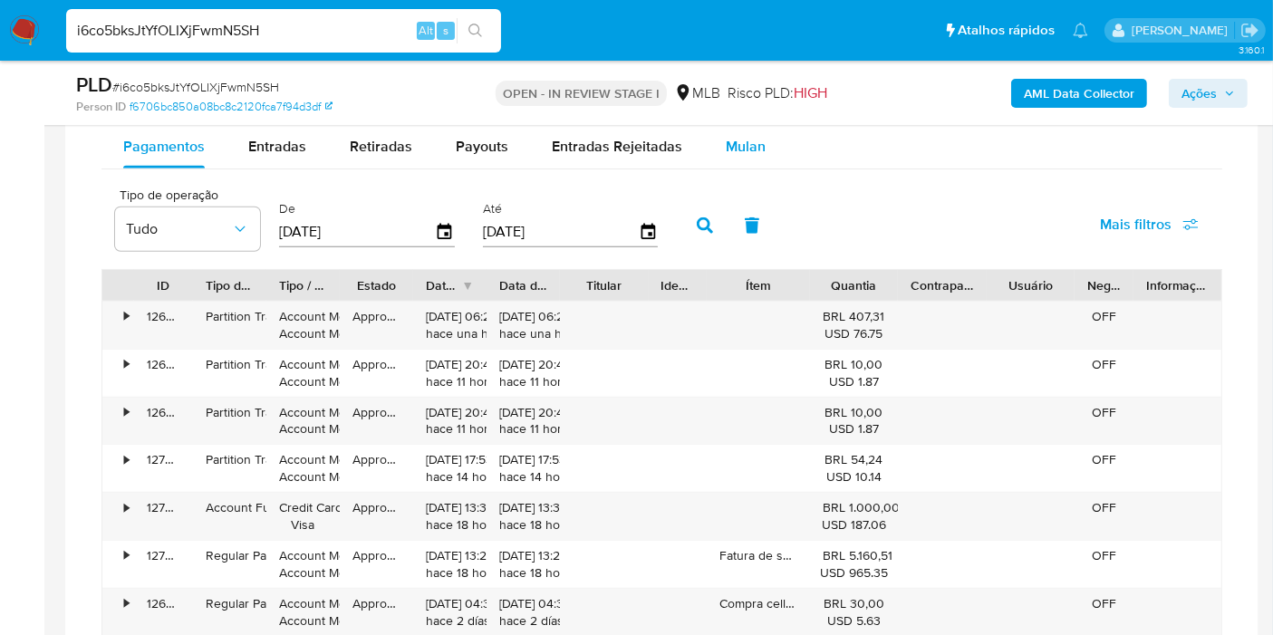
click at [739, 150] on span "Mulan" at bounding box center [746, 146] width 40 height 21
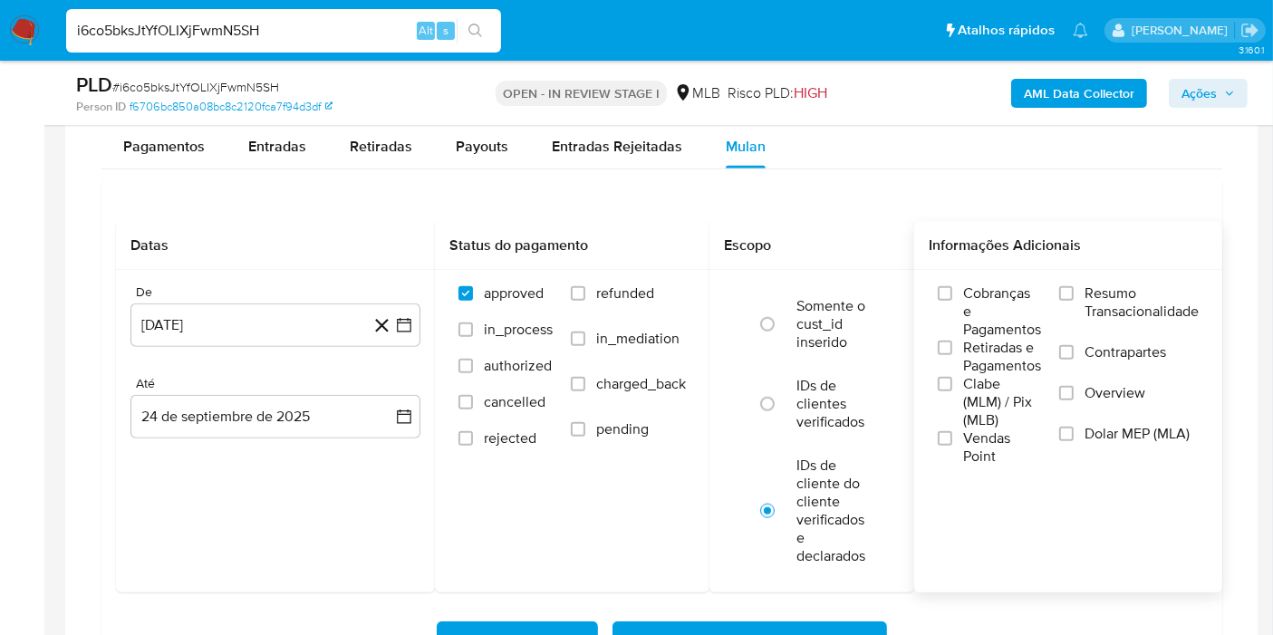
click at [1133, 314] on span "Resumo Transacionalidade" at bounding box center [1141, 302] width 114 height 36
click at [1074, 301] on input "Resumo Transacionalidade" at bounding box center [1066, 293] width 14 height 14
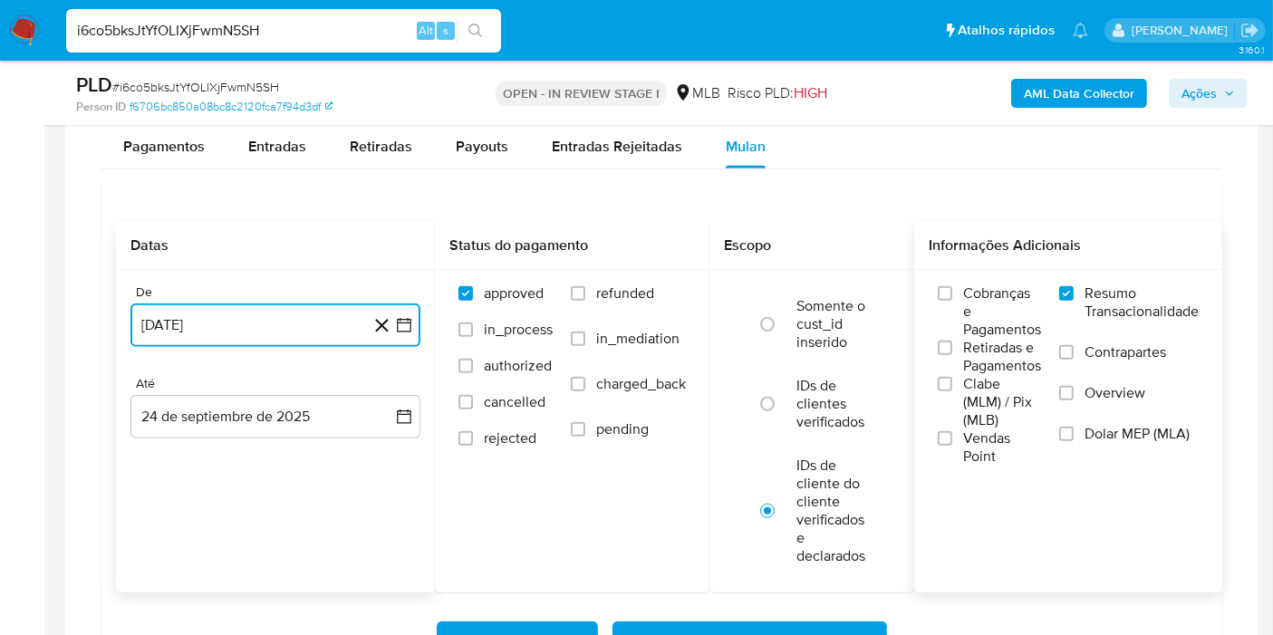
click at [411, 330] on icon "button" at bounding box center [404, 325] width 18 height 18
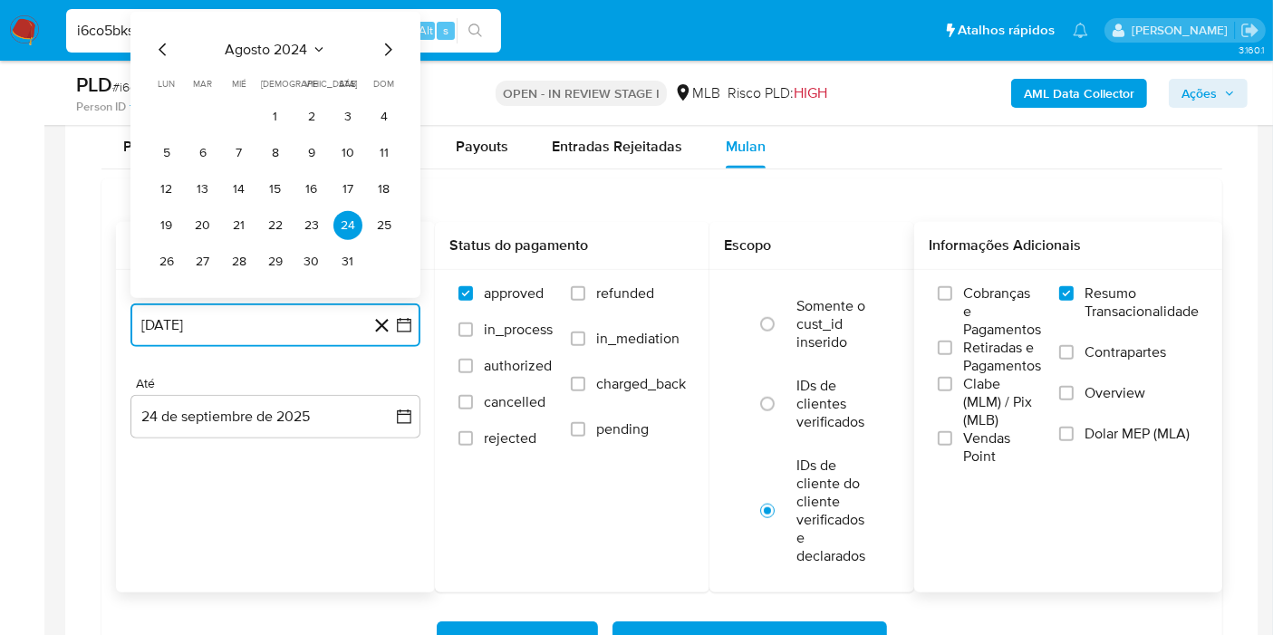
click at [313, 43] on icon "Seleccionar mes y año" at bounding box center [319, 50] width 14 height 14
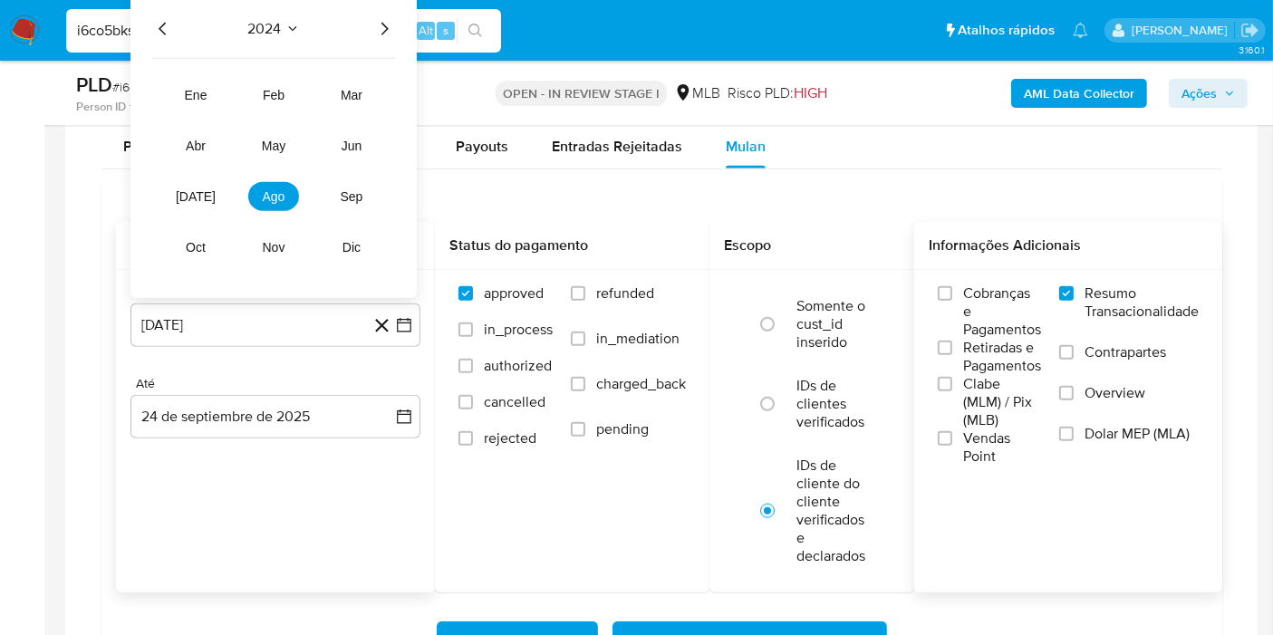
click at [382, 28] on icon "Año siguiente" at bounding box center [384, 29] width 22 height 22
click at [285, 188] on button "ago" at bounding box center [273, 196] width 51 height 29
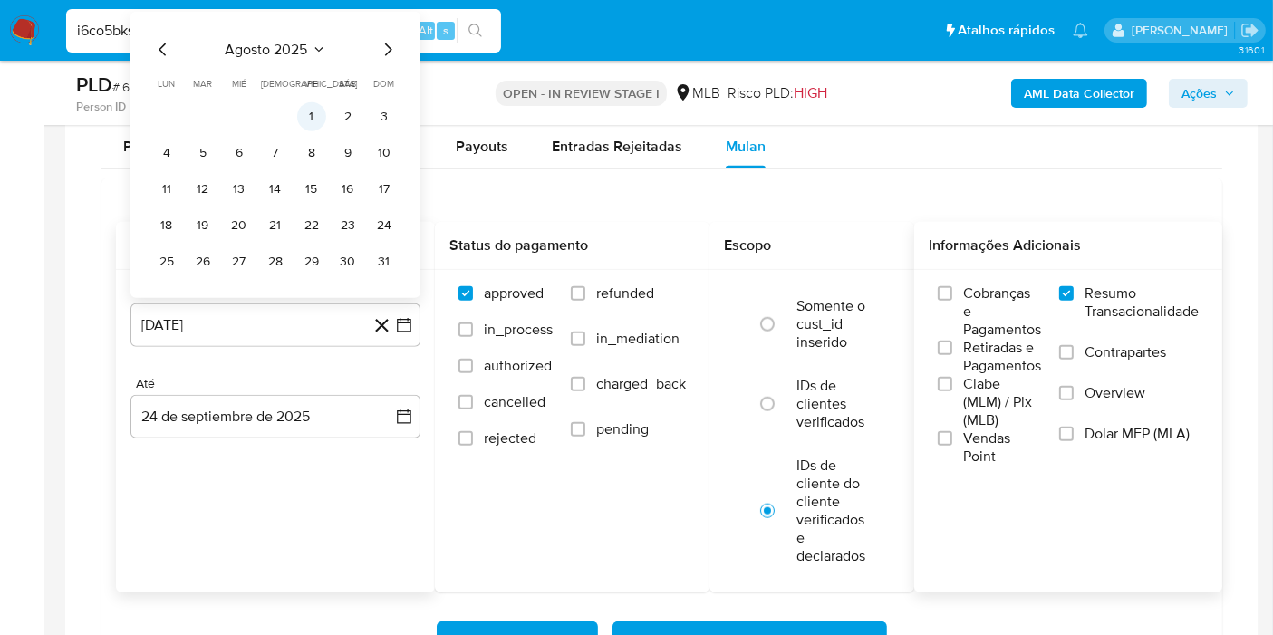
click at [318, 112] on button "1" at bounding box center [311, 116] width 29 height 29
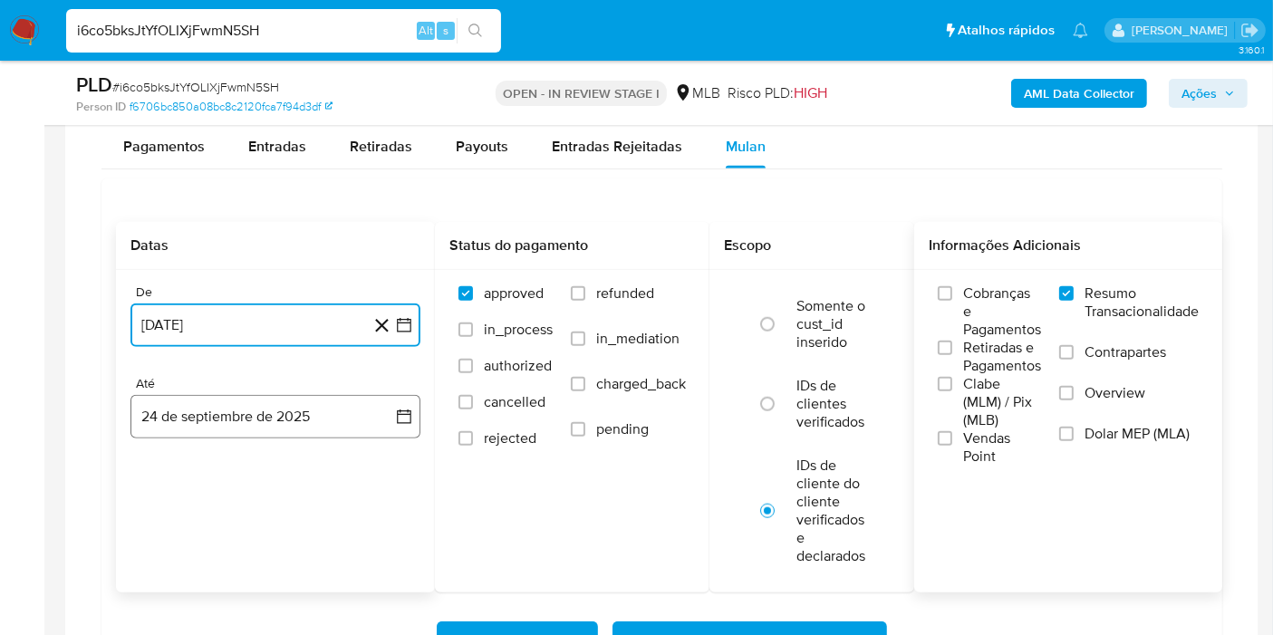
click at [370, 415] on button "24 de septiembre de 2025" at bounding box center [275, 416] width 290 height 43
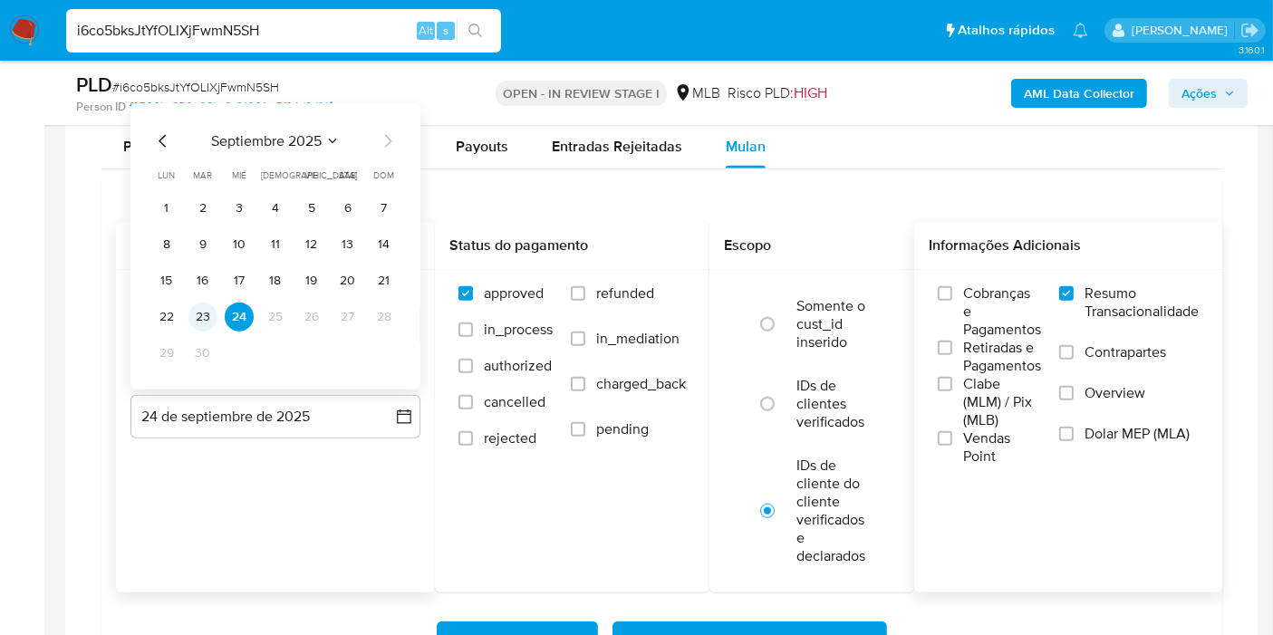
click at [196, 310] on button "23" at bounding box center [202, 317] width 29 height 29
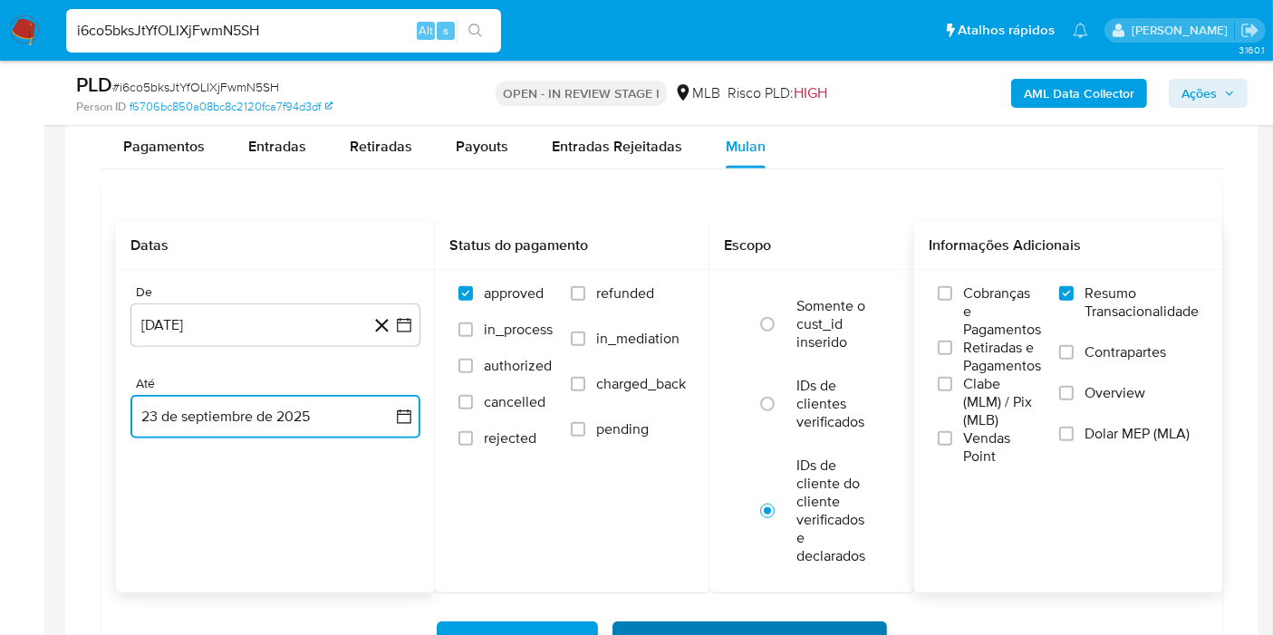
click at [672, 624] on span "Baixar operações + Baixar CaseLog" at bounding box center [749, 643] width 227 height 40
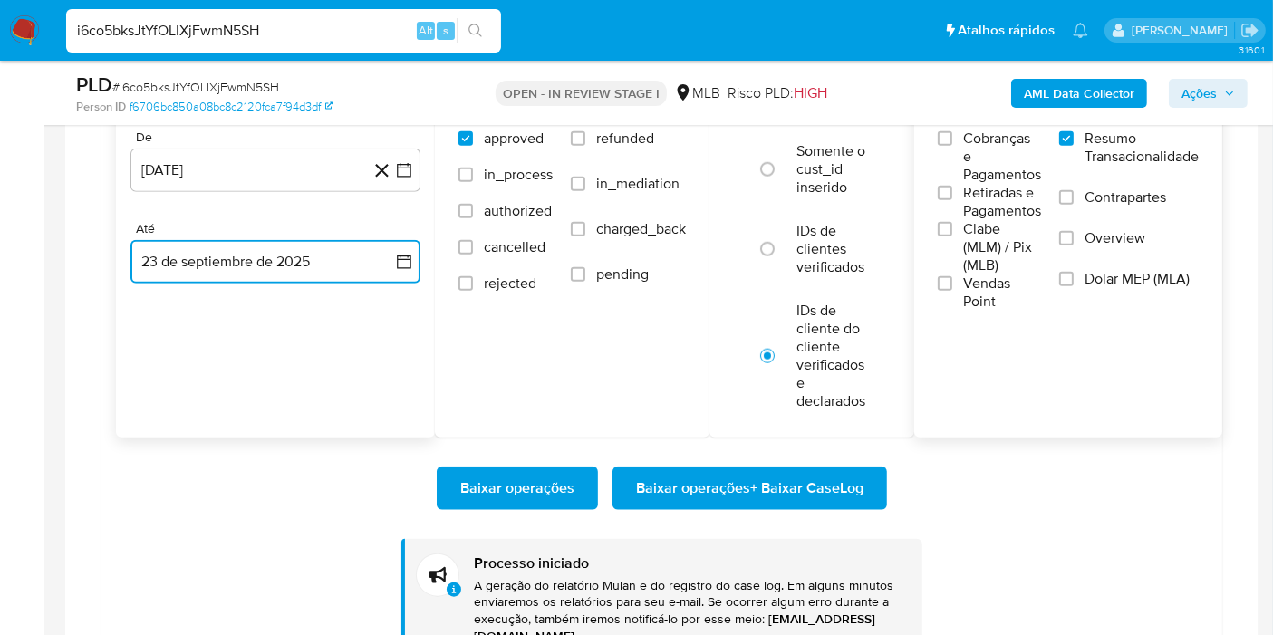
scroll to position [1867, 0]
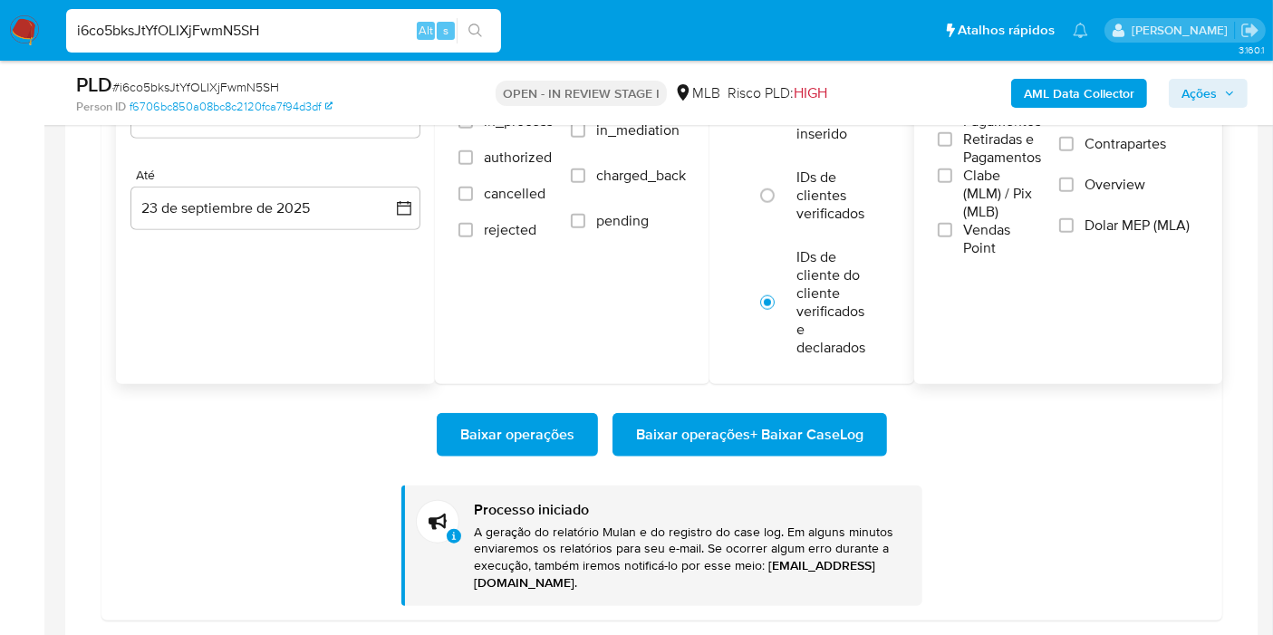
click at [369, 31] on input "i6co5bksJtYfOLIXjFwmN5SH" at bounding box center [283, 31] width 435 height 24
paste input "t3C8WzQMtl1WEAD7uy5ZU6Oq"
type input "t3C8WzQMtl1WEAD7uy5ZU6Oq"
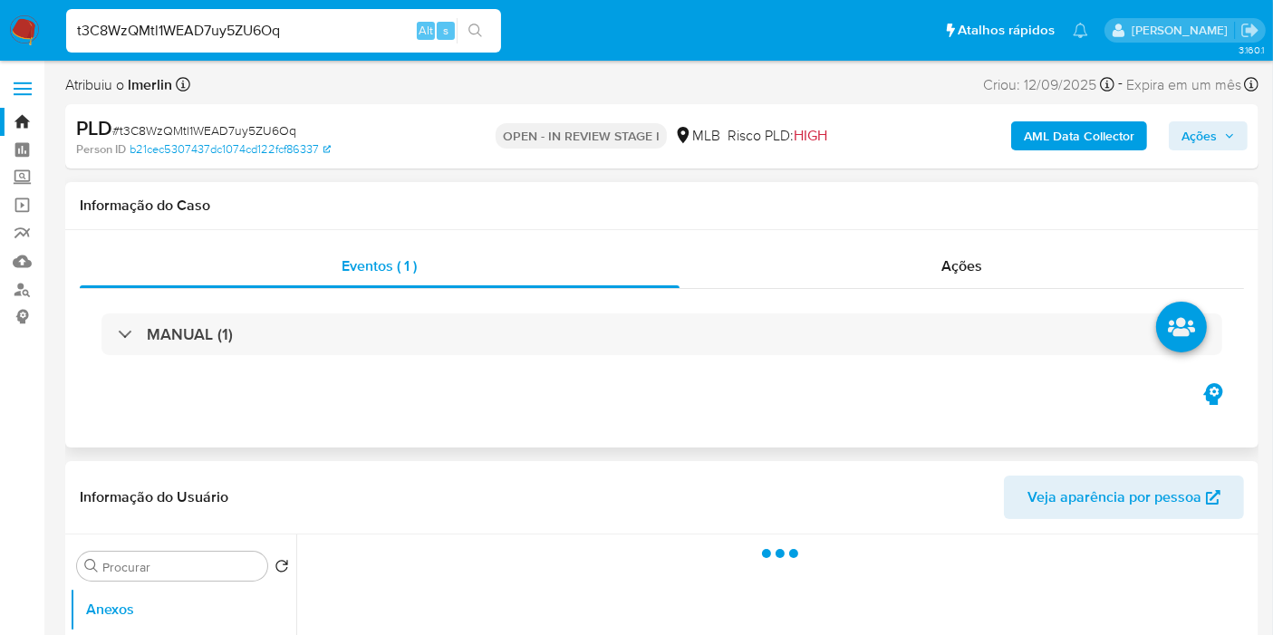
select select "10"
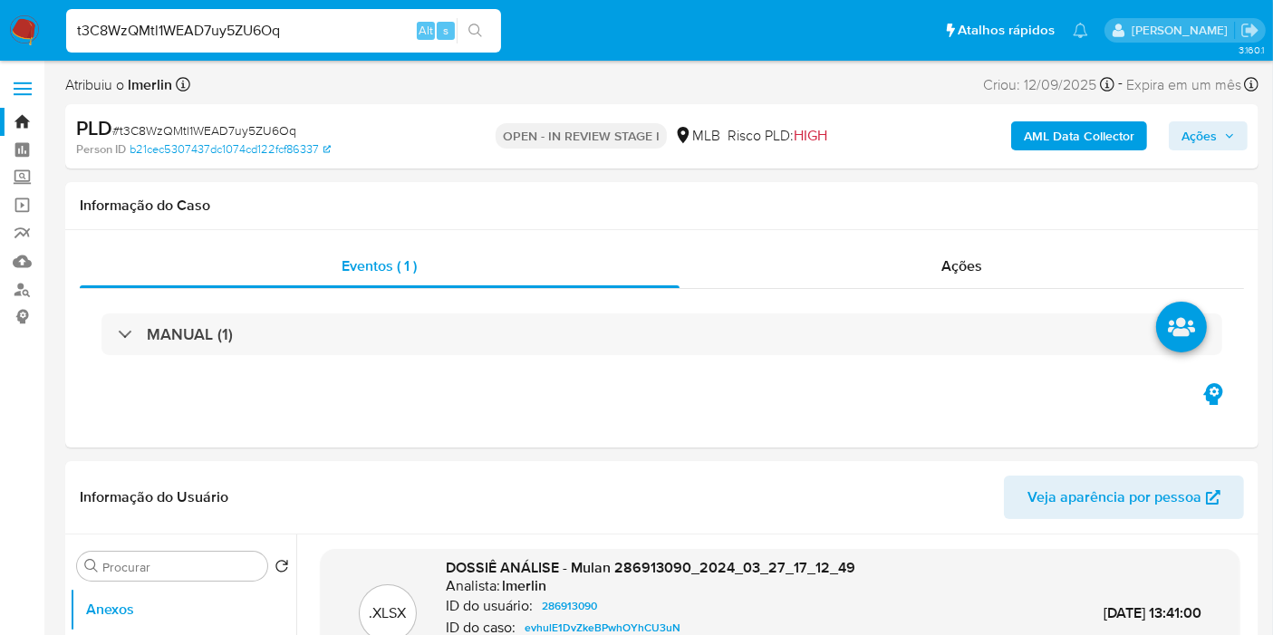
click at [1030, 140] on b "AML Data Collector" at bounding box center [1079, 135] width 111 height 29
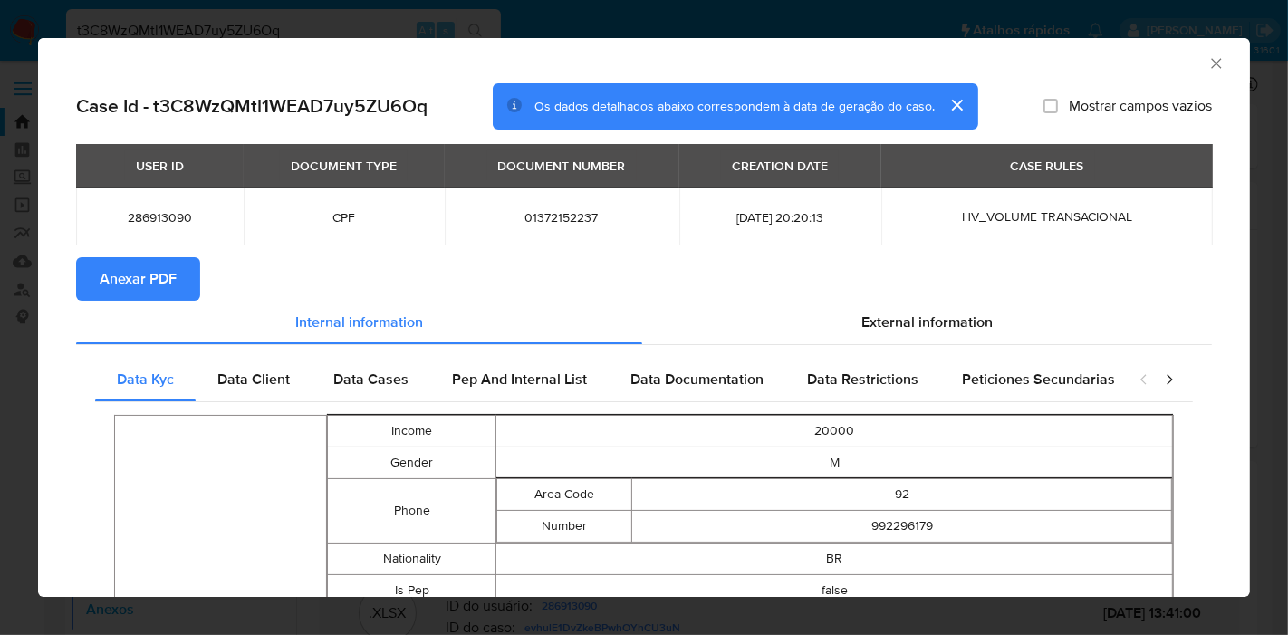
click at [151, 284] on span "Anexar PDF" at bounding box center [138, 279] width 77 height 40
click at [1208, 68] on icon "Fechar a janela" at bounding box center [1217, 63] width 18 height 18
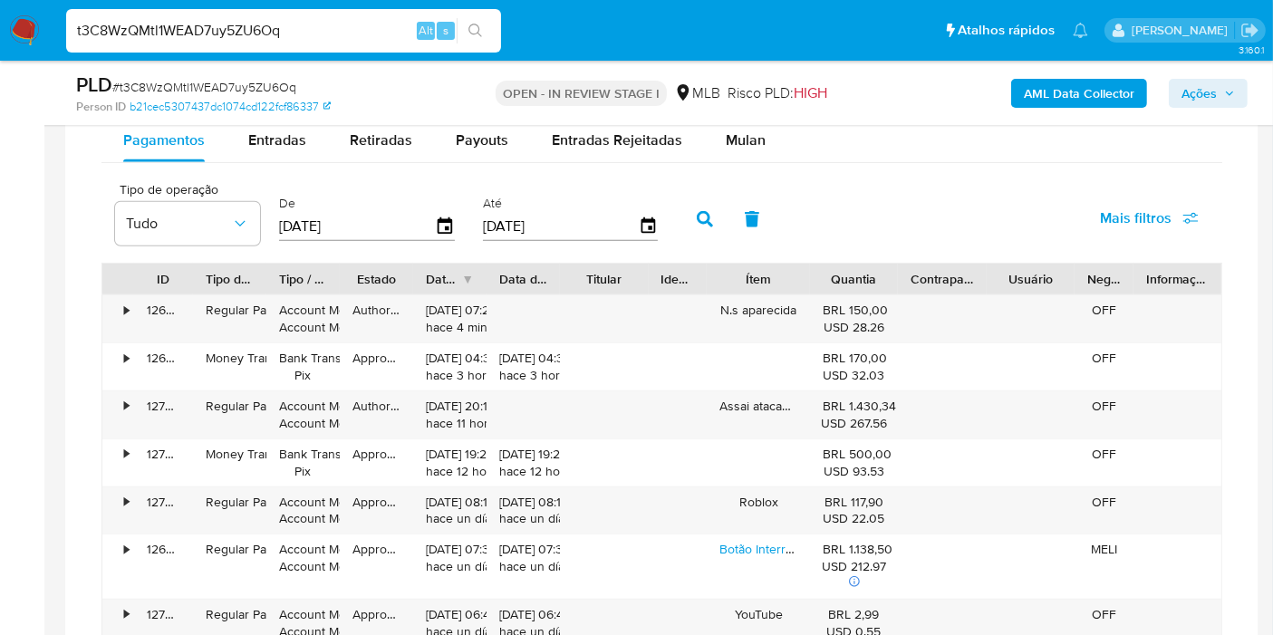
scroll to position [1416, 0]
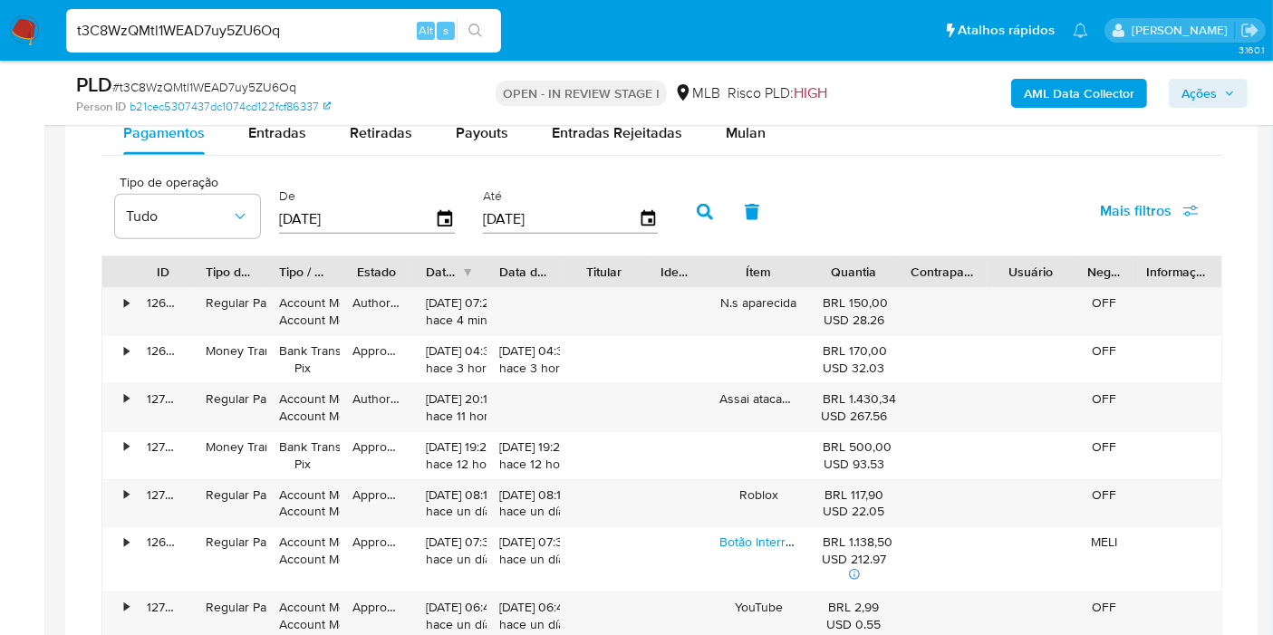
click at [729, 125] on div "PLD # t3C8WzQMtl1WEAD7uy5ZU6Oq Person ID b21cec5307437dc1074cd122fcf86337 OPEN …" at bounding box center [661, 93] width 1193 height 64
click at [768, 130] on button "Mulan" at bounding box center [745, 132] width 83 height 43
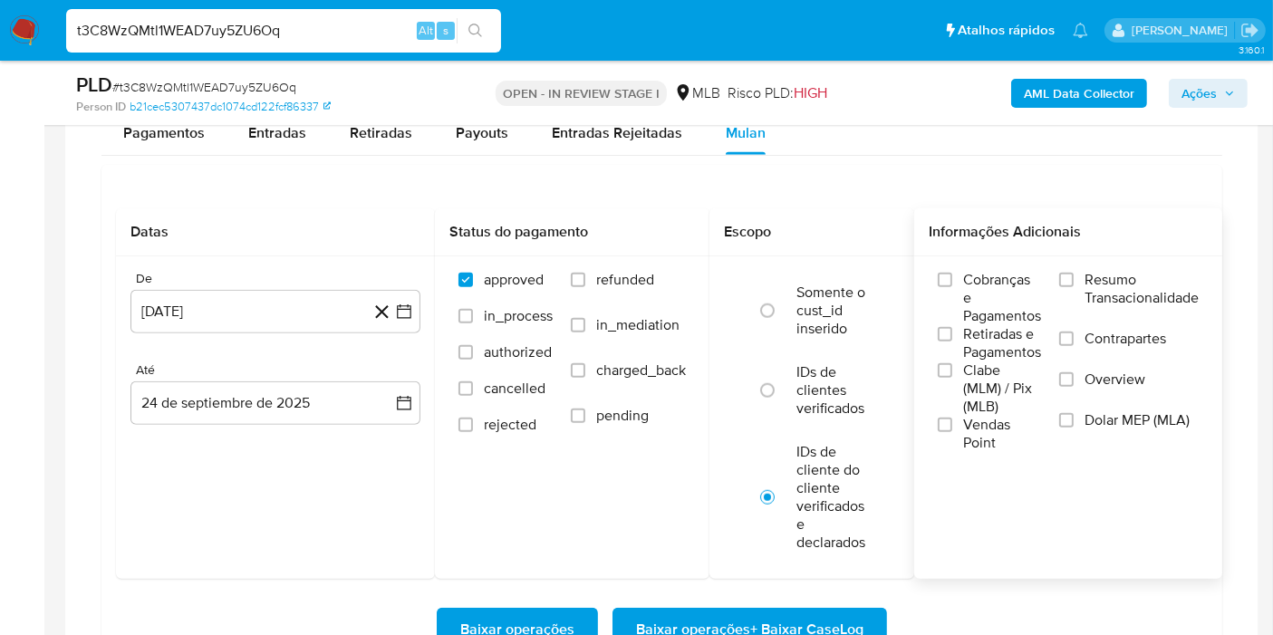
click at [1116, 273] on span "Resumo Transacionalidade" at bounding box center [1141, 289] width 114 height 36
click at [1074, 273] on input "Resumo Transacionalidade" at bounding box center [1066, 280] width 14 height 14
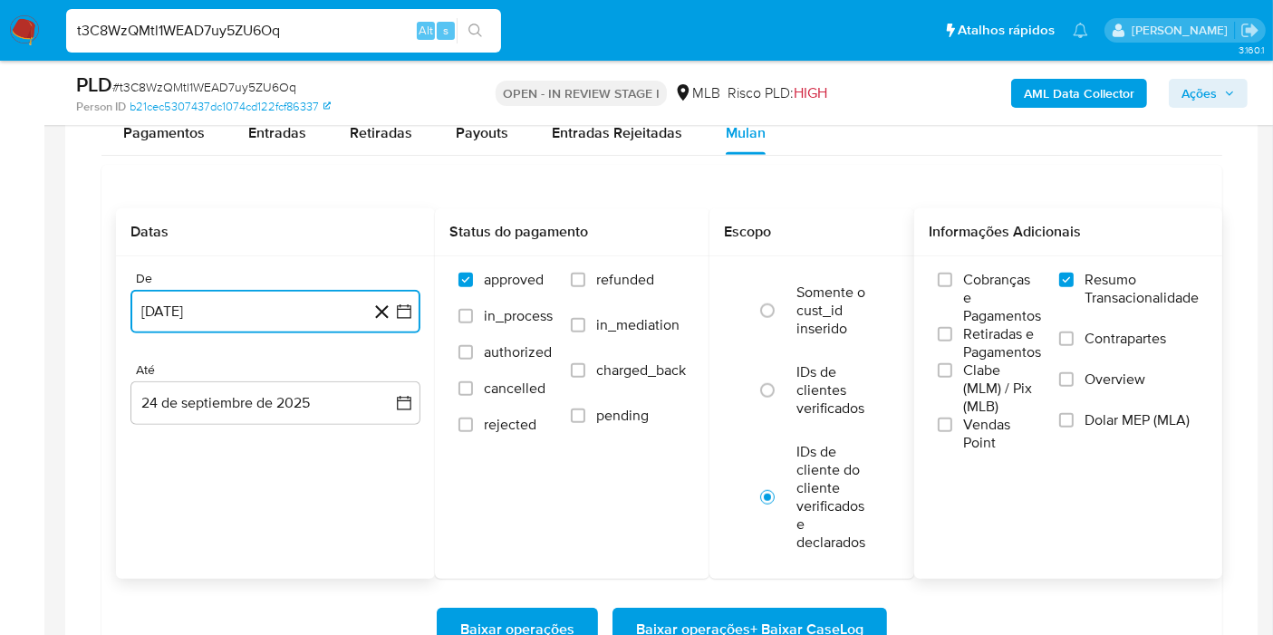
click at [403, 319] on button "[DATE]" at bounding box center [275, 311] width 290 height 43
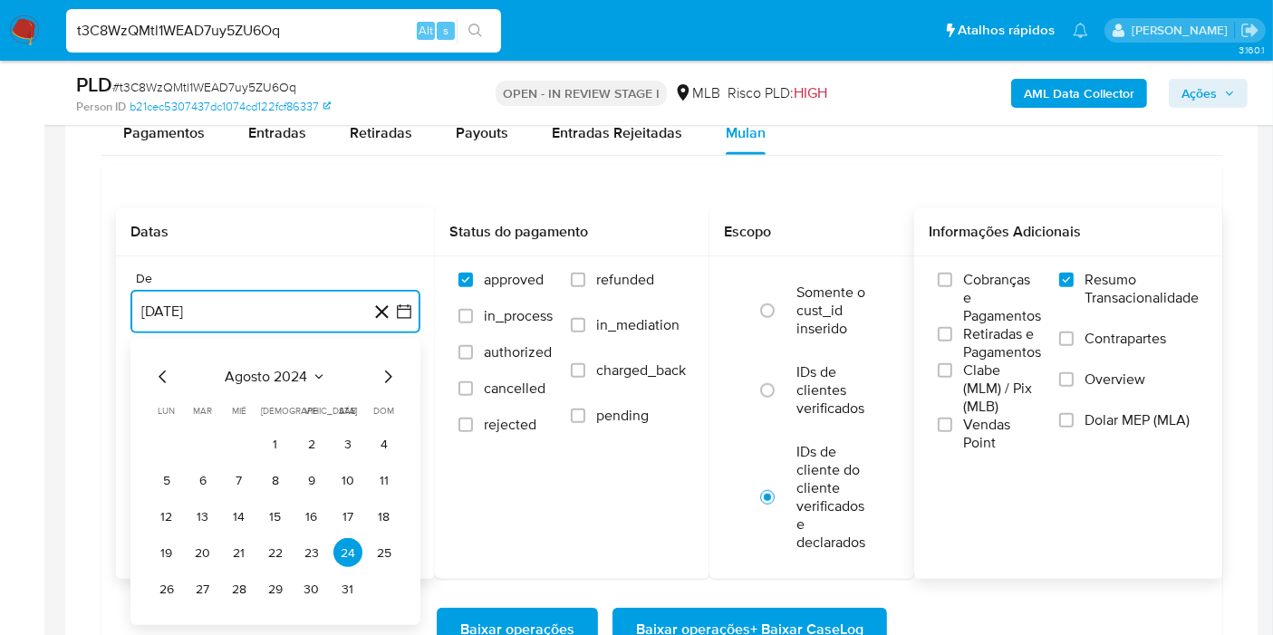
click at [283, 368] on span "agosto 2024" at bounding box center [267, 377] width 82 height 18
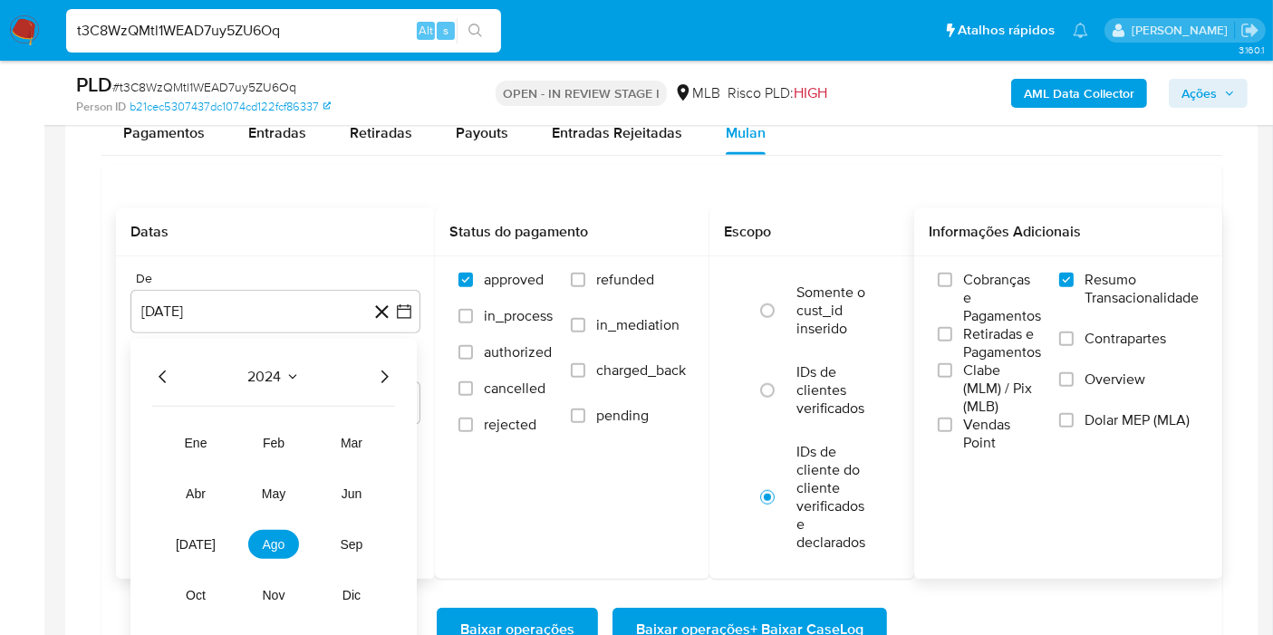
click at [380, 376] on icon "Año siguiente" at bounding box center [384, 377] width 22 height 22
click at [266, 550] on button "ago" at bounding box center [273, 544] width 51 height 29
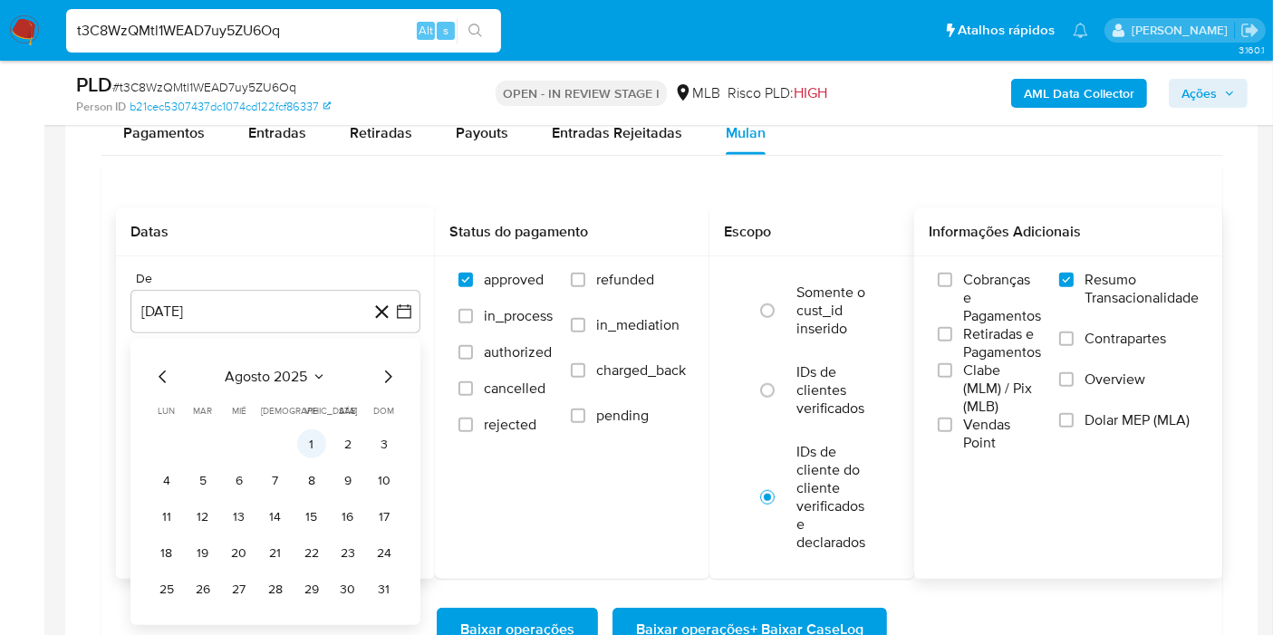
click at [313, 446] on button "1" at bounding box center [311, 443] width 29 height 29
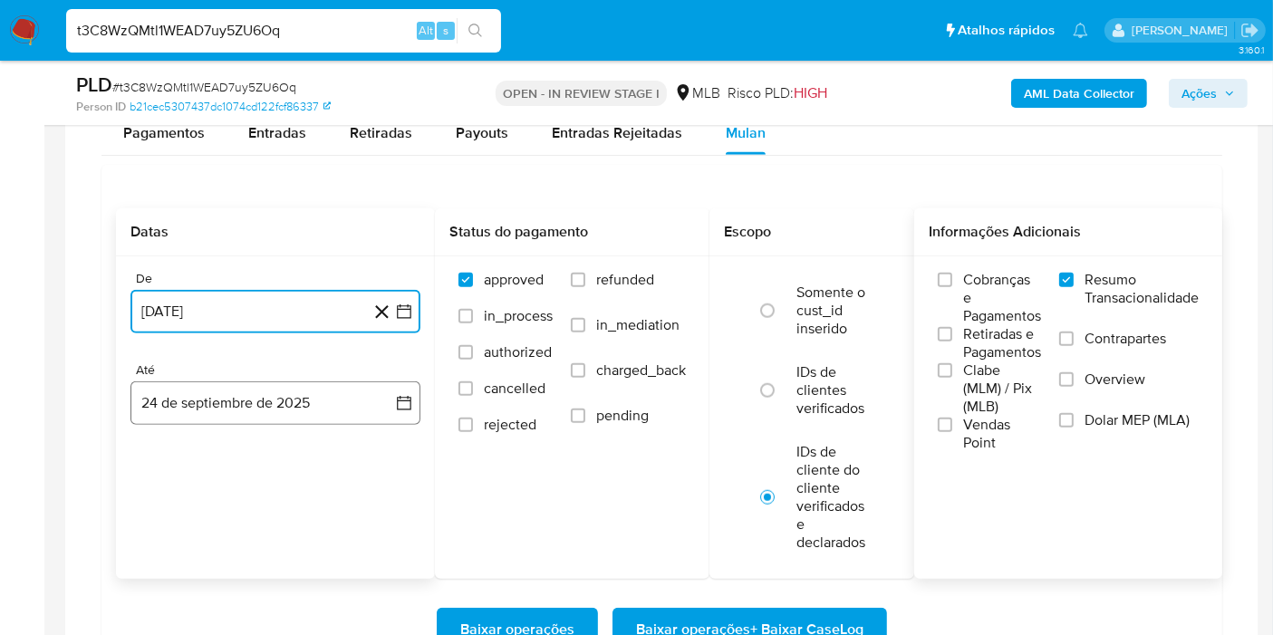
click at [363, 400] on button "24 de septiembre de 2025" at bounding box center [275, 402] width 290 height 43
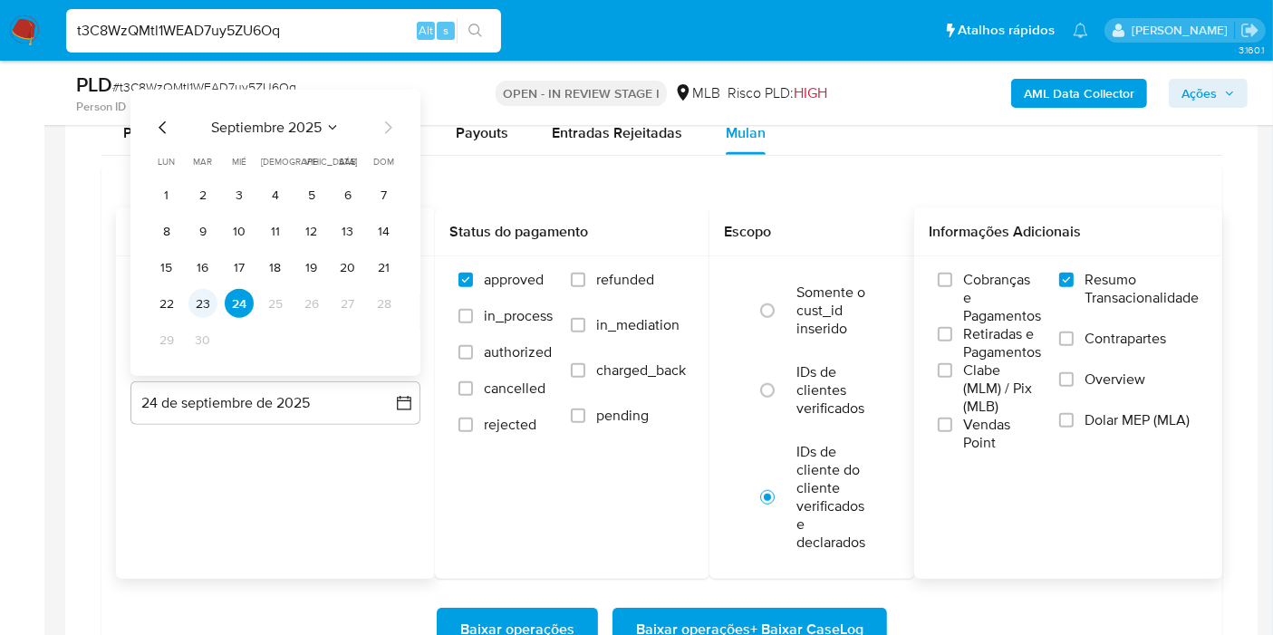
click at [196, 306] on button "23" at bounding box center [202, 303] width 29 height 29
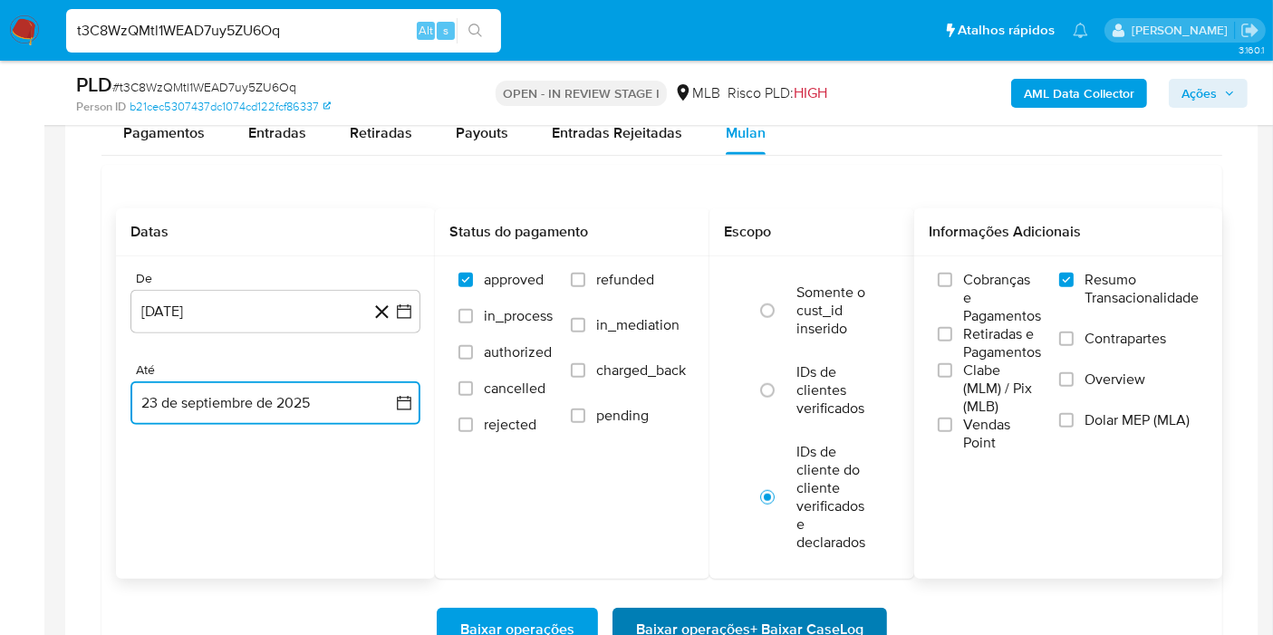
click at [642, 613] on span "Baixar operações + Baixar CaseLog" at bounding box center [749, 630] width 227 height 40
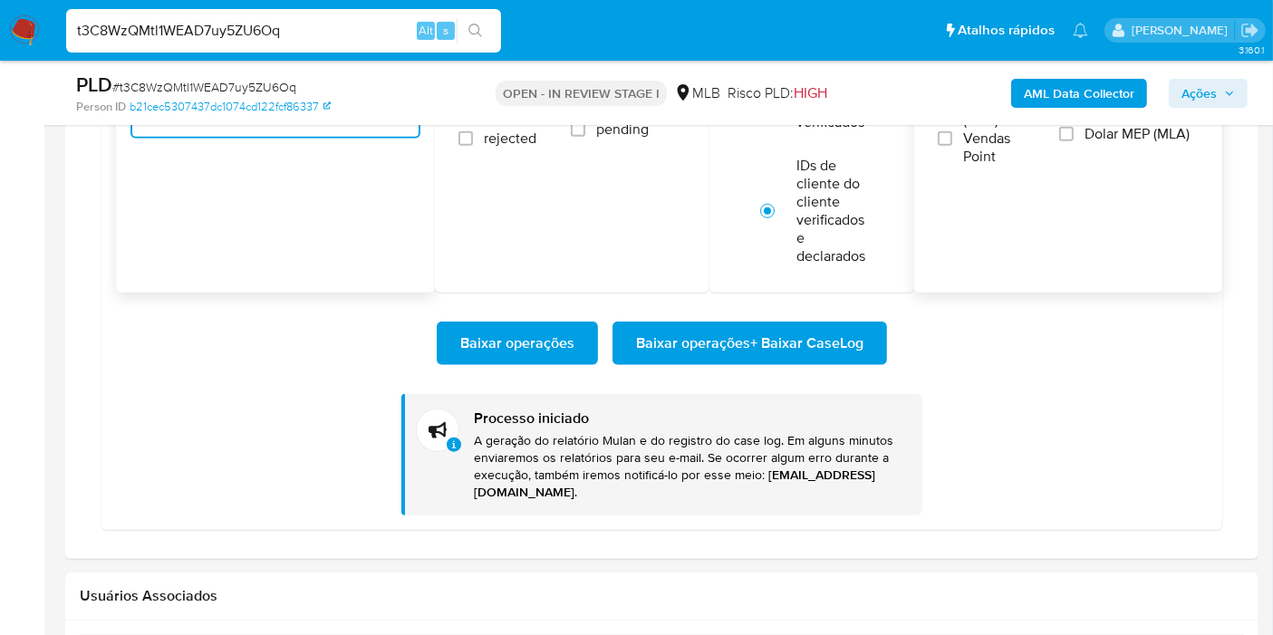
scroll to position [1691, 0]
